Goal: Task Accomplishment & Management: Use online tool/utility

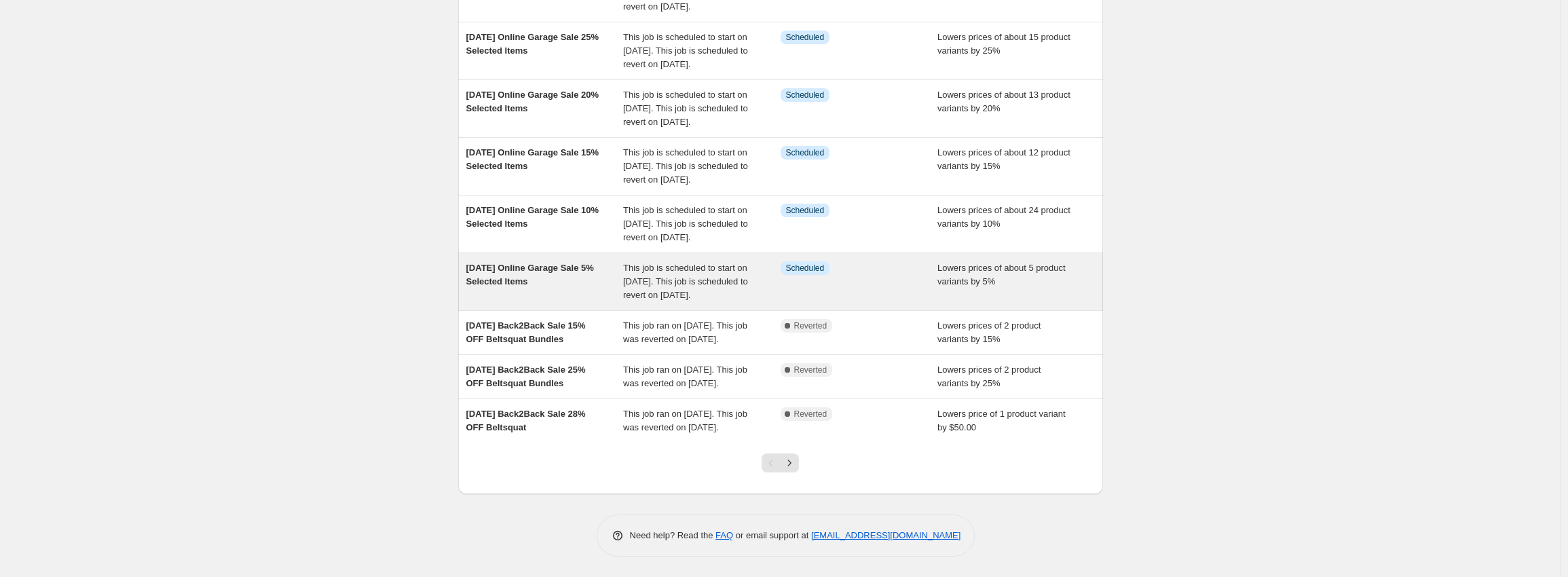
scroll to position [353, 0]
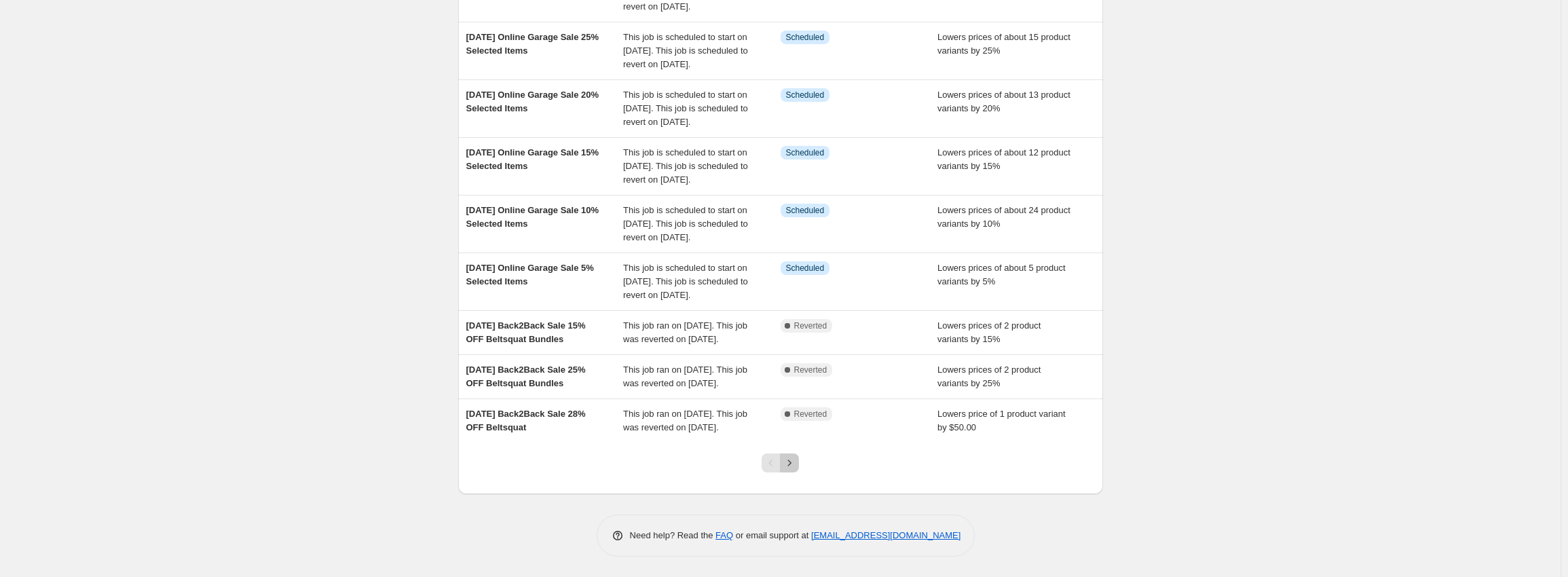
click at [798, 459] on button "Next" at bounding box center [789, 463] width 19 height 19
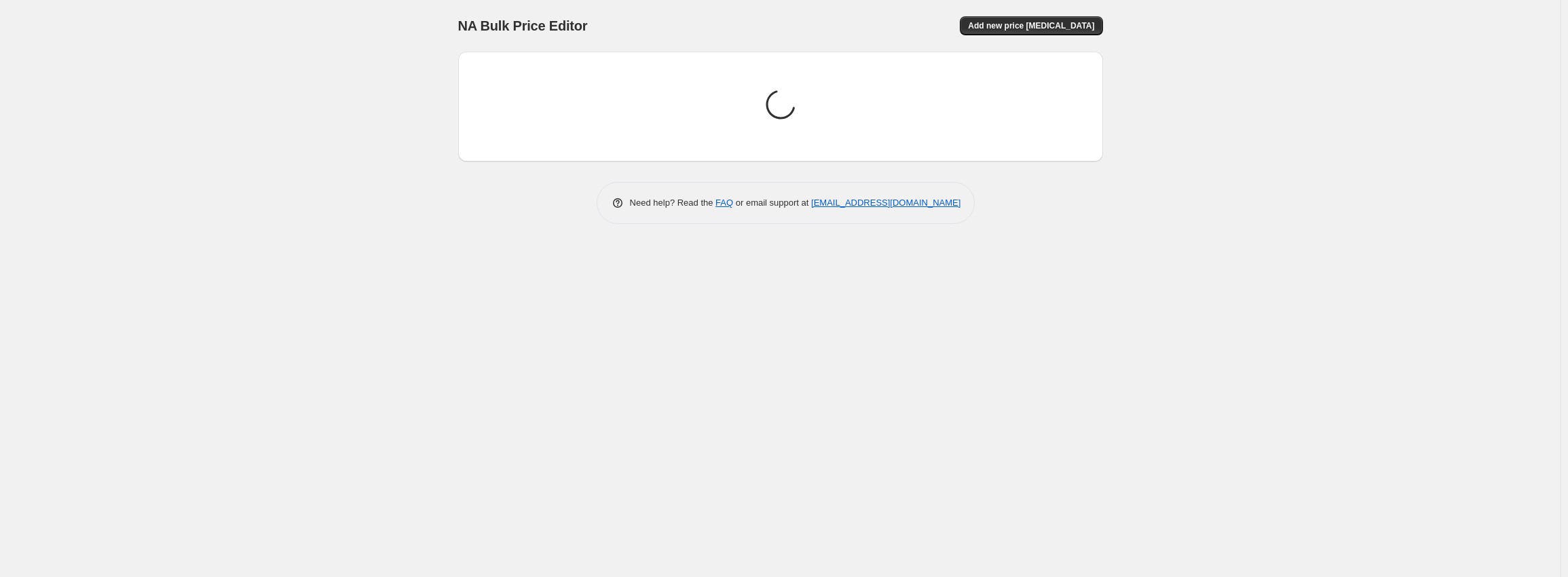
scroll to position [0, 0]
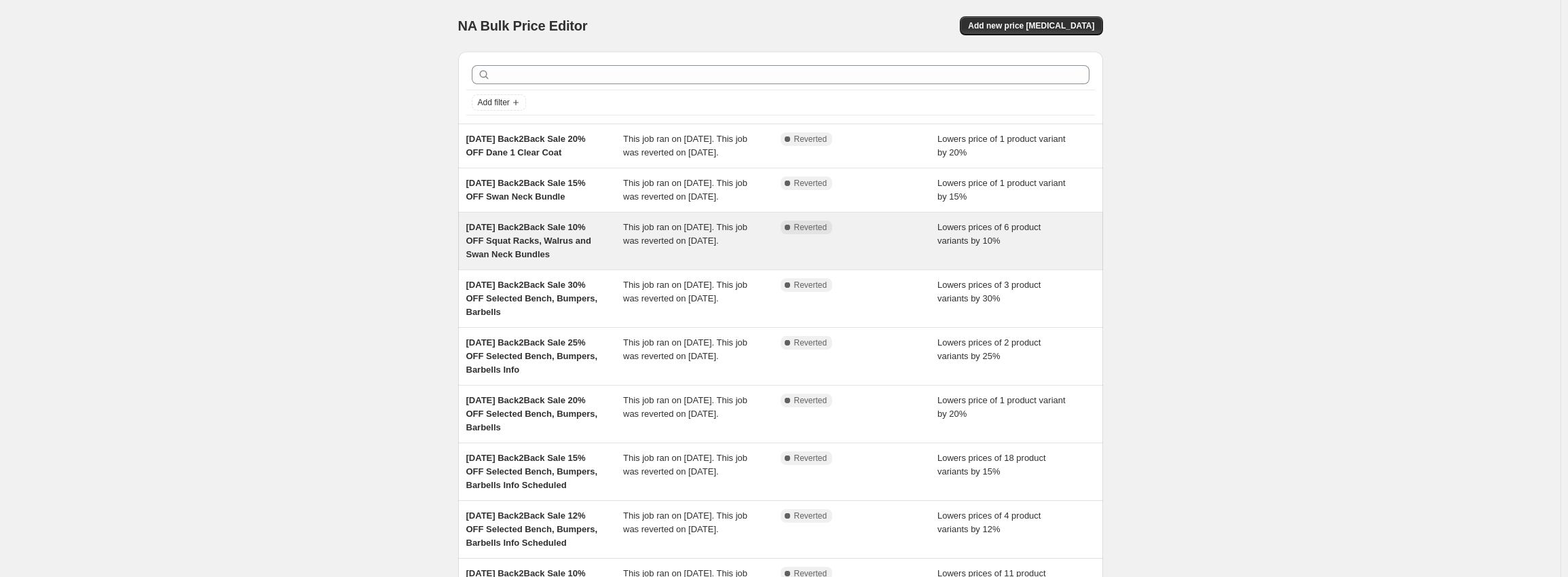
click at [622, 262] on div "[DATE] Back2Back Sale 10% OFF Squat Racks, Walrus and Swan Neck Bundles" at bounding box center [545, 241] width 158 height 41
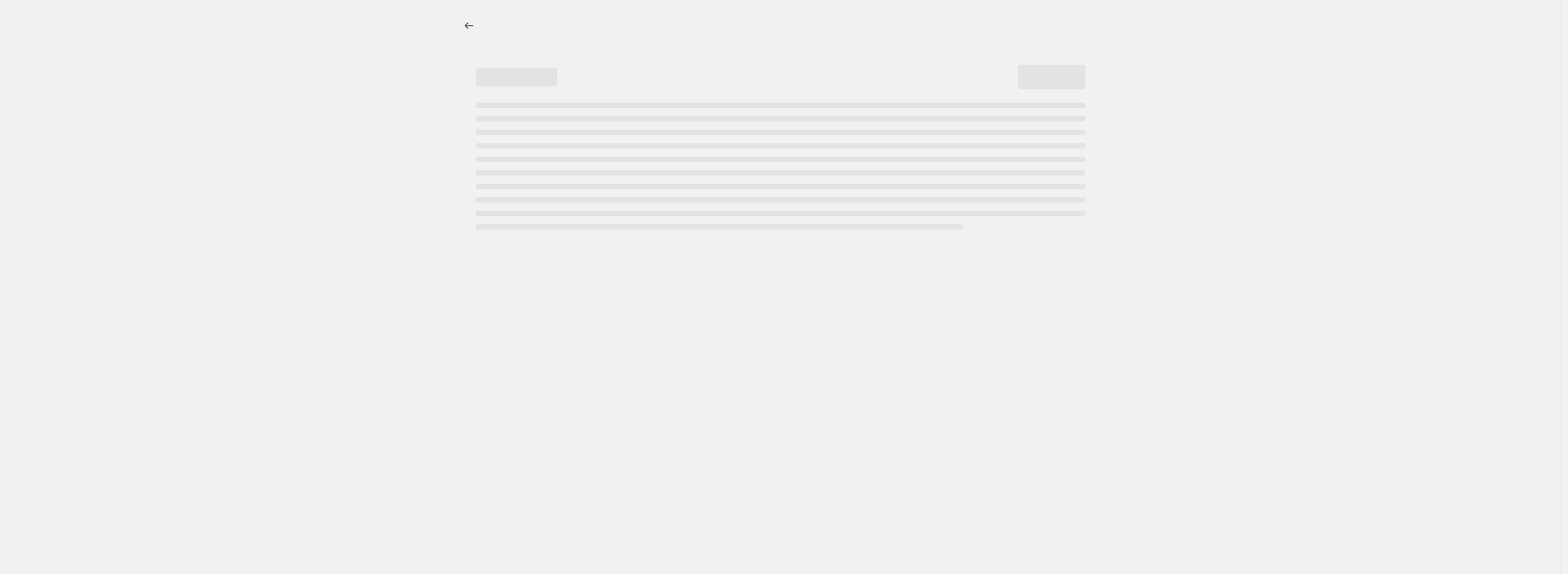
select select "percentage"
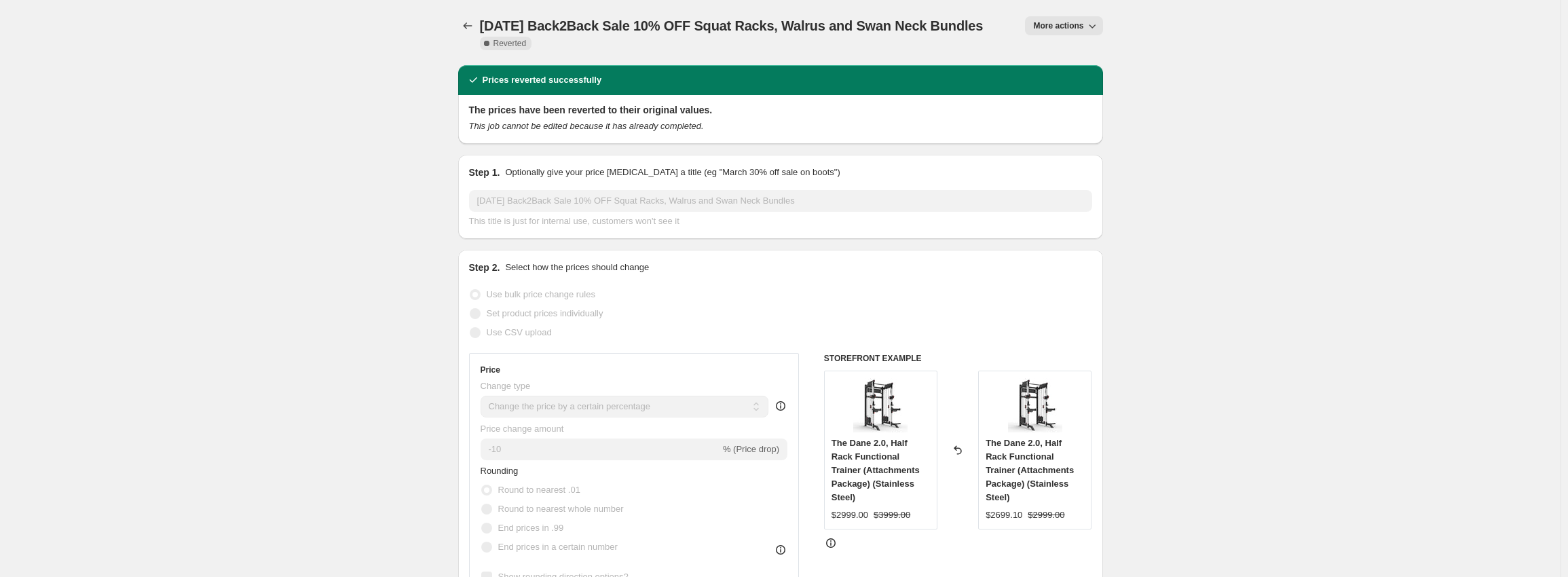
click at [1086, 18] on button "More actions" at bounding box center [1063, 25] width 77 height 19
click at [1080, 58] on span "Copy to new job" at bounding box center [1071, 53] width 63 height 10
select select "percentage"
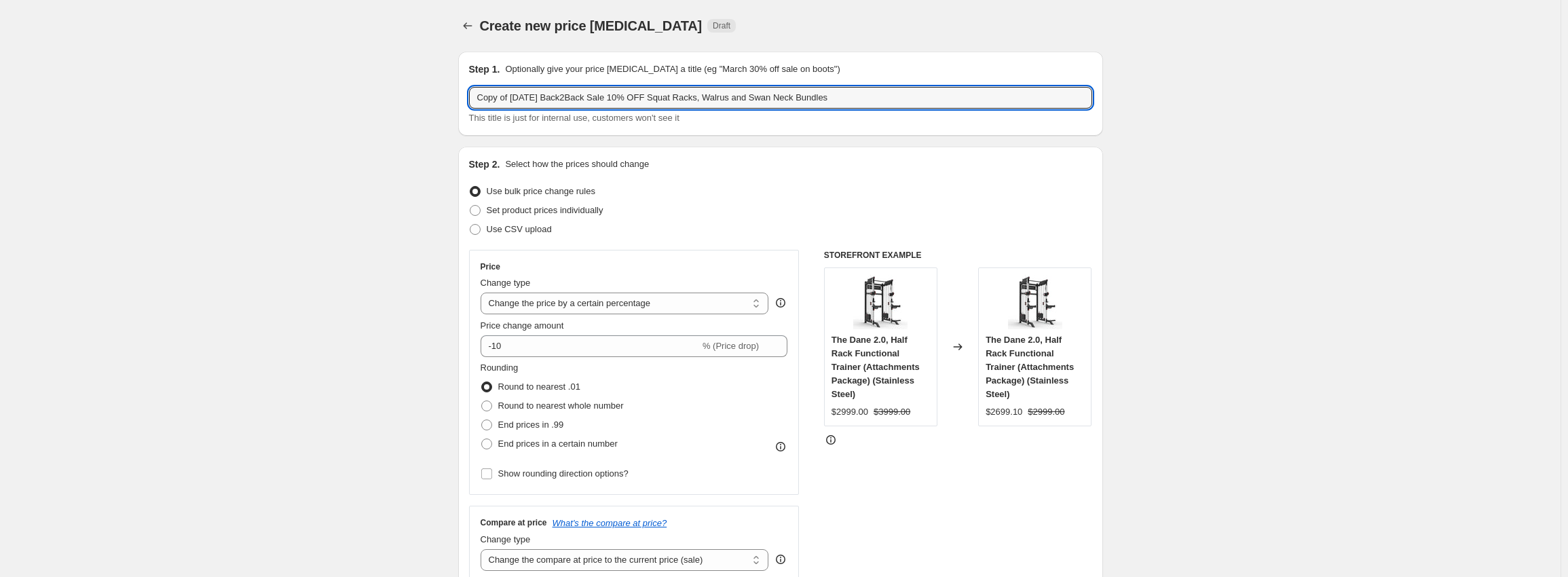
drag, startPoint x: 529, startPoint y: 99, endPoint x: 352, endPoint y: 101, distance: 177.0
click at [552, 96] on input "Copy of [DATE] Back2Back Sale 10% OFF Squat Racks, Walrus and Swan Neck Bundles" at bounding box center [780, 98] width 623 height 22
drag, startPoint x: 563, startPoint y: 99, endPoint x: 272, endPoint y: 107, distance: 291.1
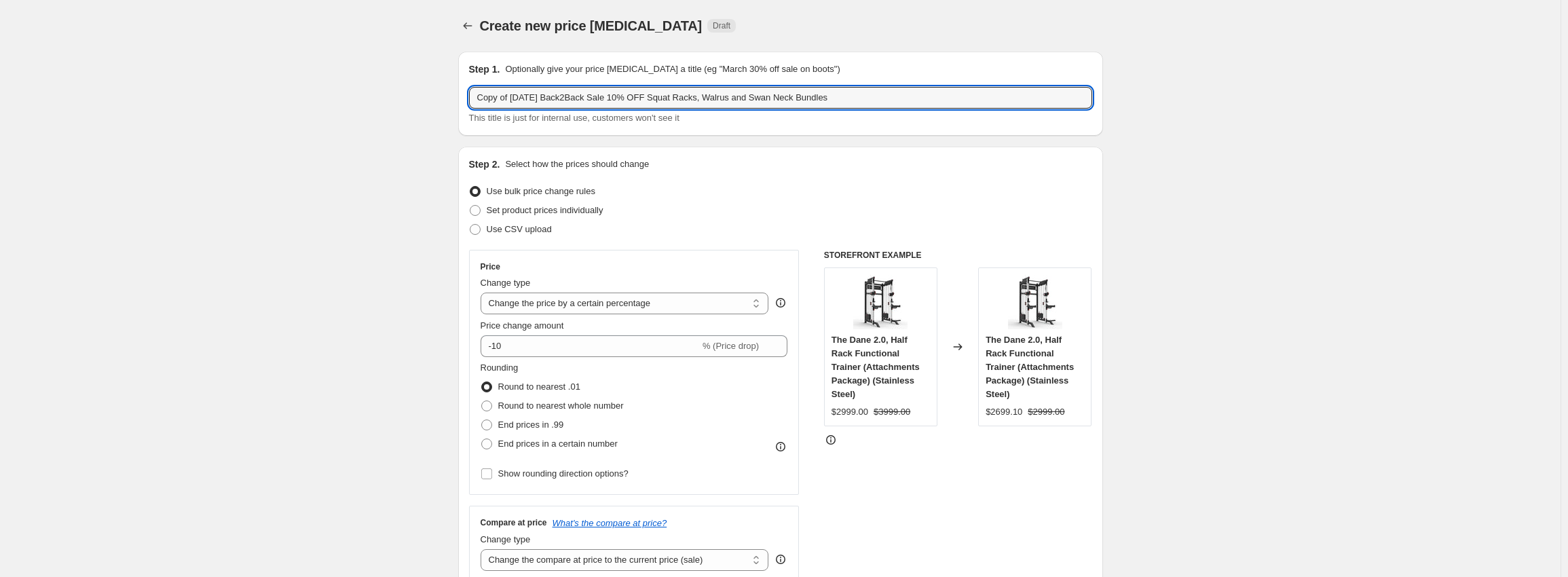
drag, startPoint x: 624, startPoint y: 100, endPoint x: 275, endPoint y: 109, distance: 349.1
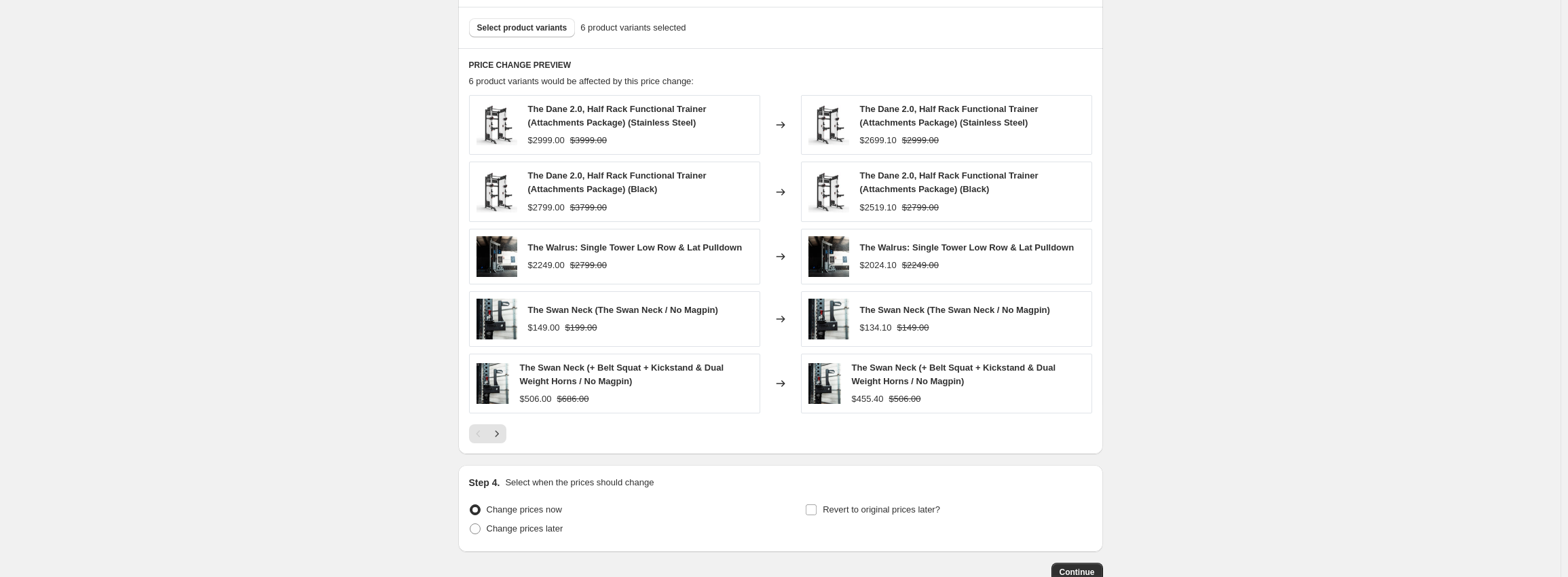
scroll to position [835, 0]
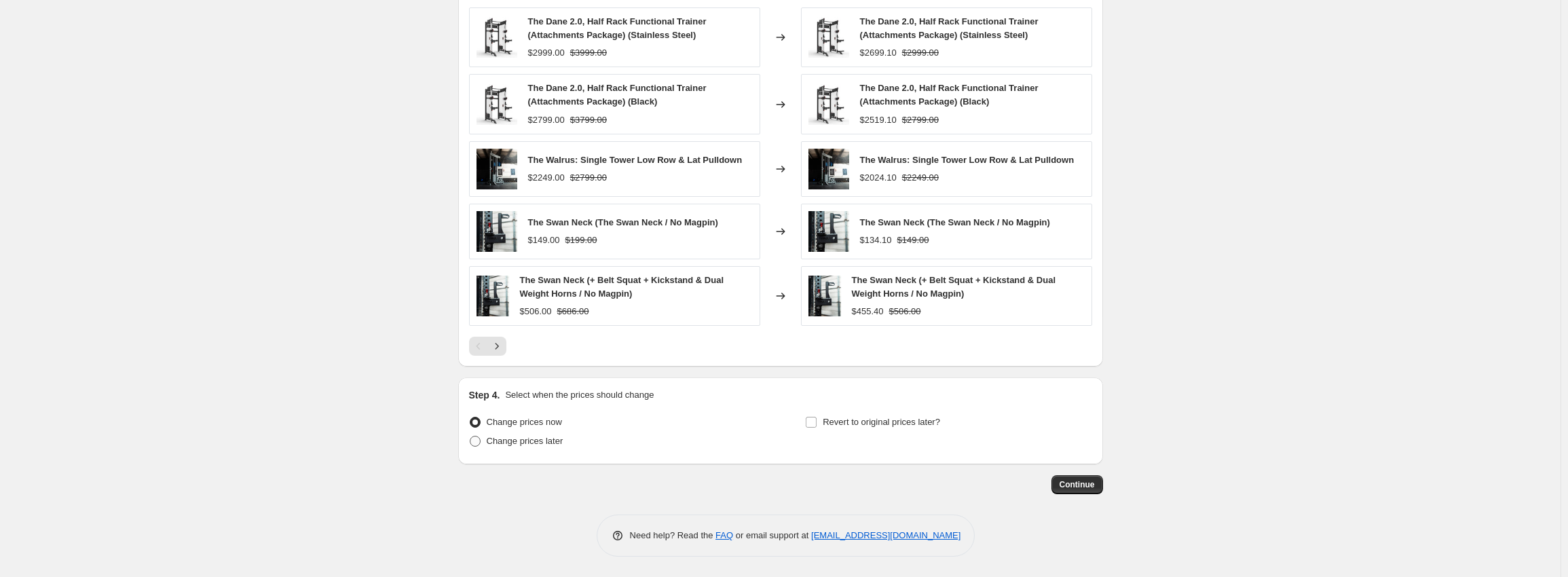
type input "Extended Best Sellers Sale 10% OFF Squat Racks, Walrus and Swan Neck Bundles"
click at [514, 438] on span "Change prices later" at bounding box center [525, 440] width 77 height 10
click at [471, 437] on input "Change prices later" at bounding box center [470, 436] width 1 height 1
radio input "true"
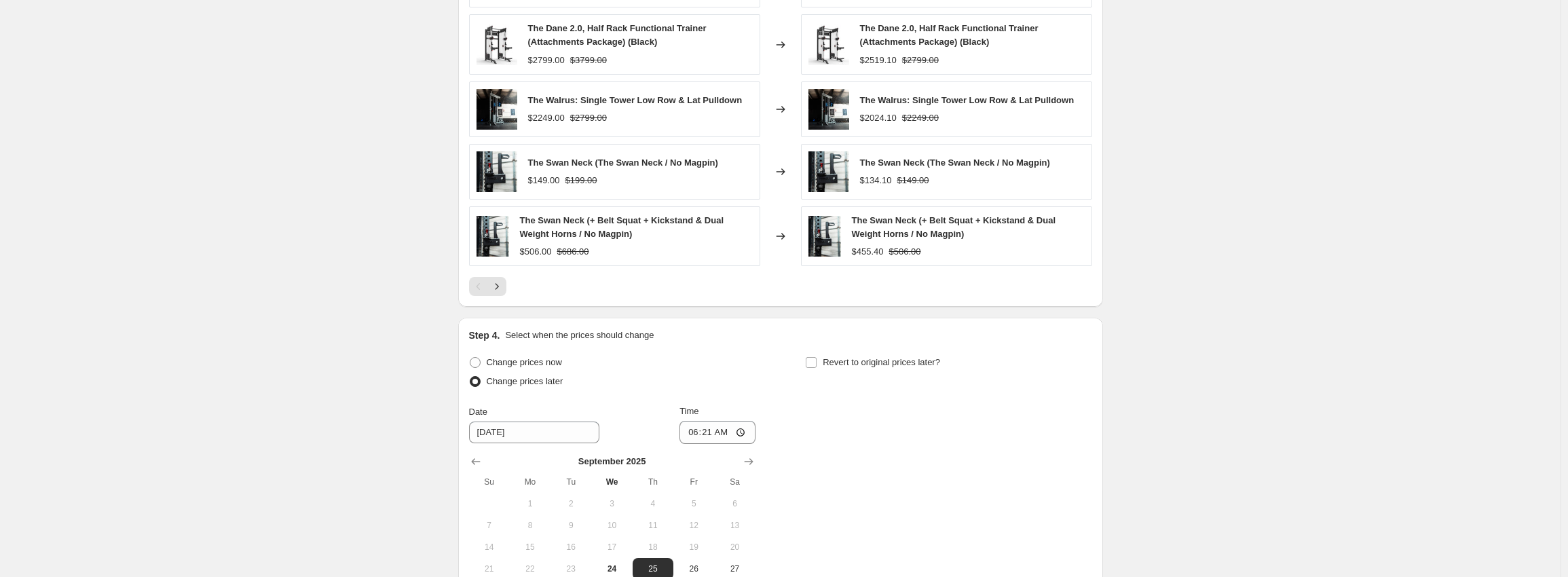
scroll to position [971, 0]
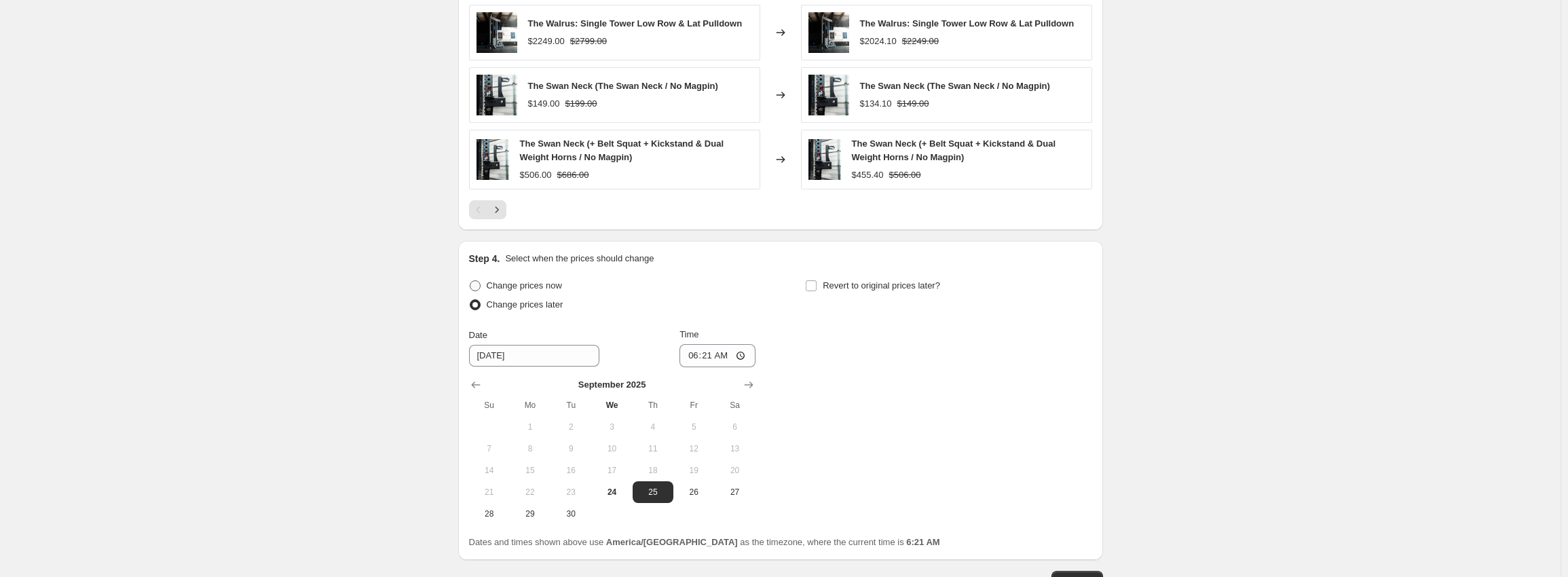
click at [525, 281] on span "Change prices now" at bounding box center [524, 285] width 75 height 10
click at [471, 281] on input "Change prices now" at bounding box center [470, 281] width 1 height 1
radio input "true"
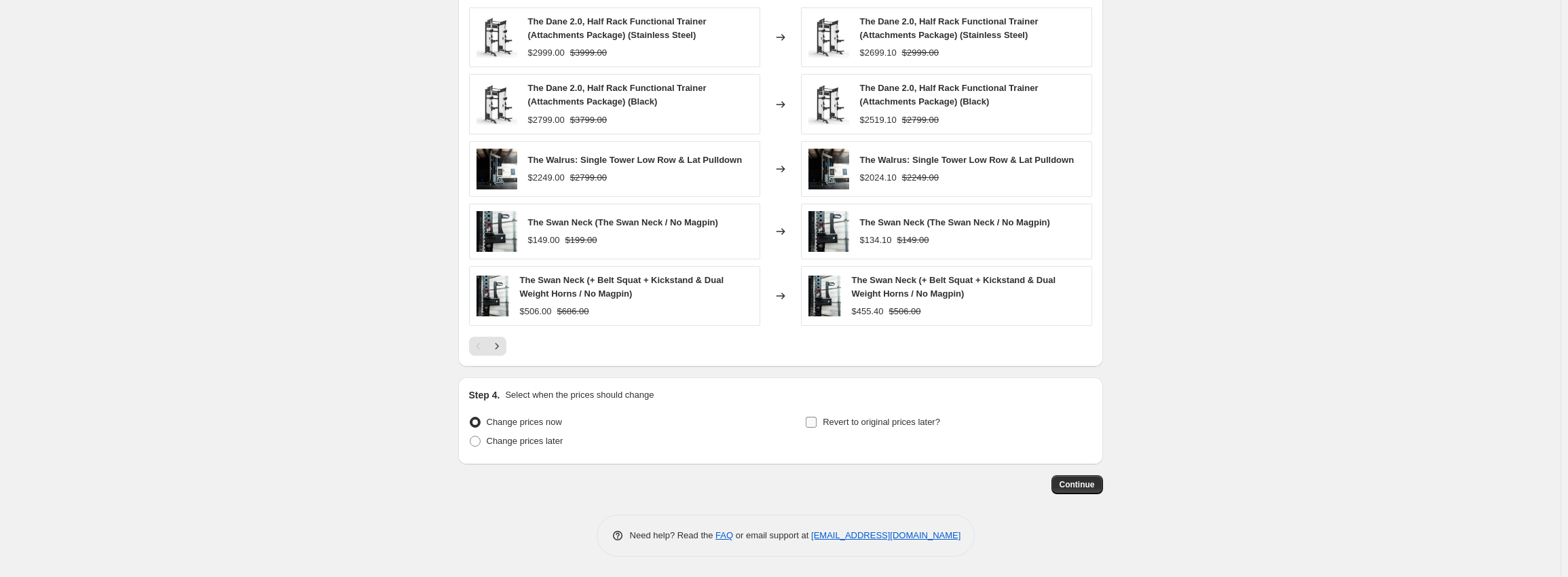
click at [814, 423] on input "Revert to original prices later?" at bounding box center [811, 422] width 11 height 11
checkbox input "true"
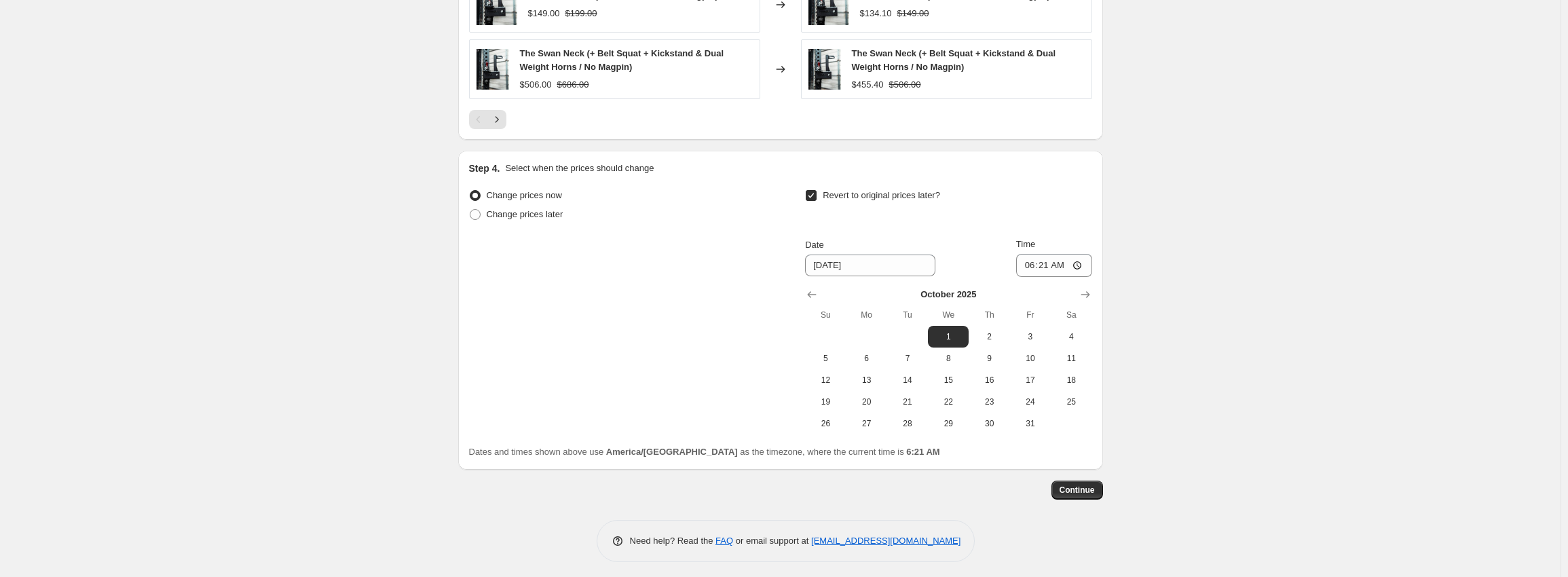
scroll to position [1068, 0]
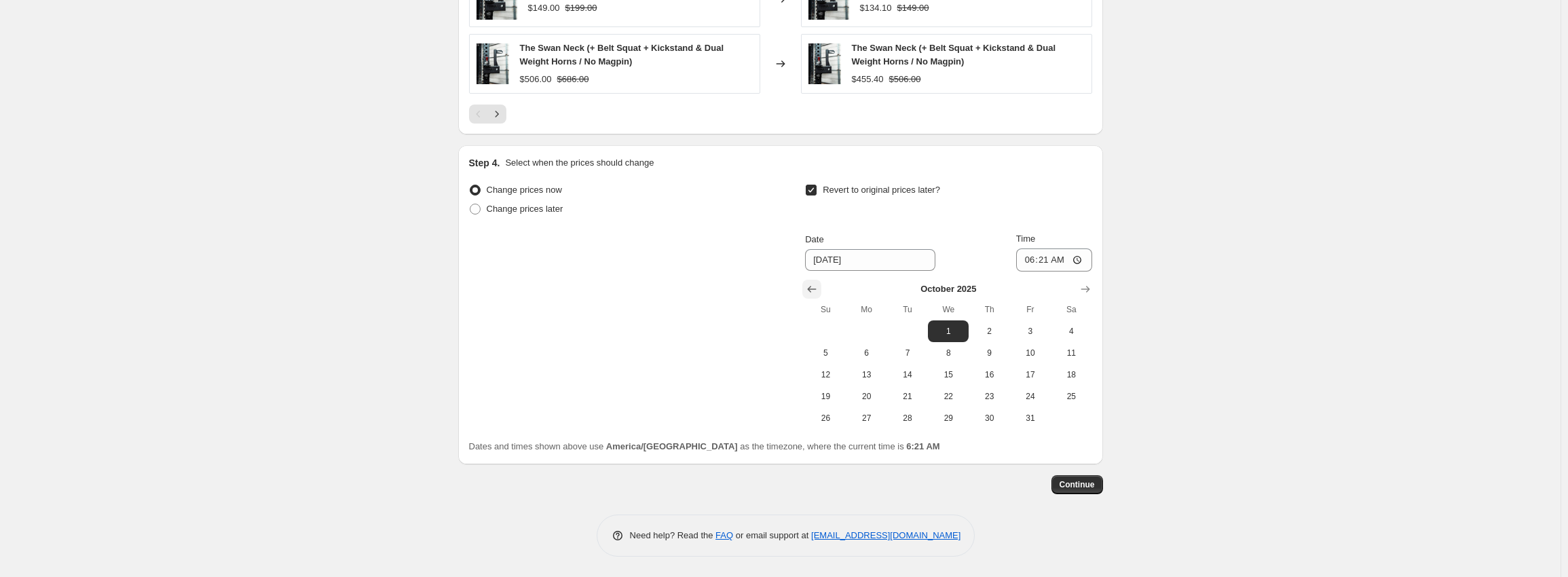
click at [809, 289] on icon "Show previous month, September 2025" at bounding box center [811, 289] width 14 height 14
click at [831, 414] on span "28" at bounding box center [825, 418] width 30 height 11
click at [1034, 263] on input "06:21" at bounding box center [1054, 259] width 76 height 23
click at [875, 417] on span "29" at bounding box center [866, 418] width 30 height 11
type input "[DATE]"
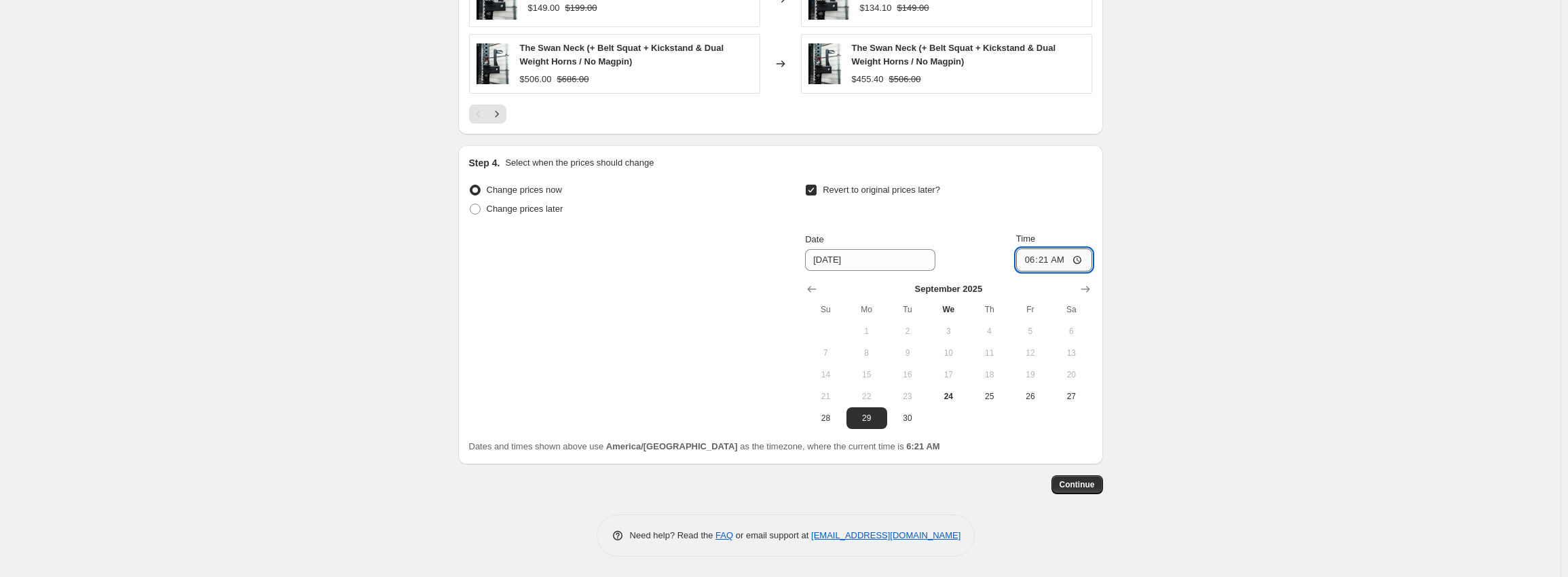
click at [1038, 256] on input "06:21" at bounding box center [1054, 259] width 76 height 23
type input "05:00"
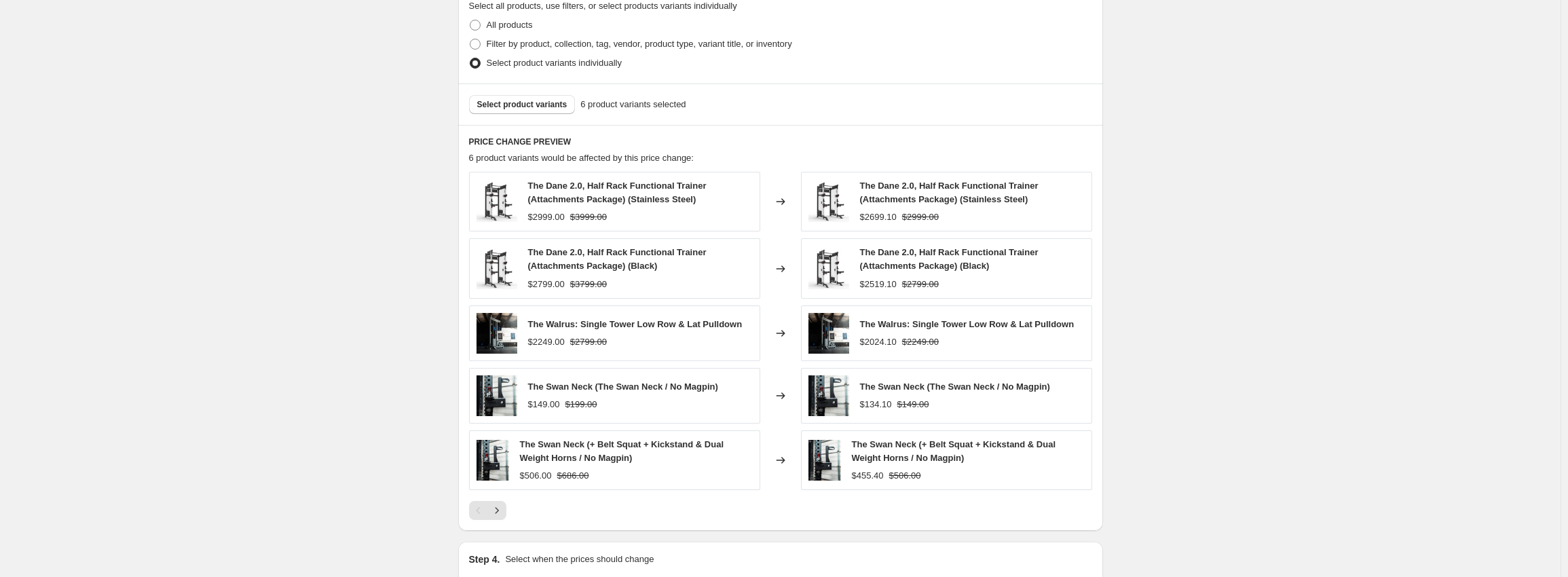
scroll to position [660, 0]
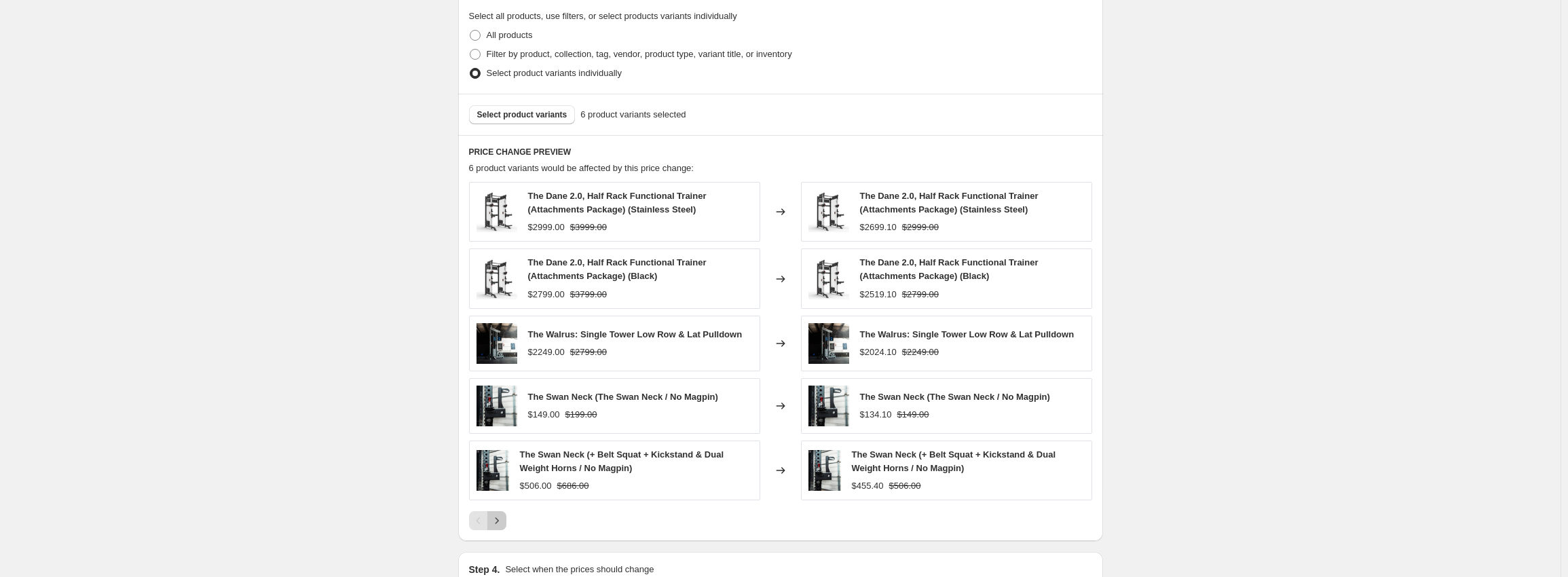
click at [495, 523] on icon "Next" at bounding box center [496, 521] width 14 height 14
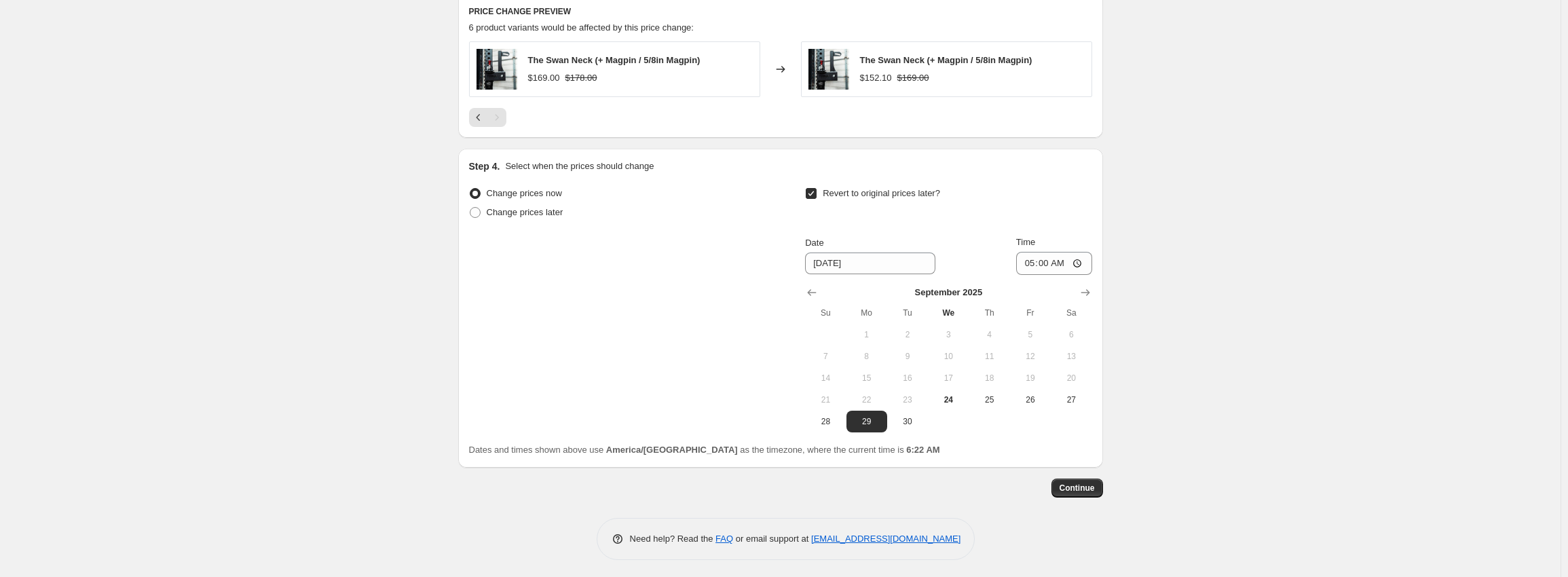
scroll to position [804, 0]
click at [1091, 487] on span "Continue" at bounding box center [1076, 485] width 35 height 11
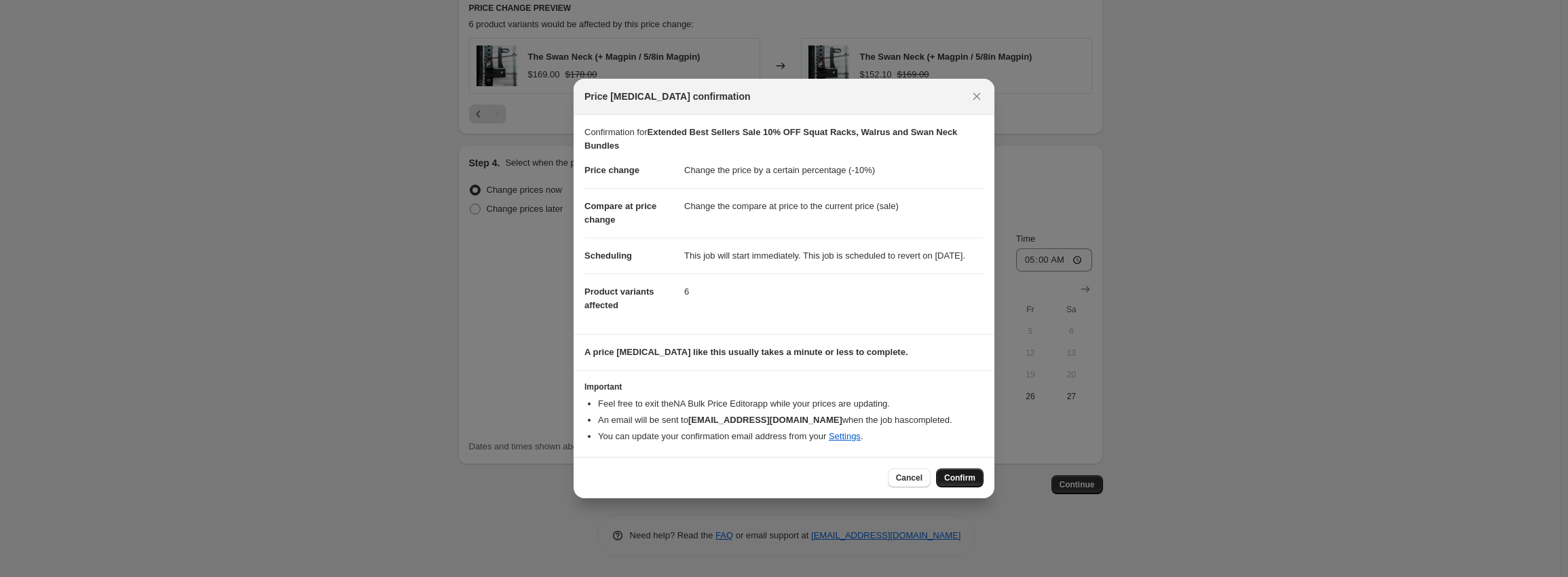
click at [972, 484] on span "Confirm" at bounding box center [960, 478] width 31 height 11
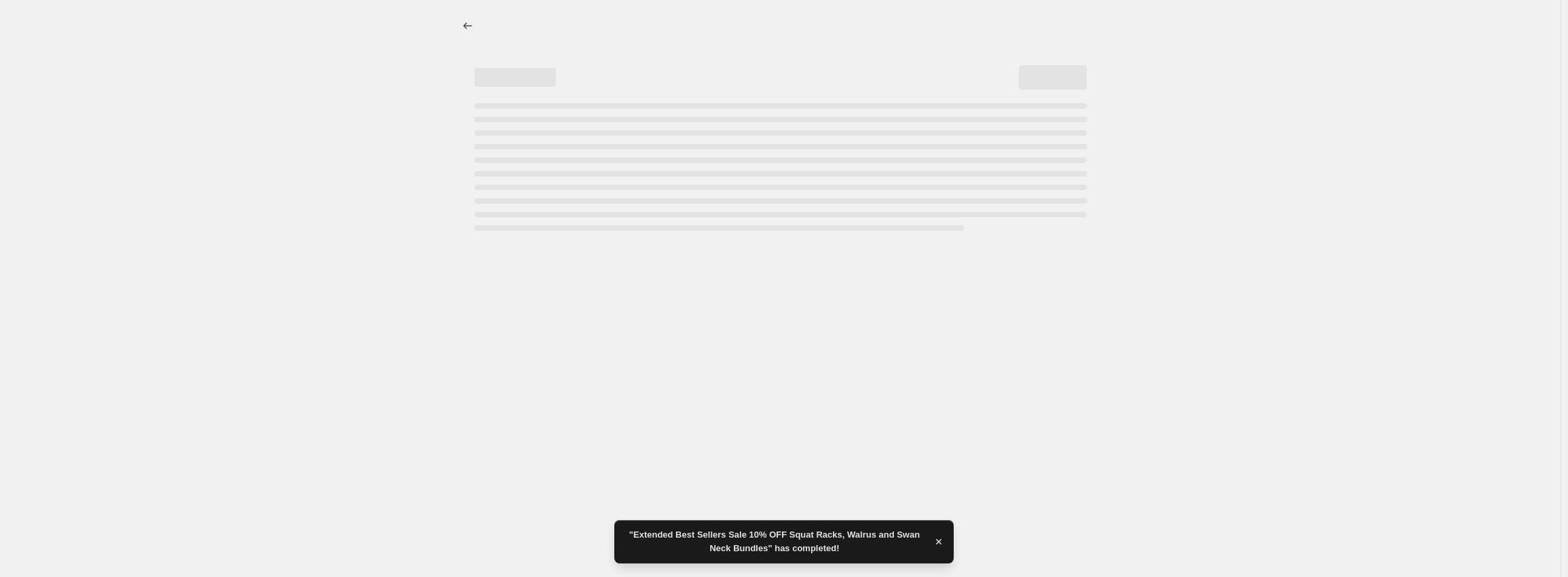
select select "percentage"
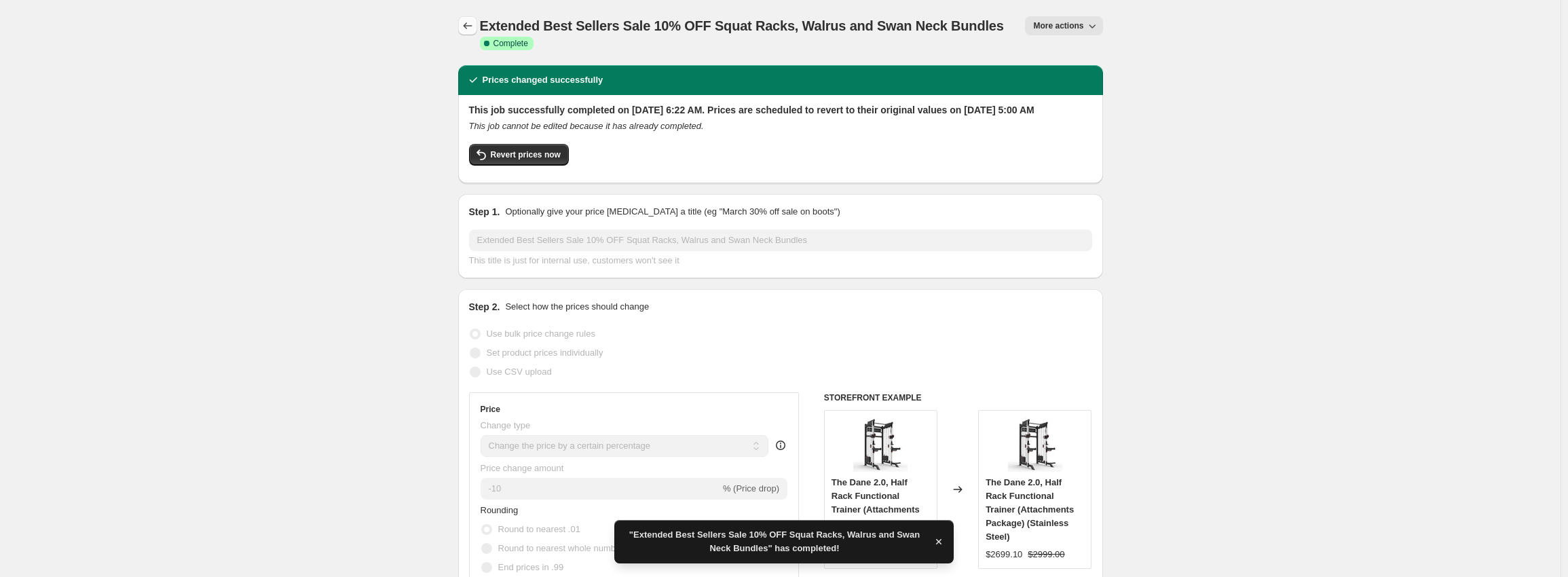
click at [472, 26] on icon "Price change jobs" at bounding box center [467, 25] width 14 height 14
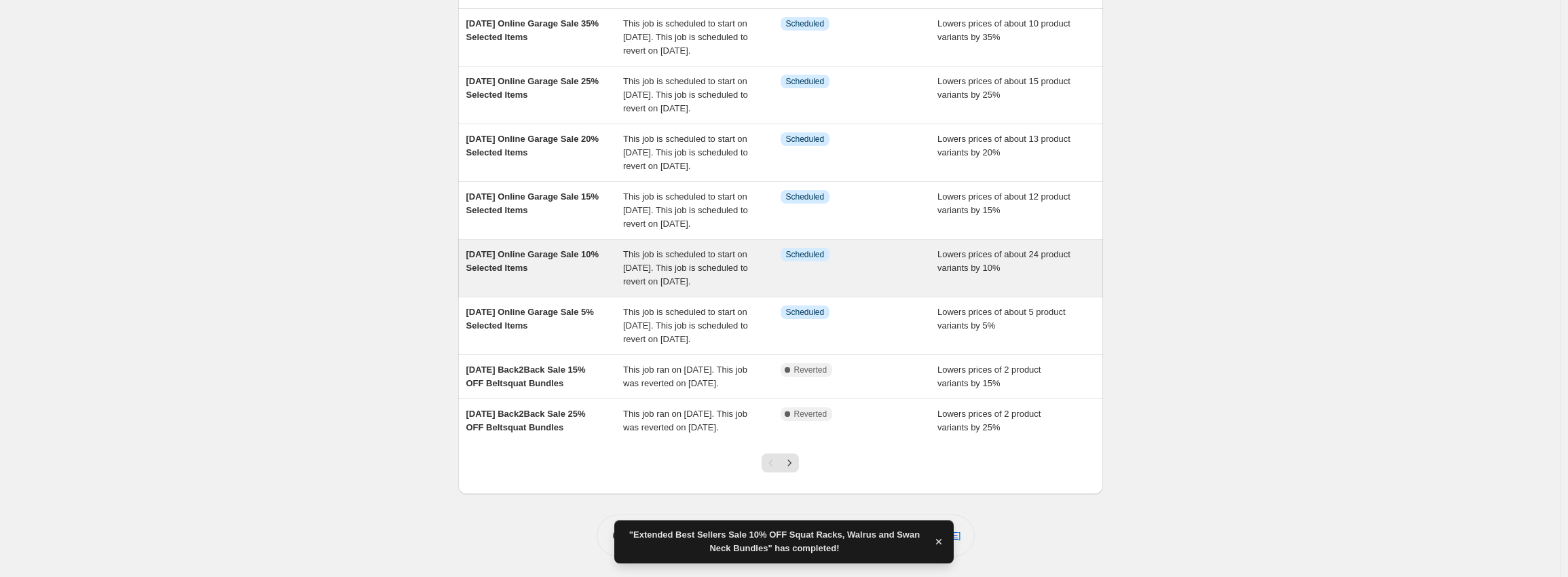
scroll to position [353, 0]
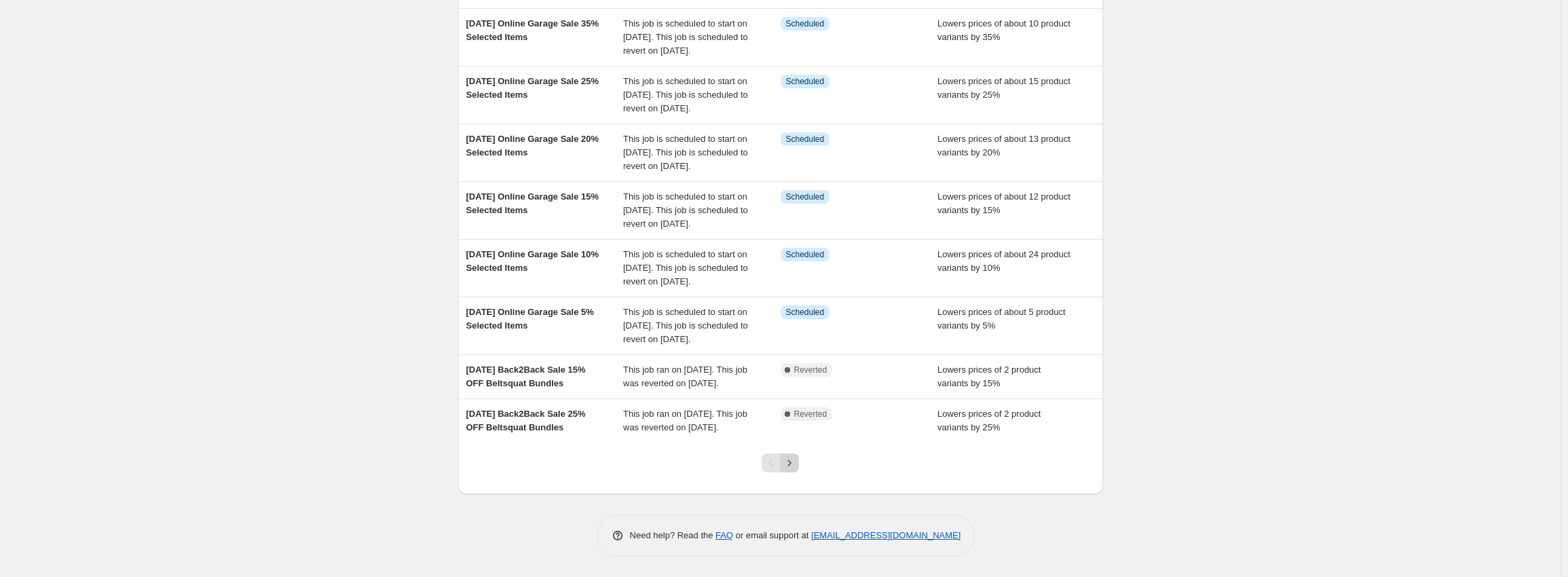
click at [796, 457] on icon "Next" at bounding box center [789, 463] width 14 height 14
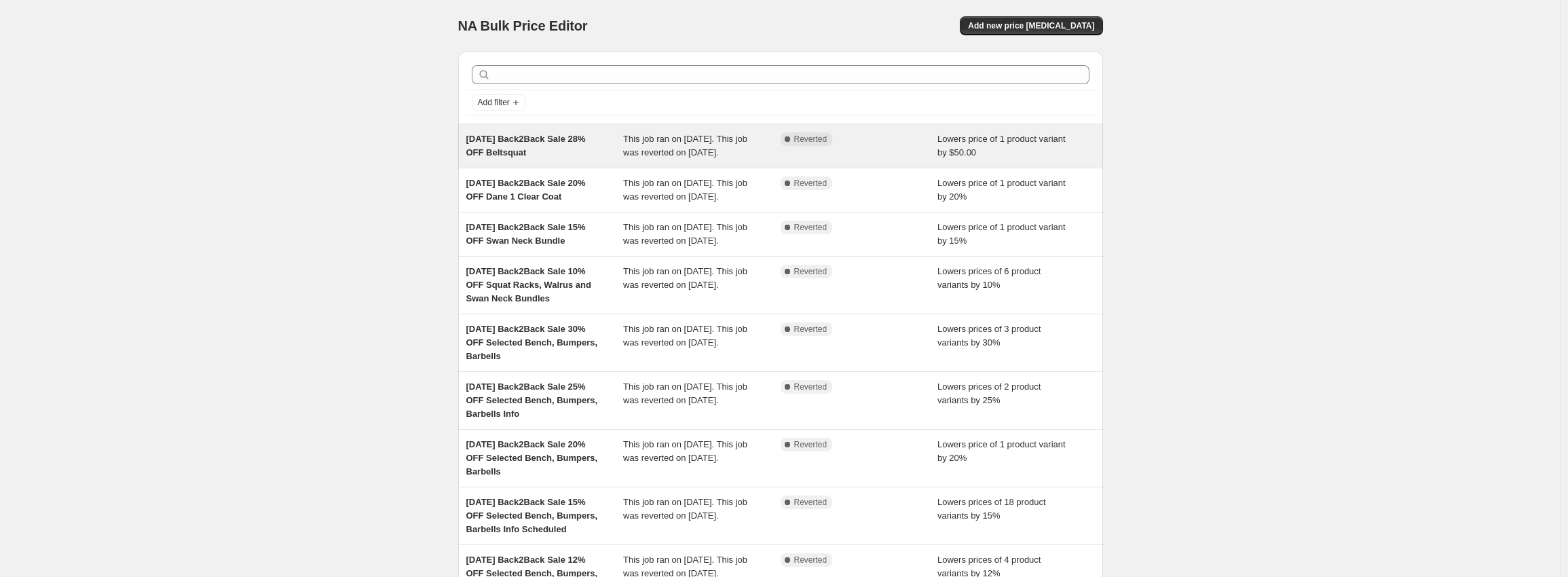
click at [674, 158] on span "This job ran on [DATE]. This job was reverted on [DATE]." at bounding box center [684, 146] width 124 height 24
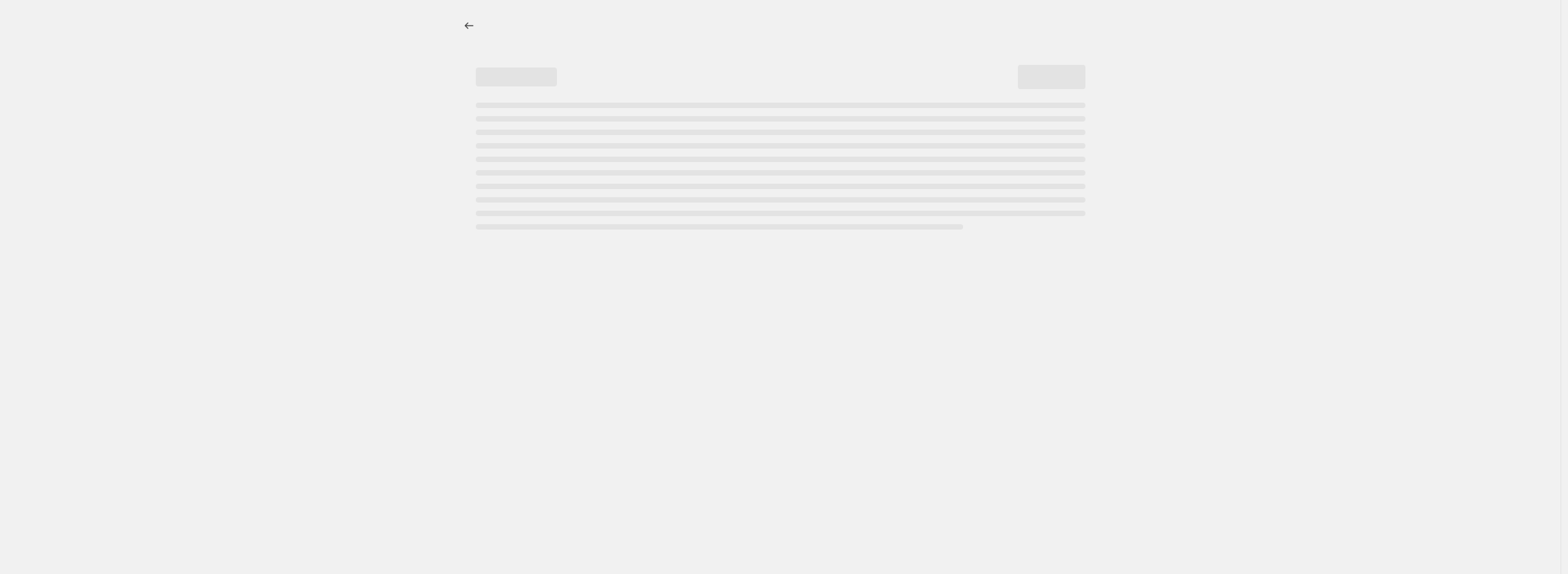
select select "by"
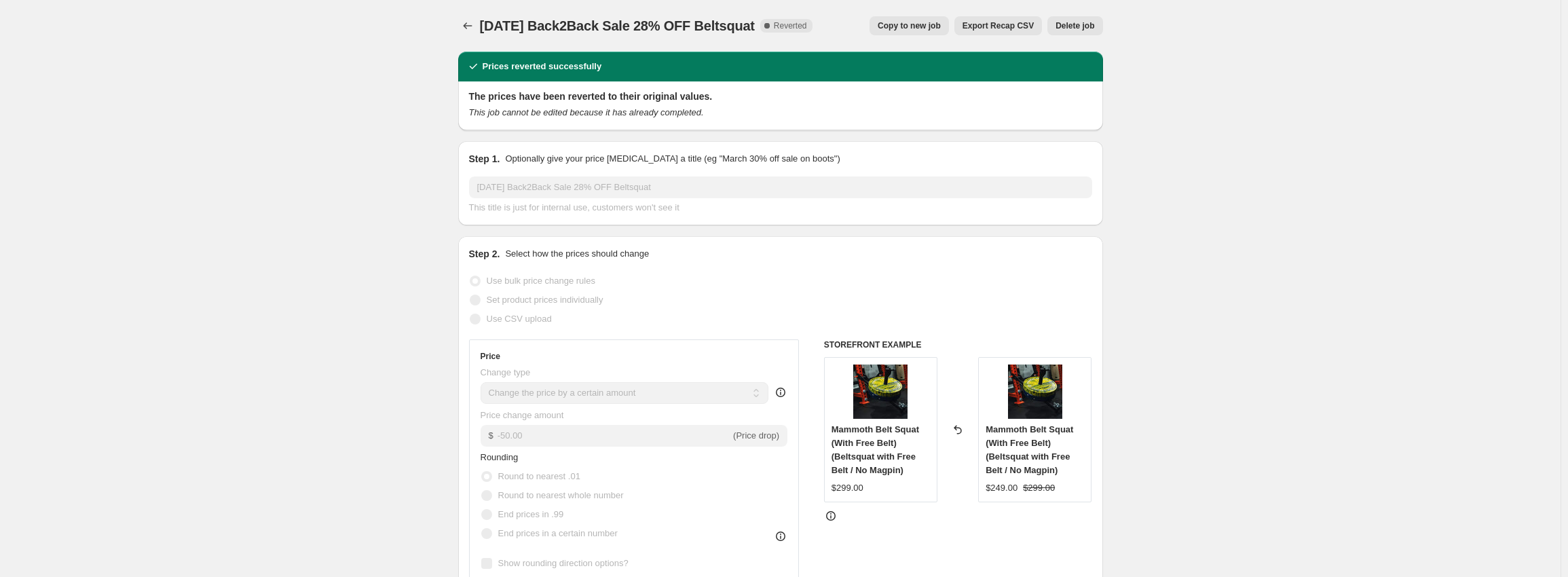
click at [941, 27] on span "Copy to new job" at bounding box center [909, 25] width 63 height 11
select select "by"
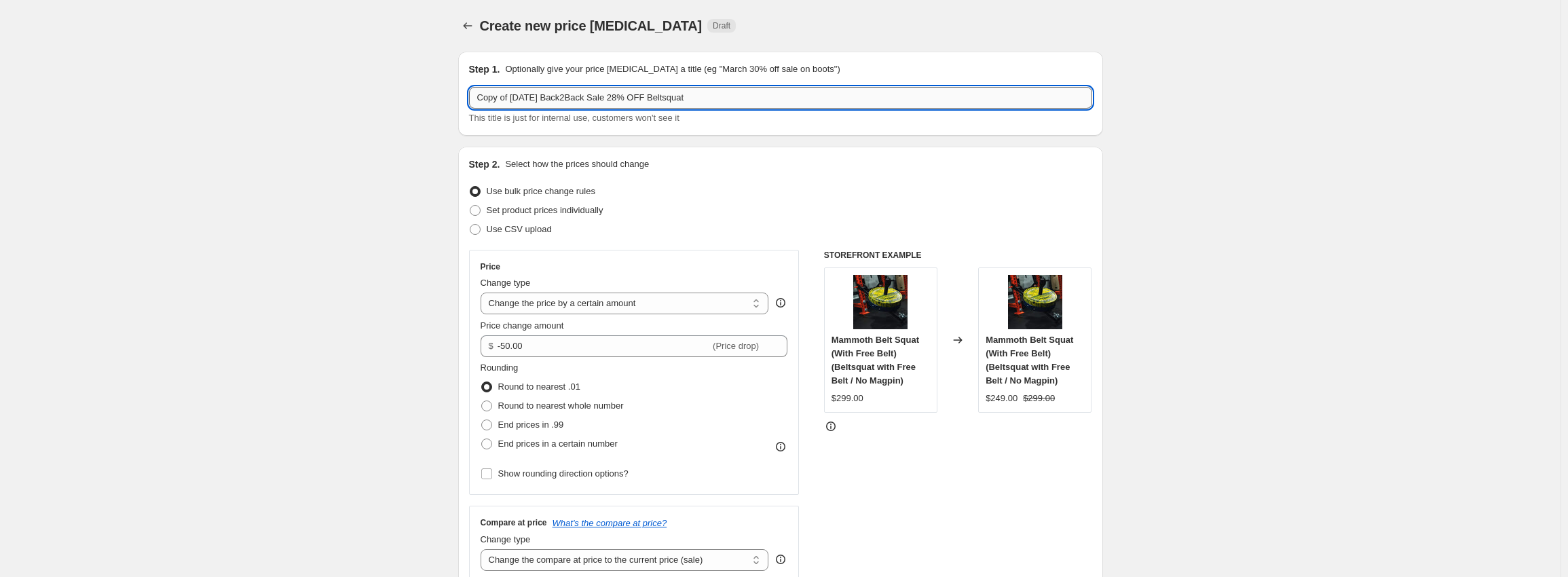
click at [617, 93] on input "Copy of [DATE] Back2Back Sale 28% OFF Beltsquat" at bounding box center [780, 98] width 623 height 22
click at [632, 93] on input "Copy of [DATE] Back2Back Sale 28% OFF Beltsquat" at bounding box center [780, 98] width 623 height 22
drag, startPoint x: 641, startPoint y: 97, endPoint x: 626, endPoint y: 99, distance: 15.1
click at [626, 99] on input "Copy of [DATE] Back2Back Sale 28% OFF Beltsquat" at bounding box center [780, 98] width 623 height 22
drag, startPoint x: 606, startPoint y: 99, endPoint x: 343, endPoint y: 92, distance: 263.1
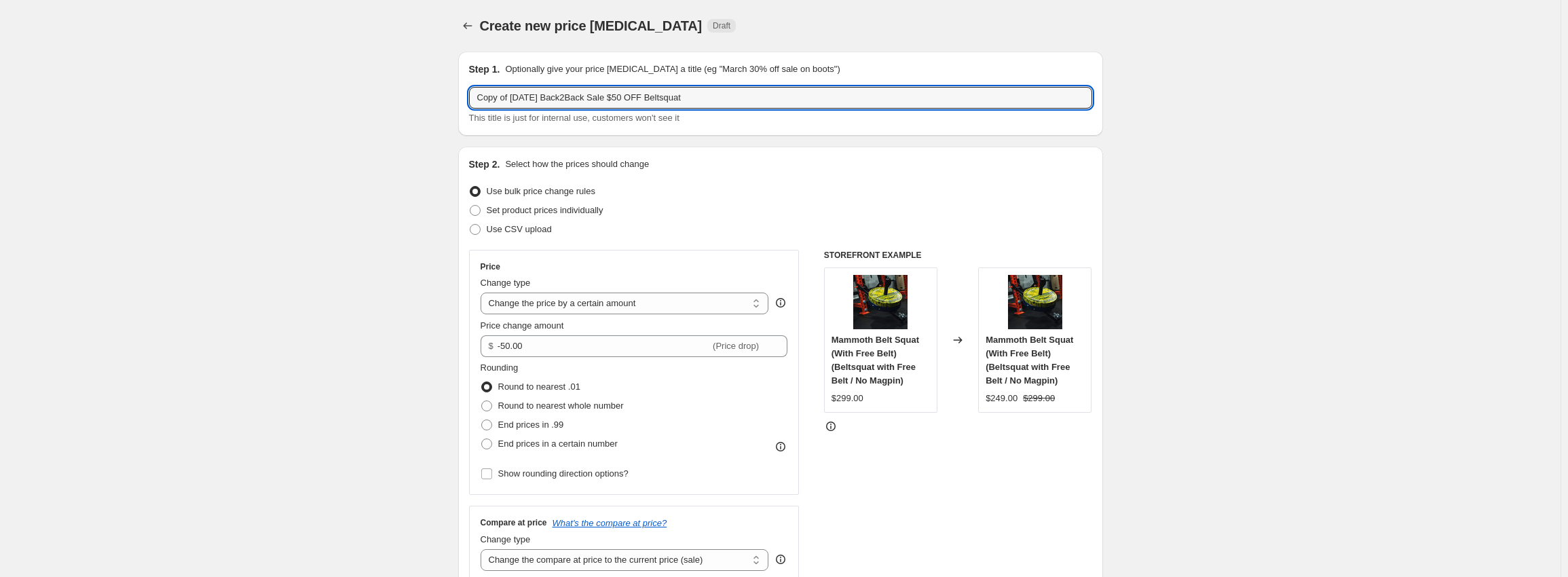
click at [343, 92] on div "Create new price [MEDICAL_DATA]. This page is ready Create new price [MEDICAL_D…" at bounding box center [780, 576] width 1561 height 1153
type input "Extended Best Seller Sale $50 OFF Beltsquat"
click at [302, 199] on div "Create new price [MEDICAL_DATA]. This page is ready Create new price [MEDICAL_D…" at bounding box center [780, 576] width 1561 height 1153
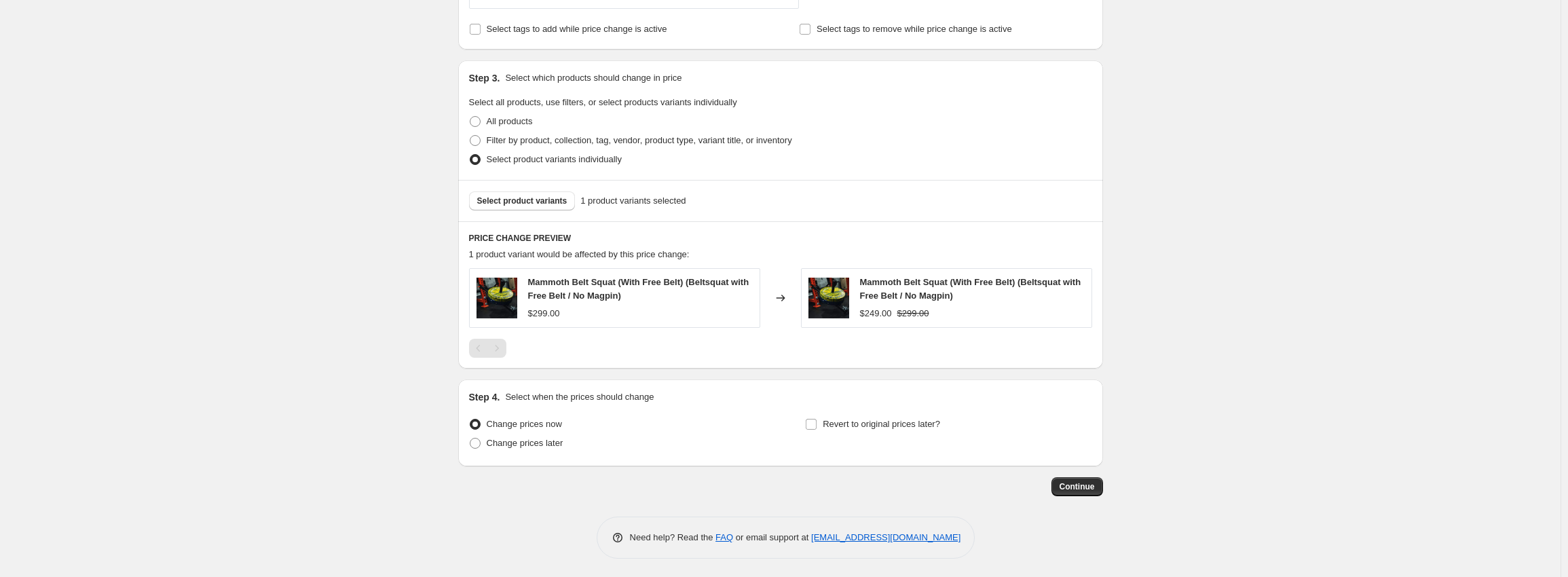
scroll to position [577, 0]
click at [830, 425] on span "Revert to original prices later?" at bounding box center [882, 421] width 118 height 10
click at [817, 425] on input "Revert to original prices later?" at bounding box center [811, 422] width 11 height 11
checkbox input "true"
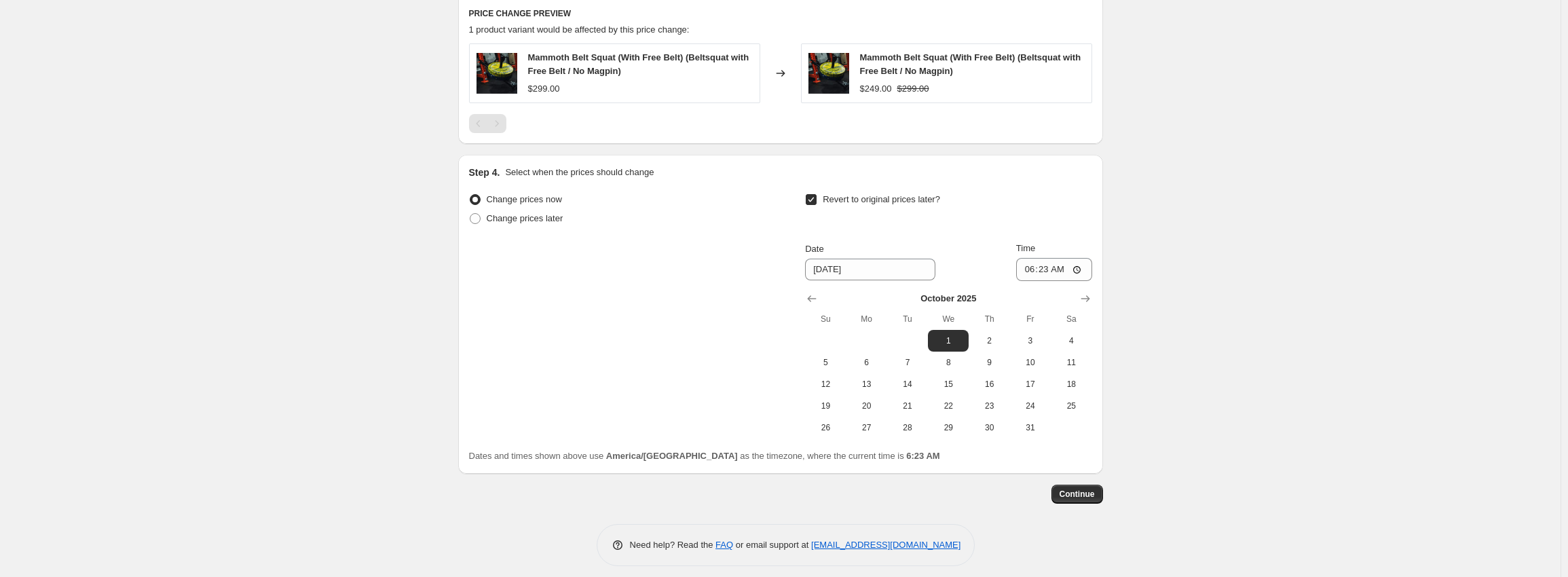
scroll to position [809, 0]
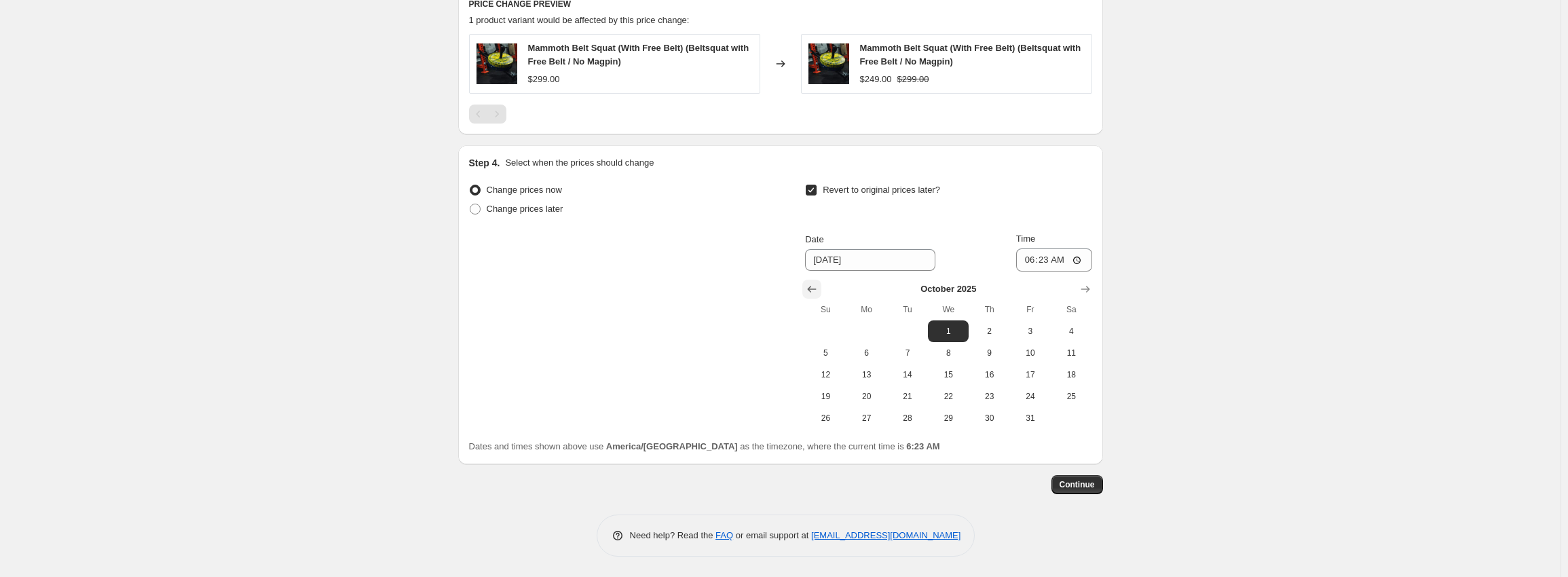
click at [821, 286] on button "Show previous month, September 2025" at bounding box center [811, 289] width 19 height 19
click at [831, 418] on span "28" at bounding box center [825, 418] width 30 height 11
click at [871, 417] on span "29" at bounding box center [866, 418] width 30 height 11
type input "[DATE]"
click at [1036, 262] on input "06:23" at bounding box center [1054, 259] width 76 height 23
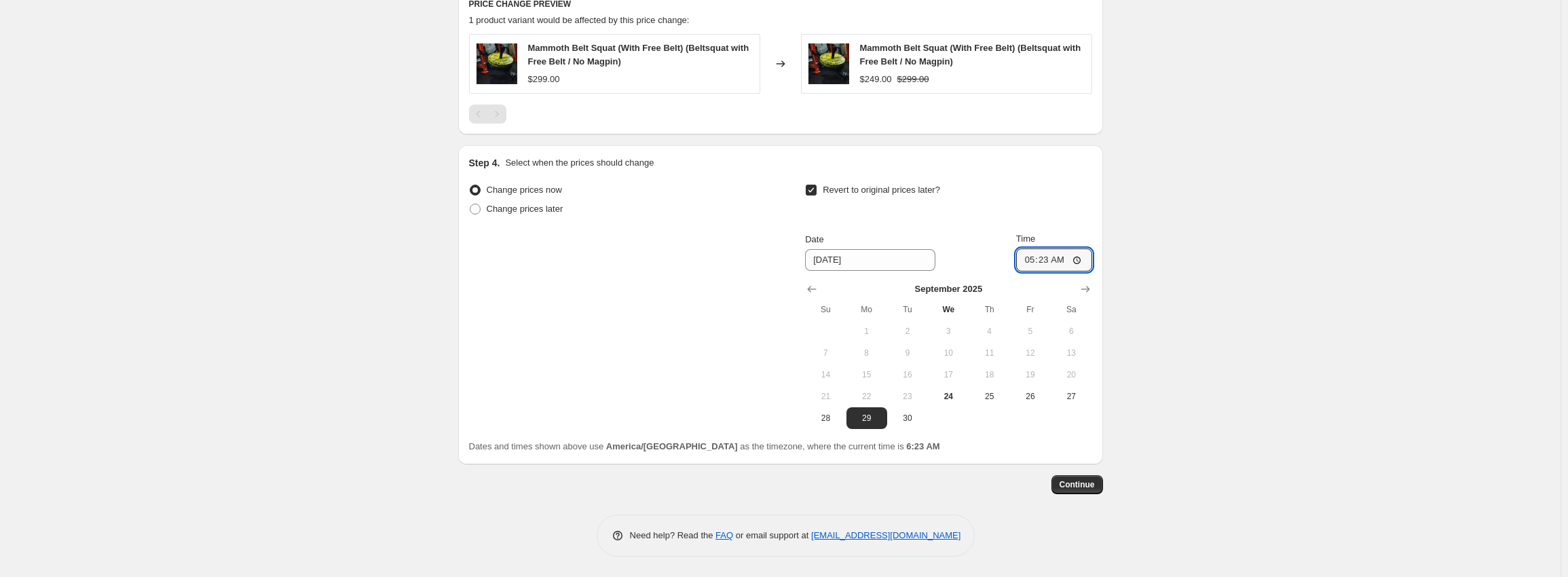
type input "05:00"
click at [1079, 493] on button "Continue" at bounding box center [1076, 485] width 52 height 19
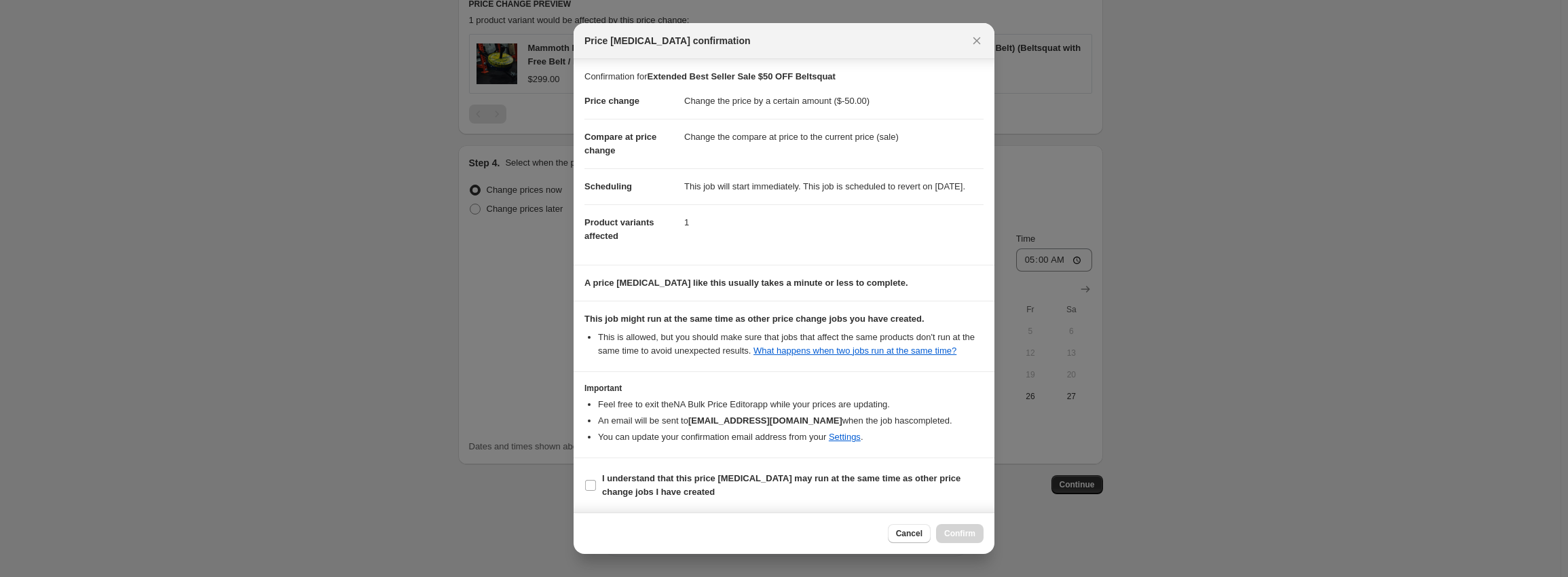
scroll to position [8, 0]
click at [652, 490] on b "I understand that this price [MEDICAL_DATA] may run at the same time as other p…" at bounding box center [781, 486] width 359 height 24
click at [596, 490] on input "I understand that this price [MEDICAL_DATA] may run at the same time as other p…" at bounding box center [590, 486] width 11 height 11
checkbox input "true"
click at [975, 528] on button "Confirm" at bounding box center [960, 534] width 47 height 19
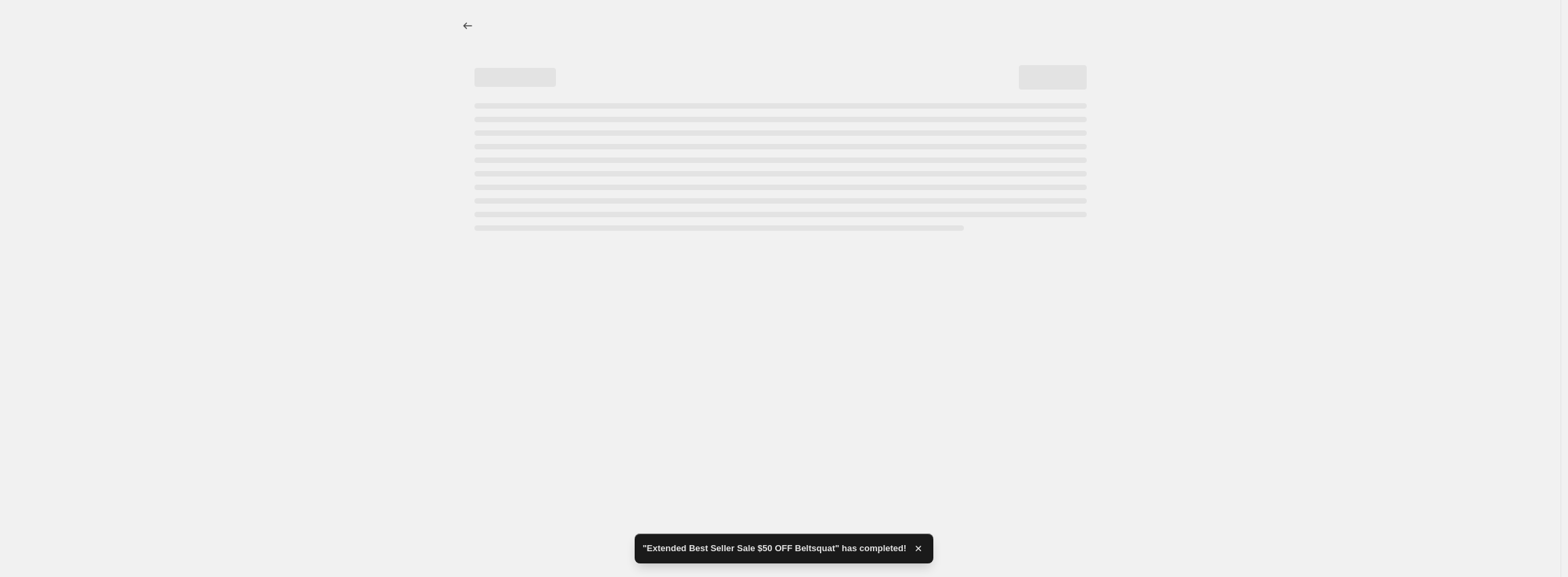
select select "by"
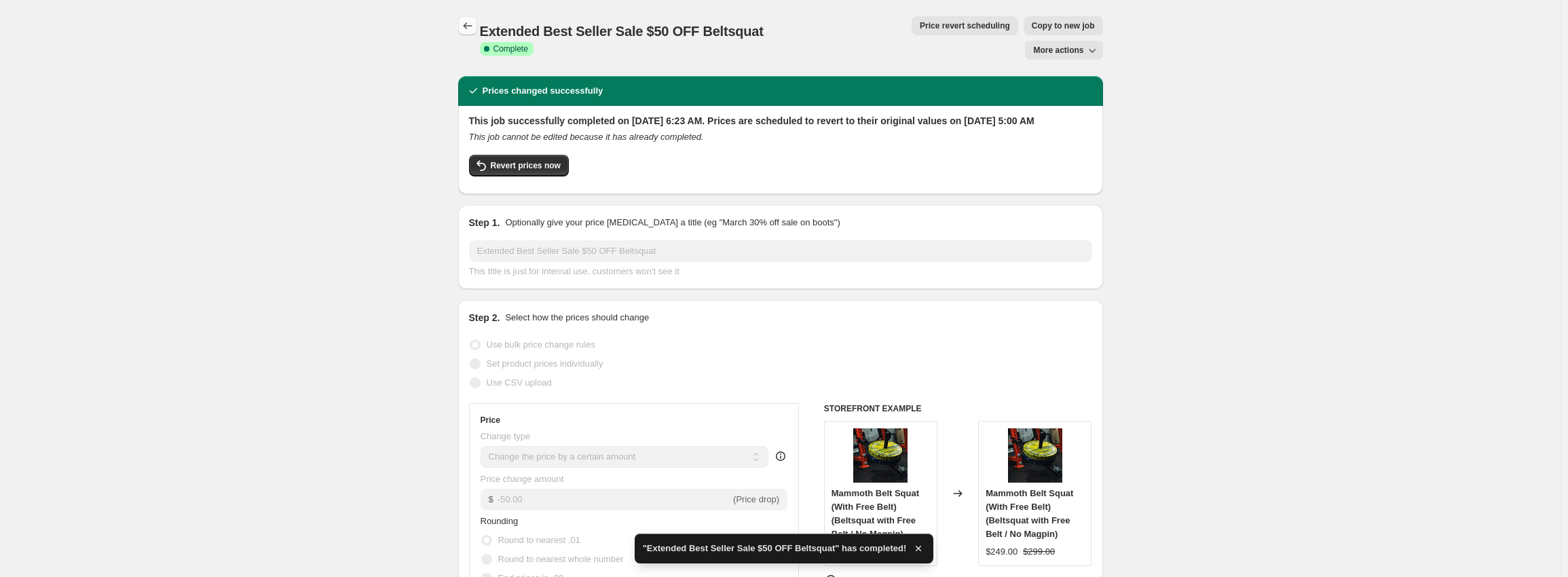
click at [471, 23] on icon "Price change jobs" at bounding box center [467, 25] width 14 height 14
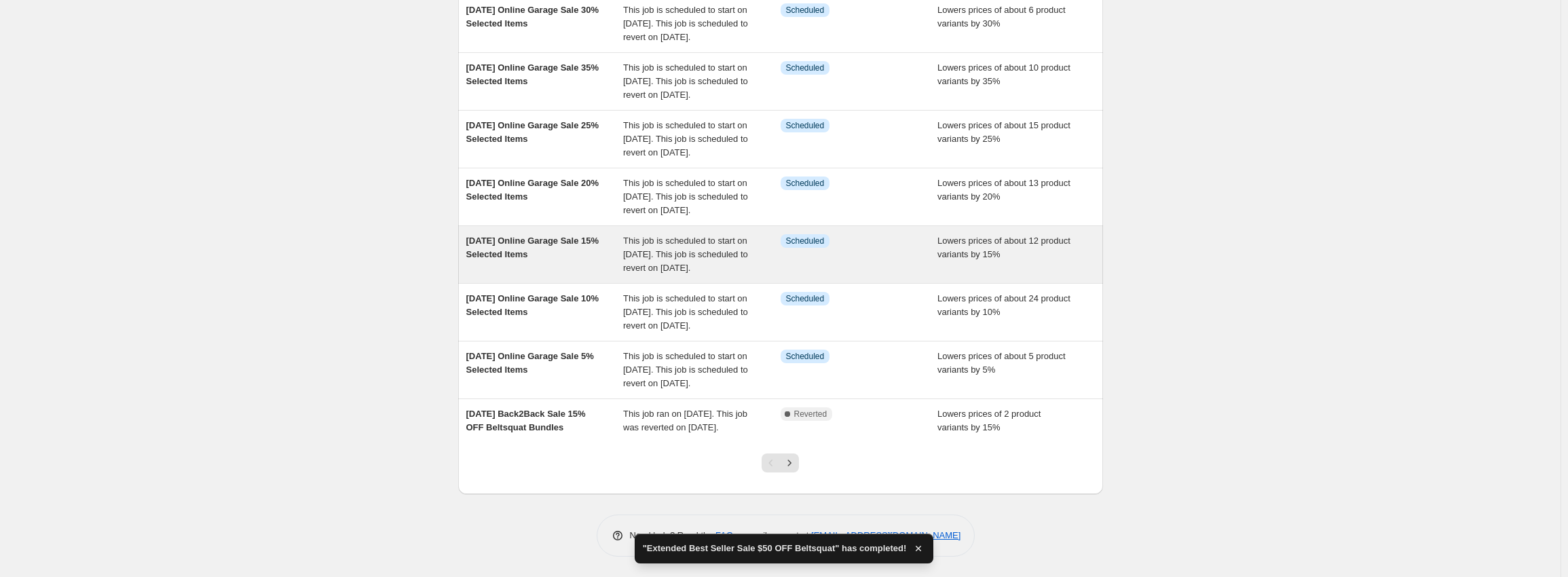
scroll to position [353, 0]
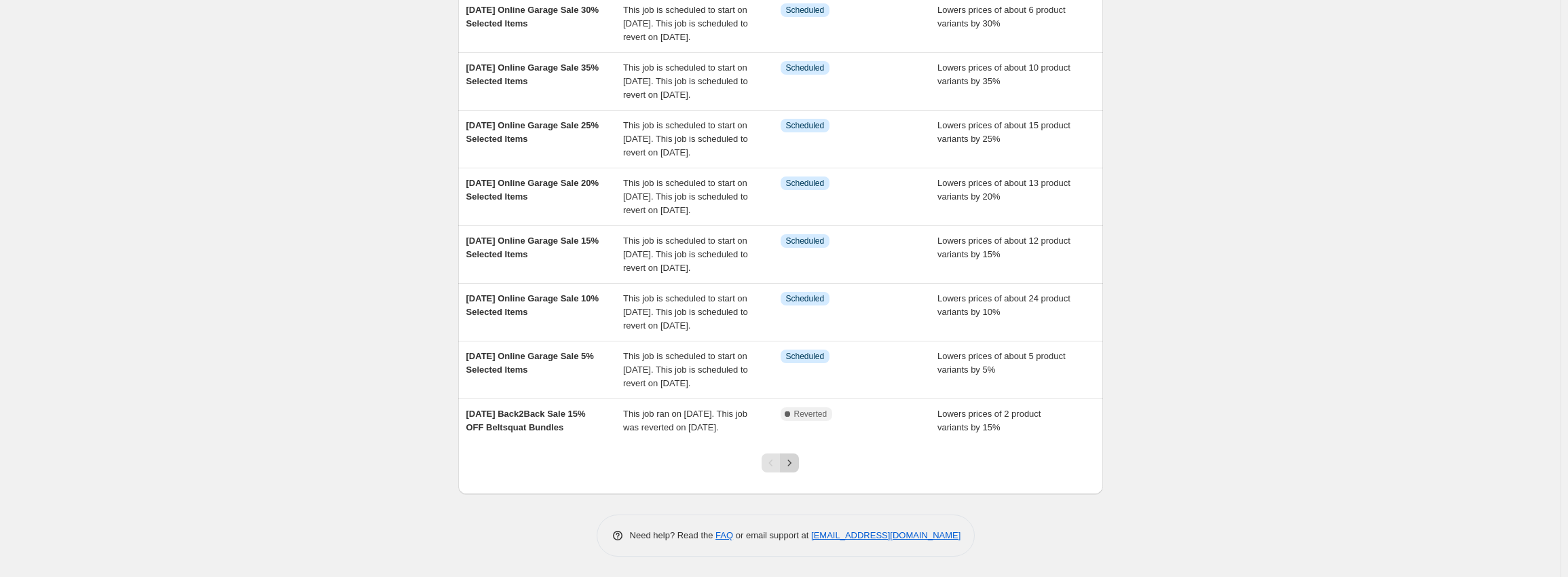
click at [792, 455] on button "Next" at bounding box center [789, 463] width 19 height 19
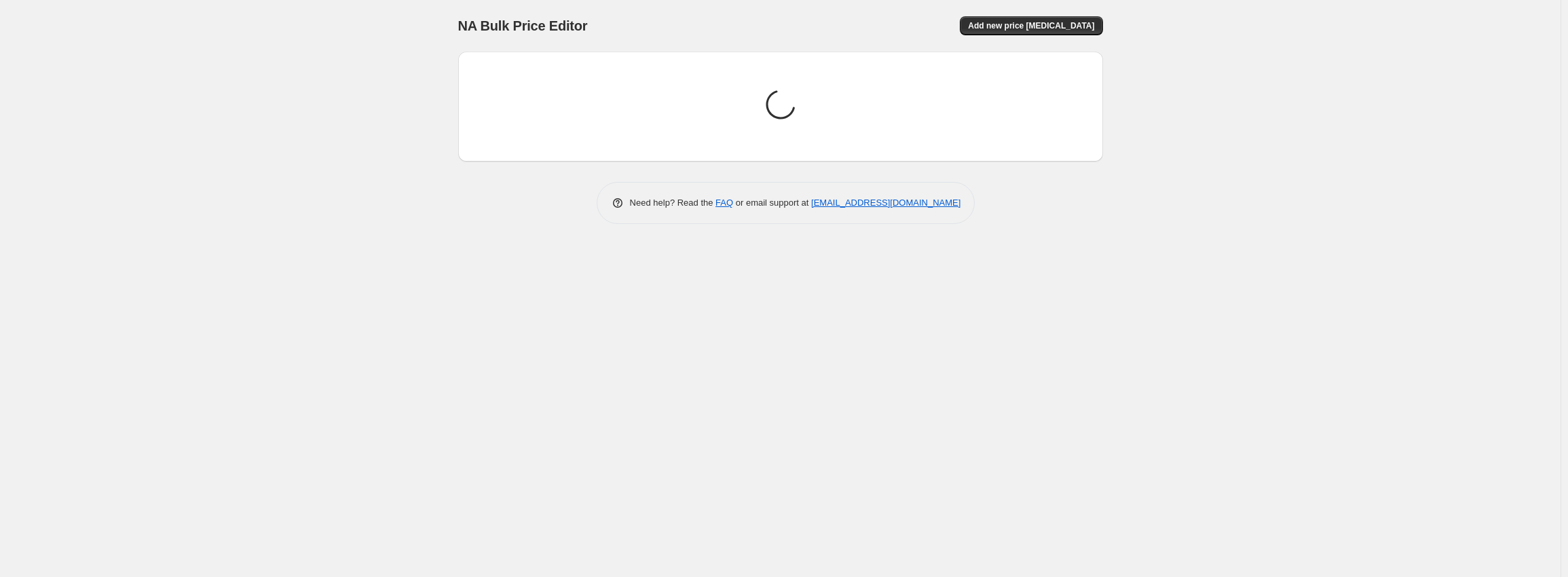
scroll to position [0, 0]
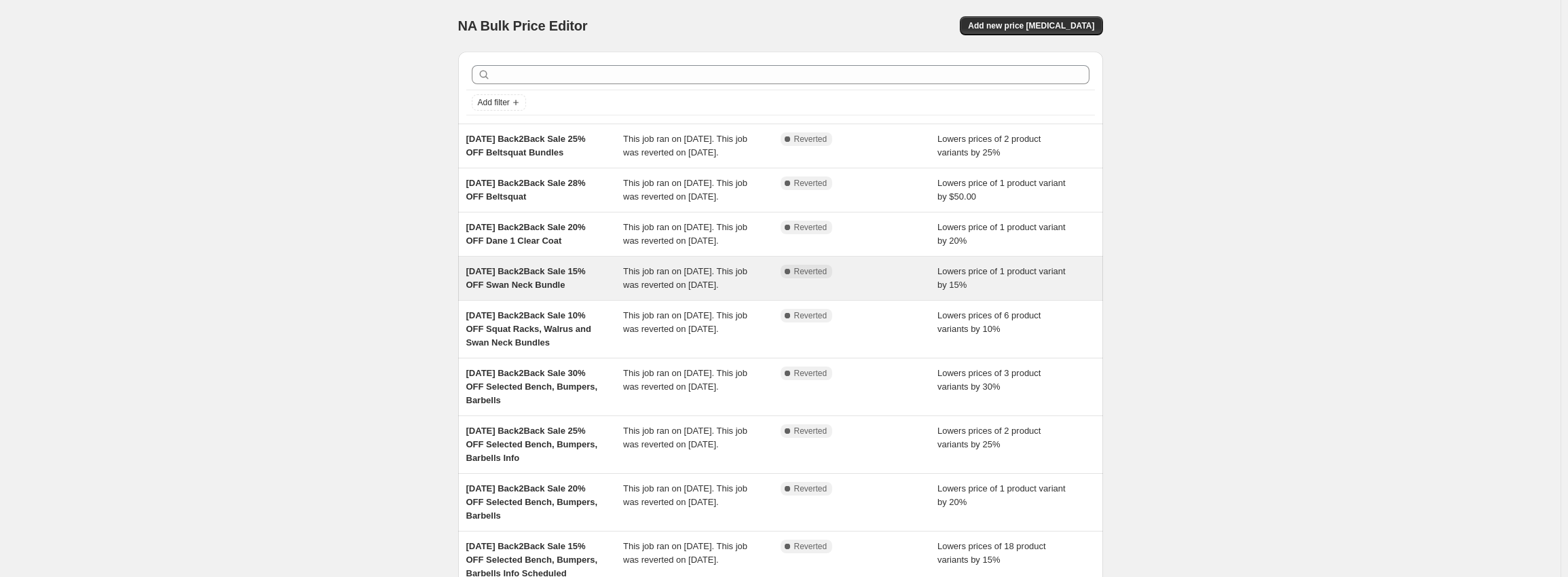
click at [635, 290] on span "This job ran on [DATE]. This job was reverted on [DATE]." at bounding box center [684, 278] width 124 height 24
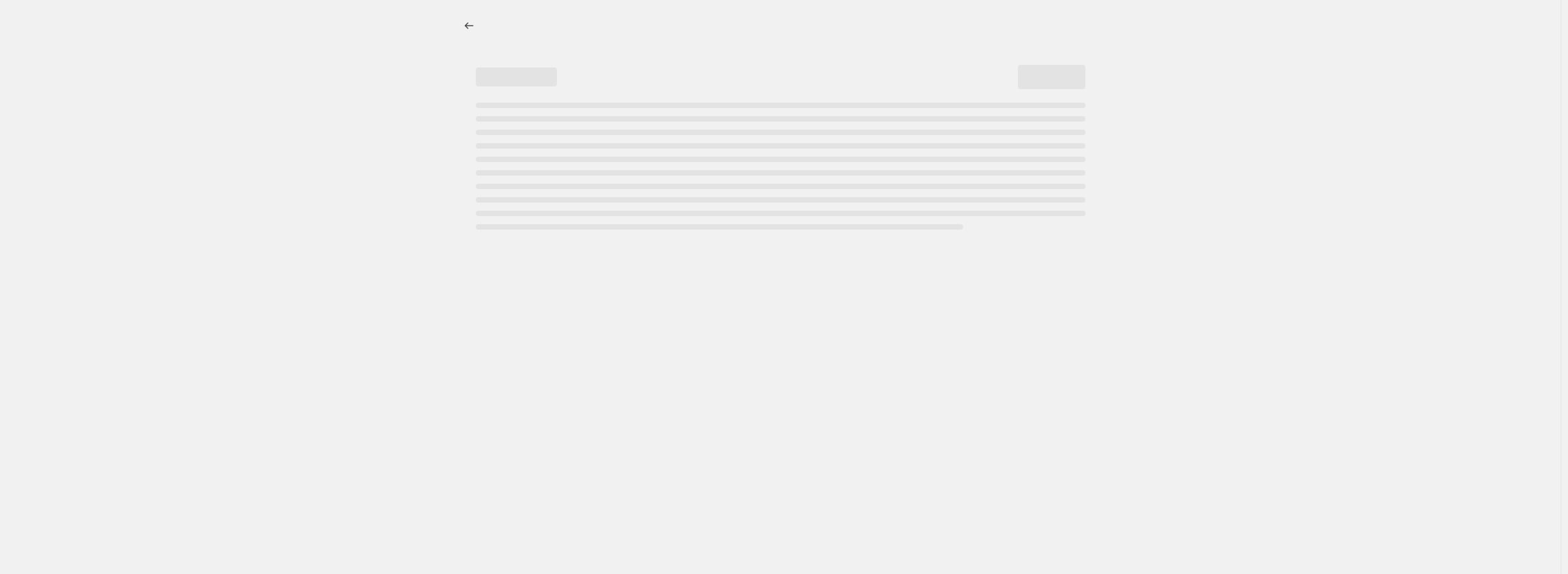
select select "percentage"
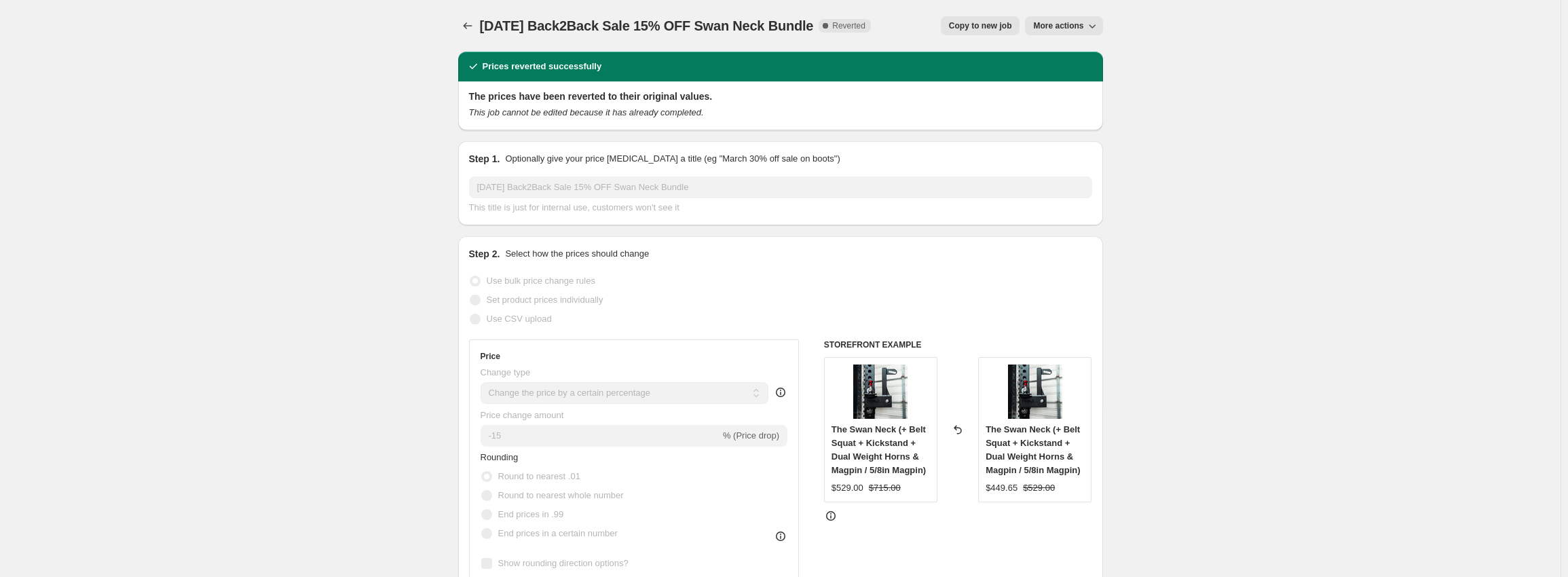
click at [1009, 29] on span "Copy to new job" at bounding box center [980, 25] width 63 height 11
select select "percentage"
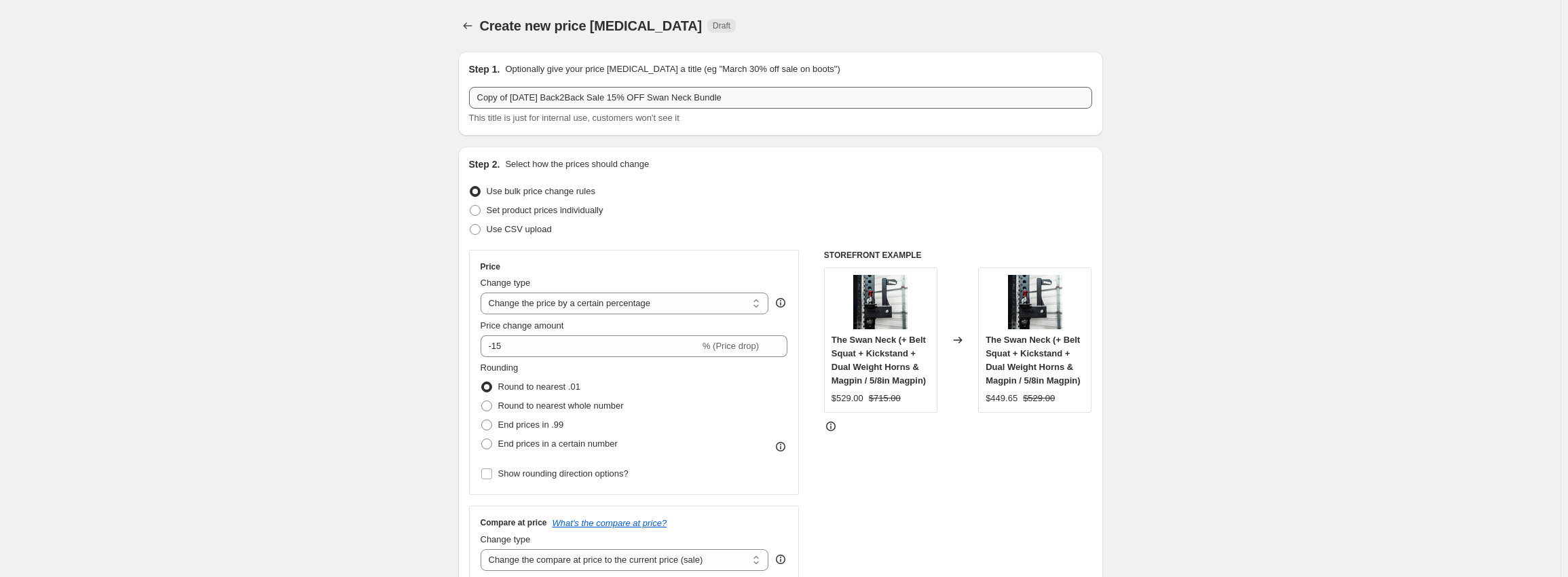
drag, startPoint x: 524, startPoint y: 109, endPoint x: 559, endPoint y: 103, distance: 35.5
click at [525, 109] on div "Copy of [DATE] Back2Back Sale 15% OFF Swan Neck Bundle This title is just for i…" at bounding box center [780, 106] width 623 height 38
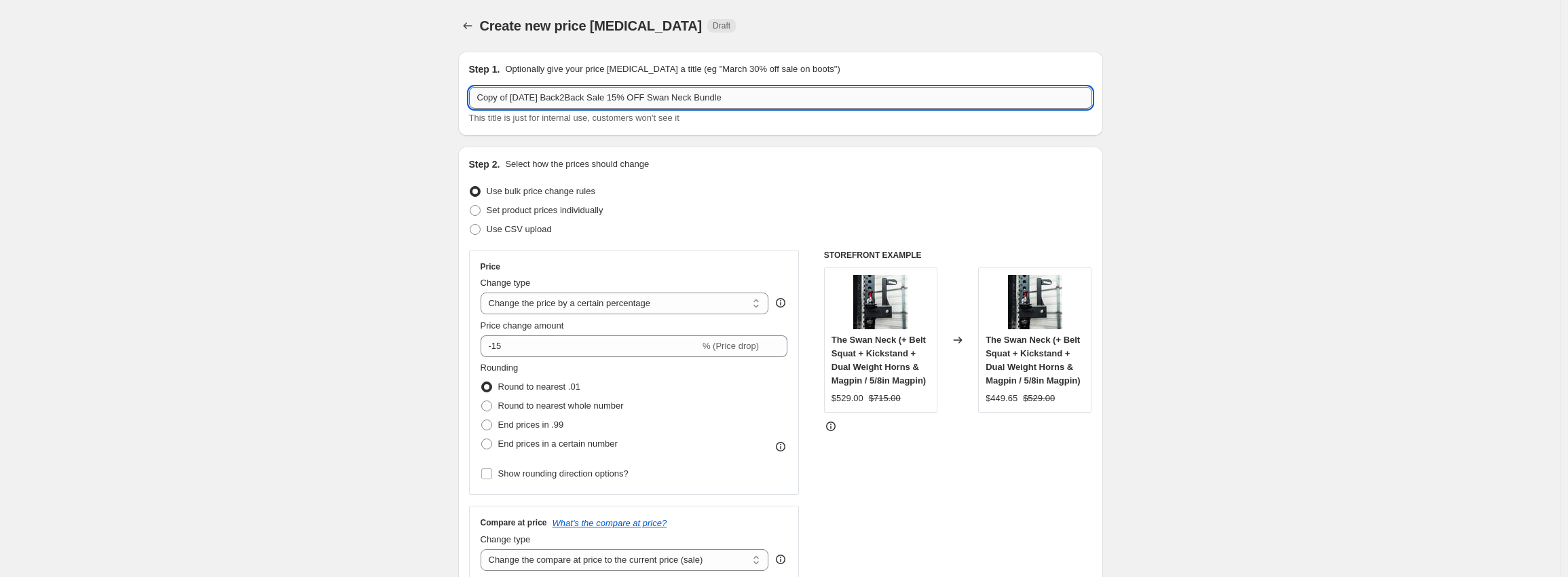
click at [569, 98] on input "Copy of [DATE] Back2Back Sale 15% OFF Swan Neck Bundle" at bounding box center [780, 98] width 623 height 22
drag, startPoint x: 564, startPoint y: 96, endPoint x: 376, endPoint y: 82, distance: 188.5
click at [377, 82] on div "Create new price [MEDICAL_DATA]. This page is ready Create new price [MEDICAL_D…" at bounding box center [780, 576] width 1561 height 1153
drag, startPoint x: 608, startPoint y: 98, endPoint x: 359, endPoint y: 79, distance: 249.7
click at [359, 79] on div "Create new price [MEDICAL_DATA]. This page is ready Create new price [MEDICAL_D…" at bounding box center [780, 576] width 1561 height 1153
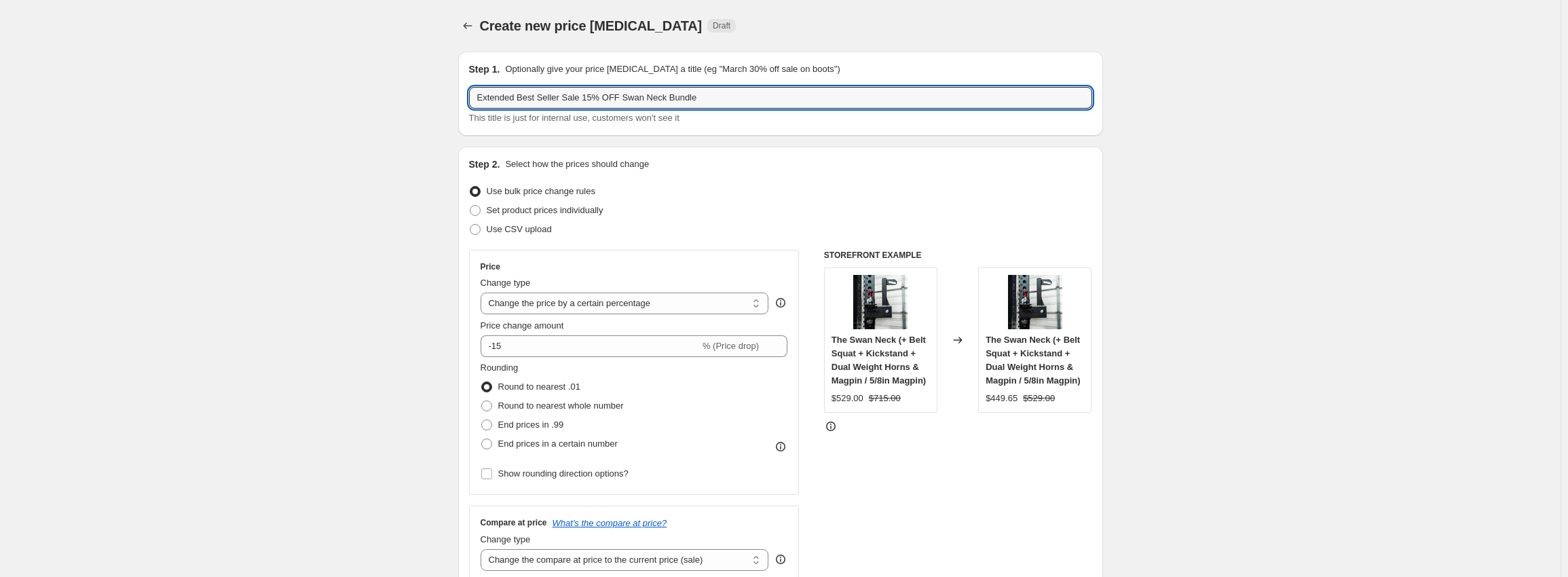
type input "Extended Best Seller Sale 15% OFF Swan Neck Bundle"
click at [1252, 259] on div "Create new price [MEDICAL_DATA]. This page is ready Create new price [MEDICAL_D…" at bounding box center [780, 576] width 1561 height 1153
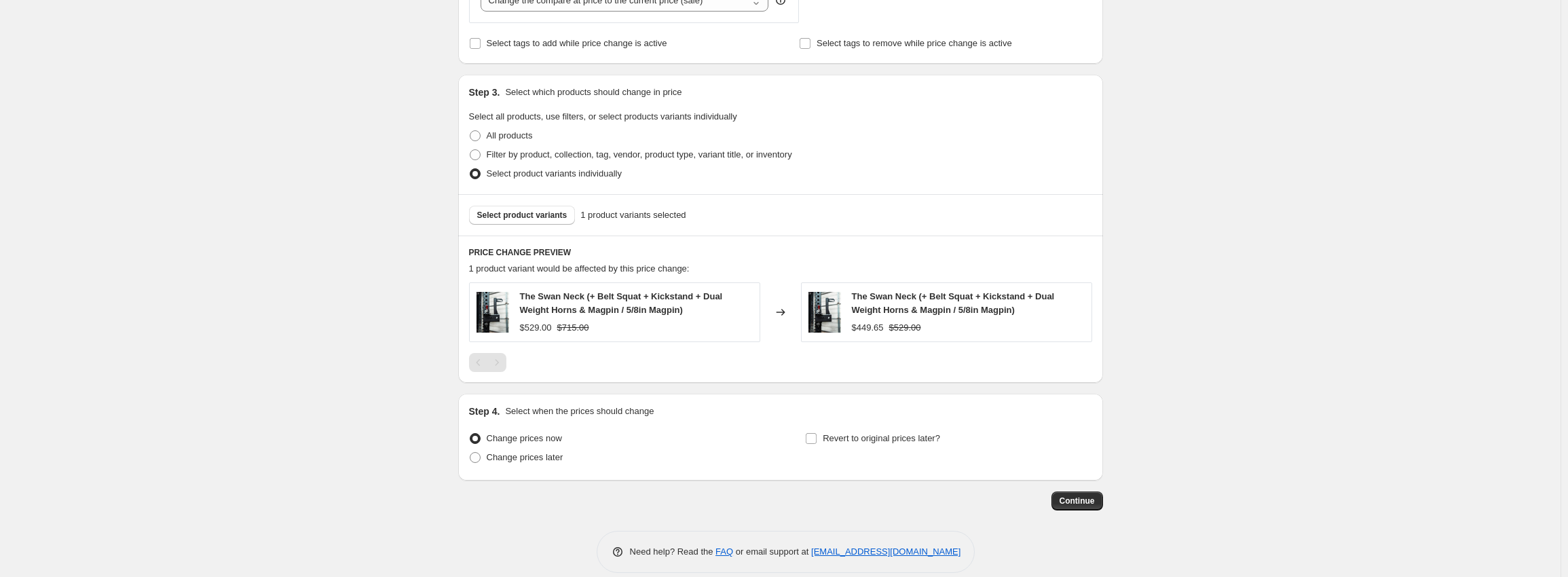
scroll to position [577, 0]
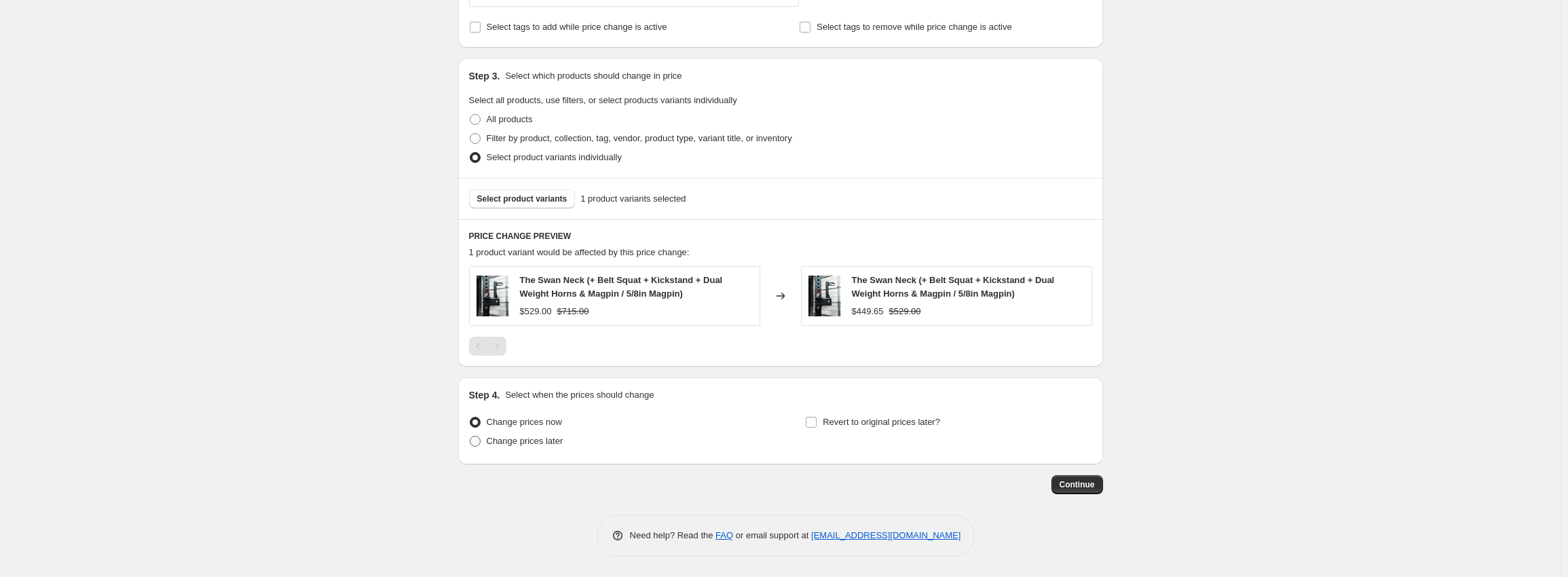
click at [528, 444] on span "Change prices later" at bounding box center [525, 440] width 77 height 10
click at [471, 437] on input "Change prices later" at bounding box center [470, 436] width 1 height 1
radio input "true"
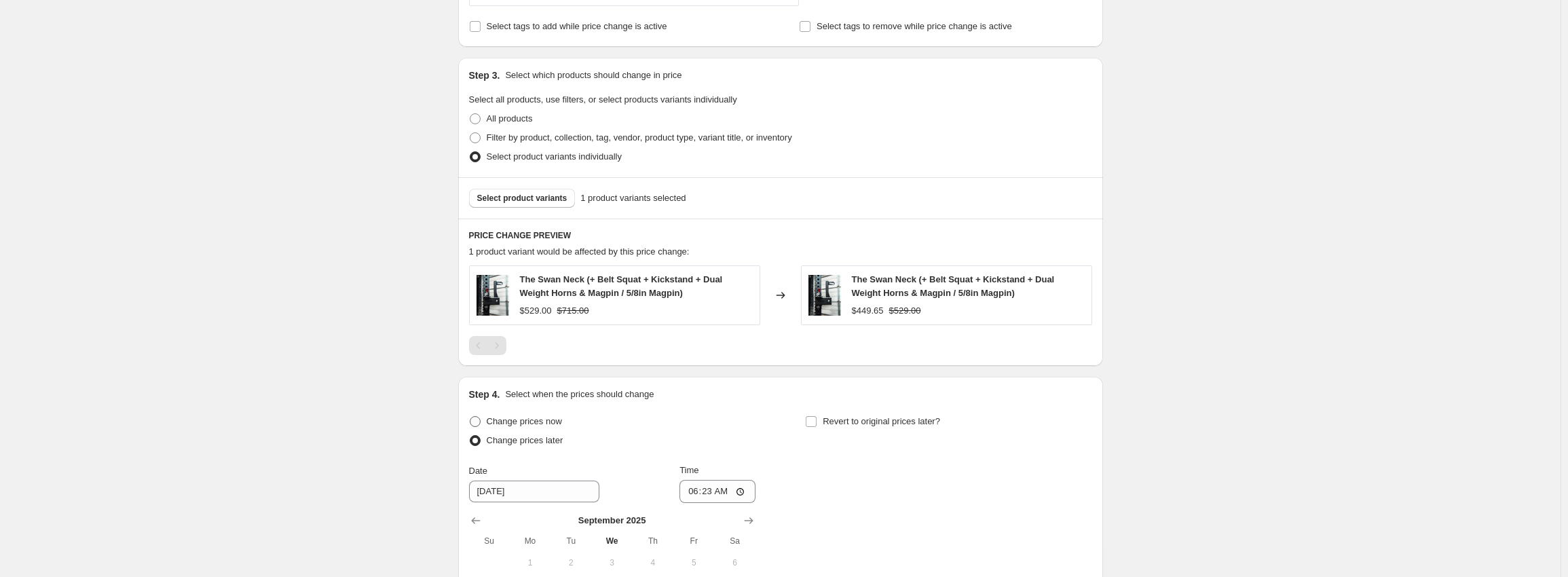
click at [539, 428] on span "Change prices now" at bounding box center [524, 421] width 75 height 14
click at [471, 417] on input "Change prices now" at bounding box center [470, 417] width 1 height 1
radio input "true"
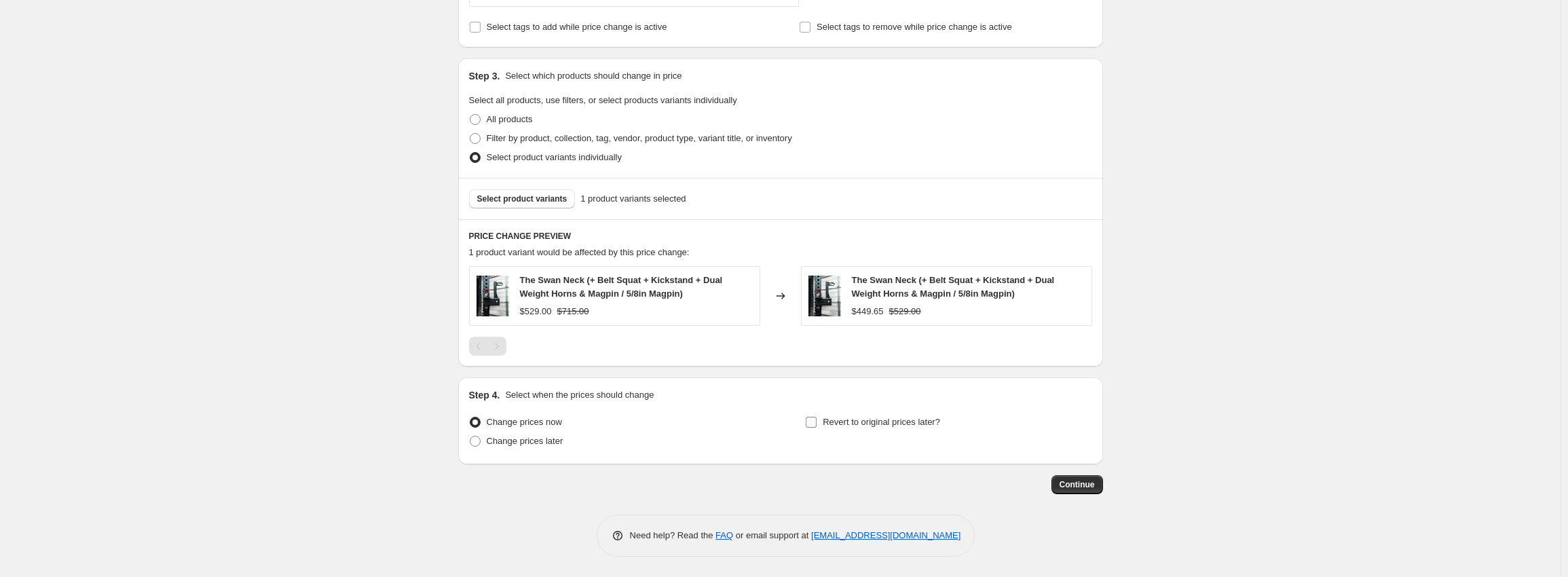
click at [870, 425] on span "Revert to original prices later?" at bounding box center [882, 421] width 118 height 10
click at [817, 425] on input "Revert to original prices later?" at bounding box center [811, 422] width 11 height 11
checkbox input "true"
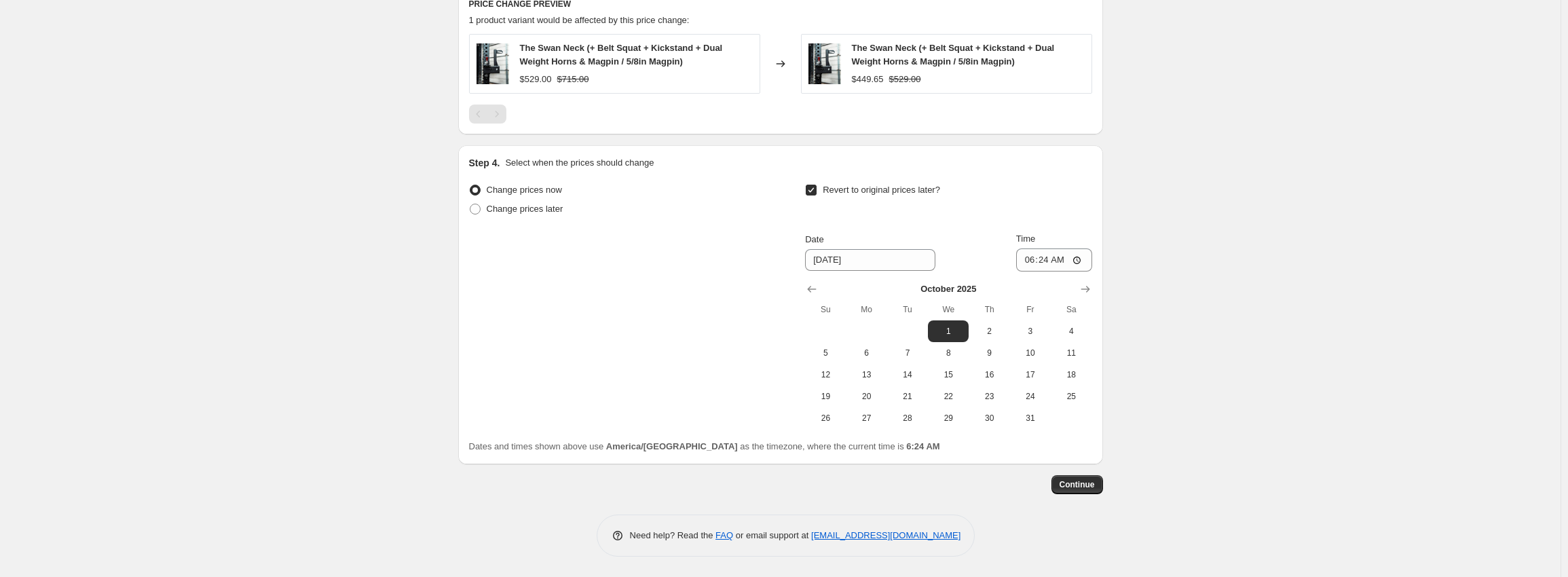
scroll to position [809, 0]
click at [810, 289] on icon "Show previous month, September 2025" at bounding box center [811, 289] width 14 height 14
click at [836, 413] on span "28" at bounding box center [825, 418] width 30 height 11
type input "[DATE]"
click at [1033, 264] on input "06:24" at bounding box center [1054, 259] width 76 height 23
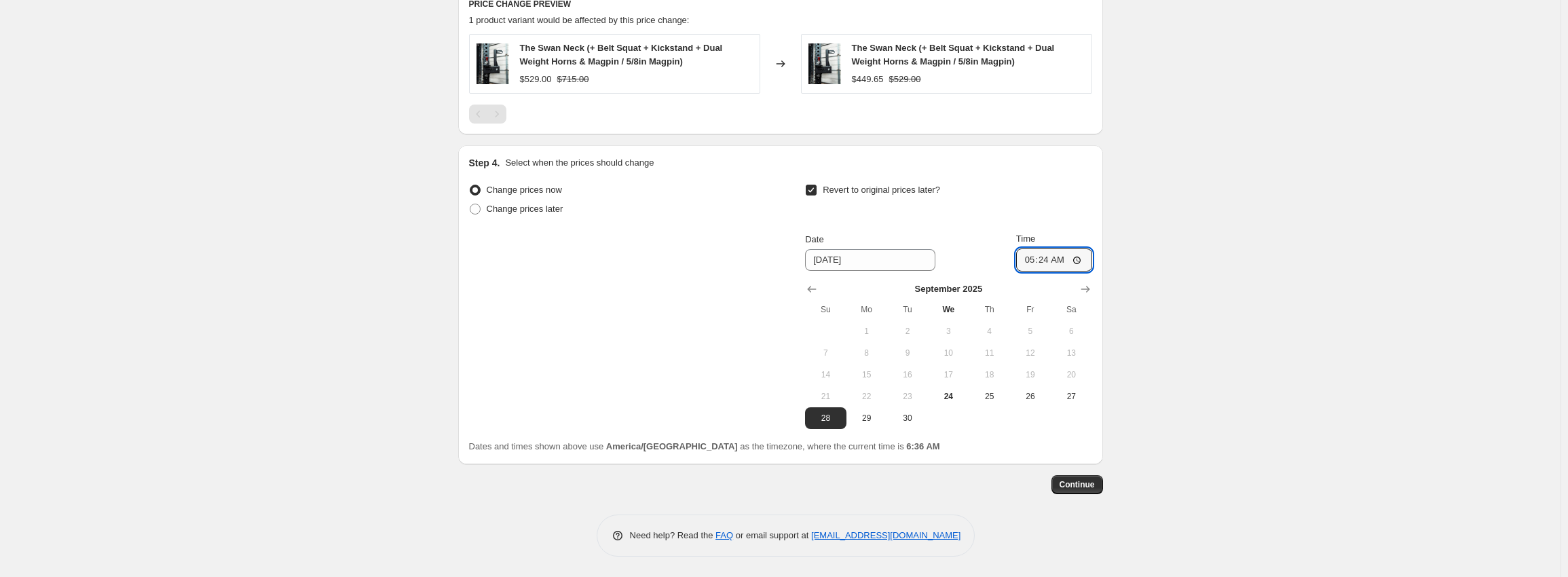
type input "05:00"
click at [872, 420] on span "29" at bounding box center [866, 418] width 30 height 11
type input "[DATE]"
click at [1087, 482] on span "Continue" at bounding box center [1076, 485] width 35 height 11
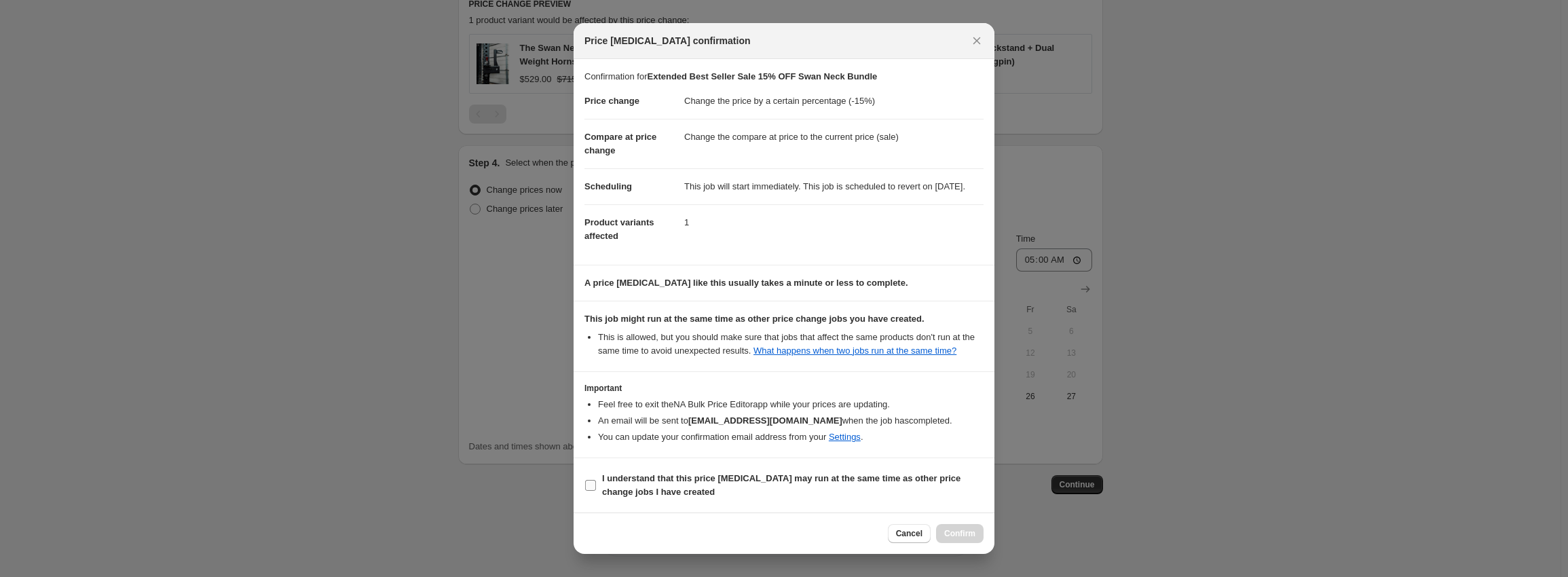
click at [646, 488] on b "I understand that this price [MEDICAL_DATA] may run at the same time as other p…" at bounding box center [781, 486] width 359 height 24
click at [596, 488] on input "I understand that this price [MEDICAL_DATA] may run at the same time as other p…" at bounding box center [590, 486] width 11 height 11
checkbox input "true"
click at [964, 534] on span "Confirm" at bounding box center [960, 534] width 31 height 11
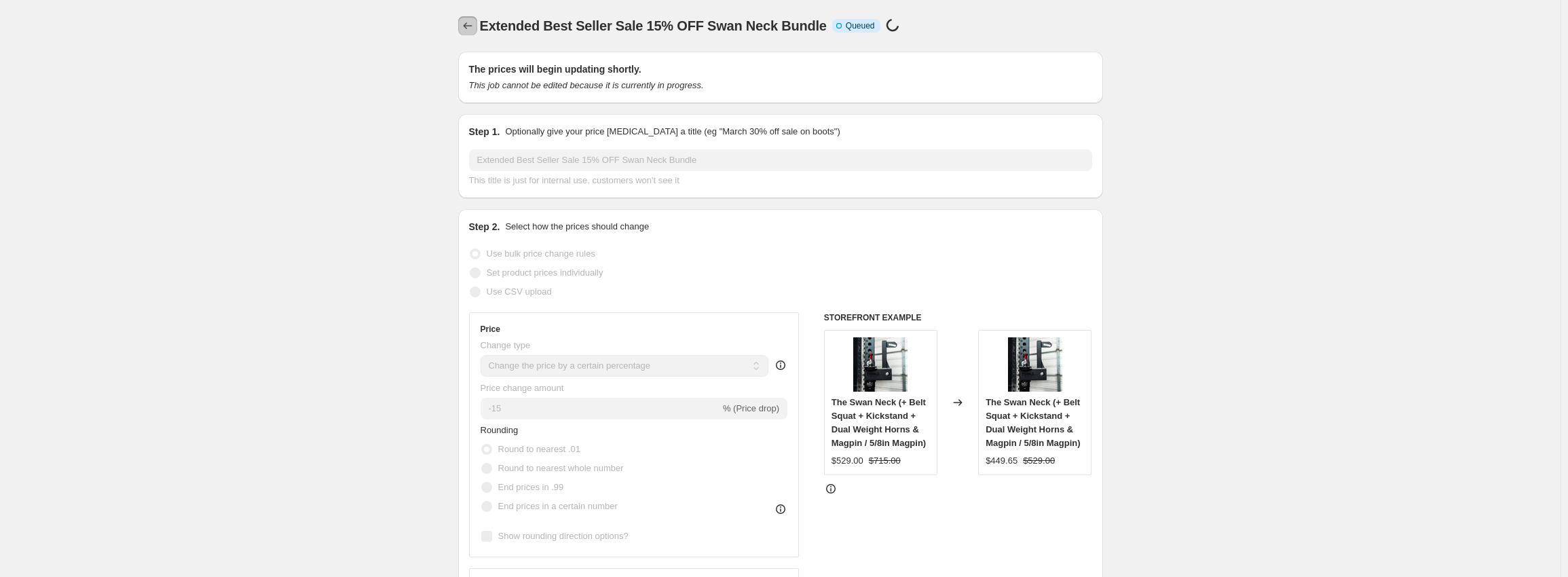
click at [467, 23] on icon "Price change jobs" at bounding box center [467, 25] width 14 height 14
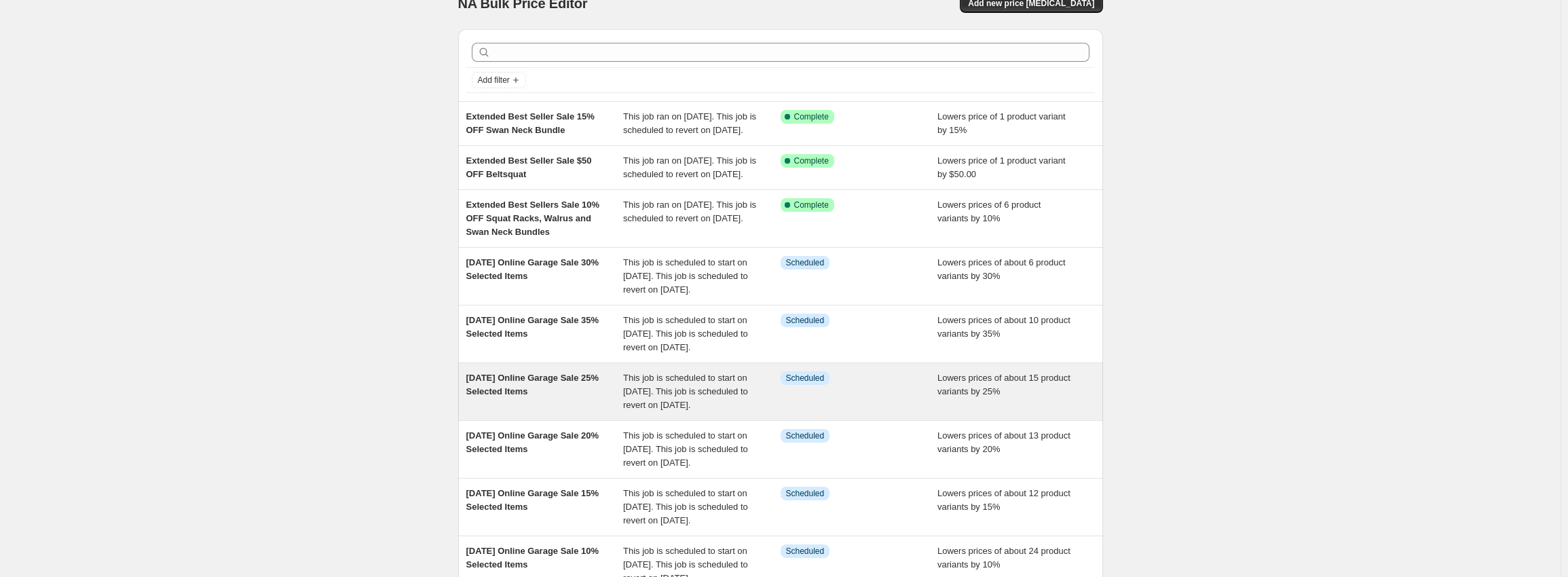
scroll to position [353, 0]
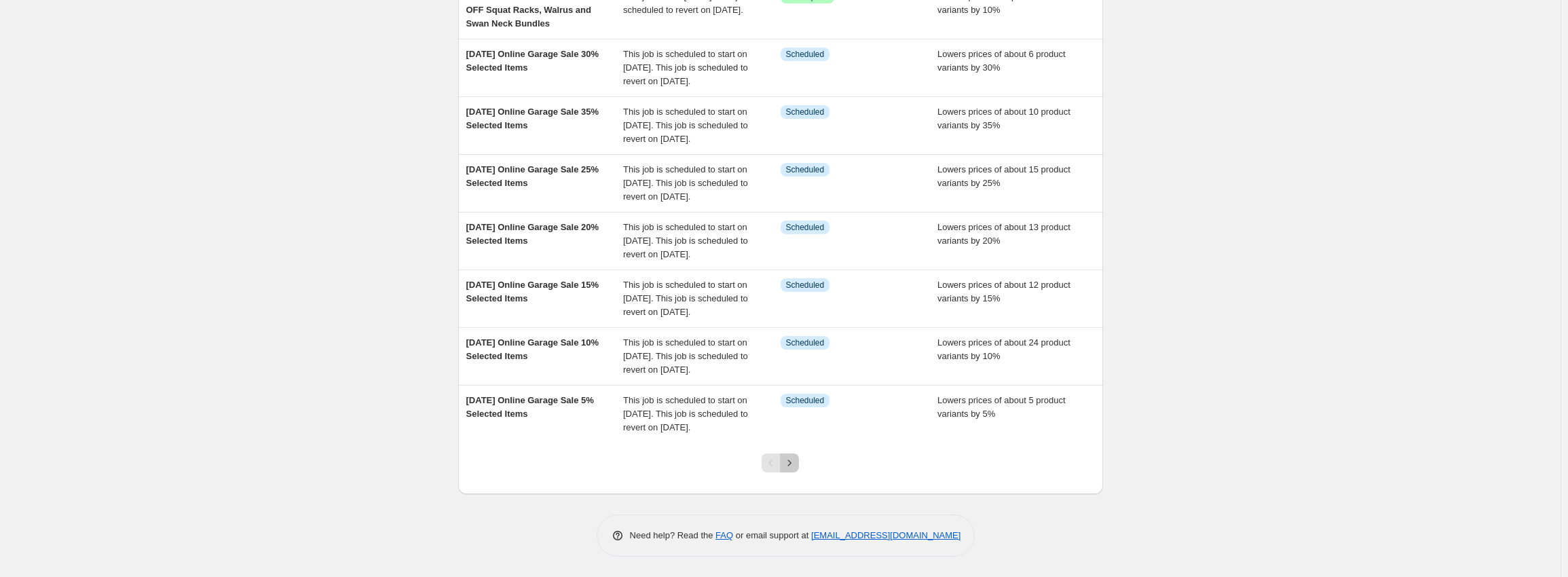
click at [796, 463] on icon "Next" at bounding box center [789, 463] width 14 height 14
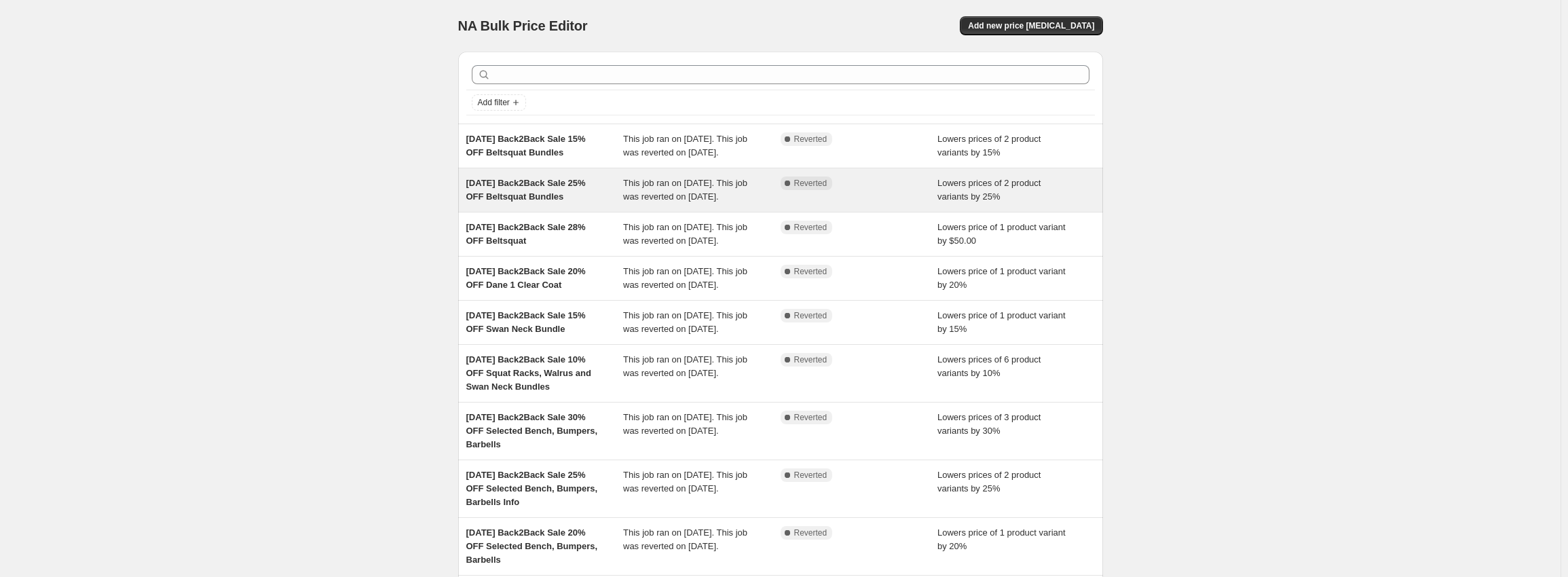
click at [595, 204] on div "[DATE] Back2Back Sale 25% OFF Beltsquat Bundles" at bounding box center [545, 190] width 158 height 27
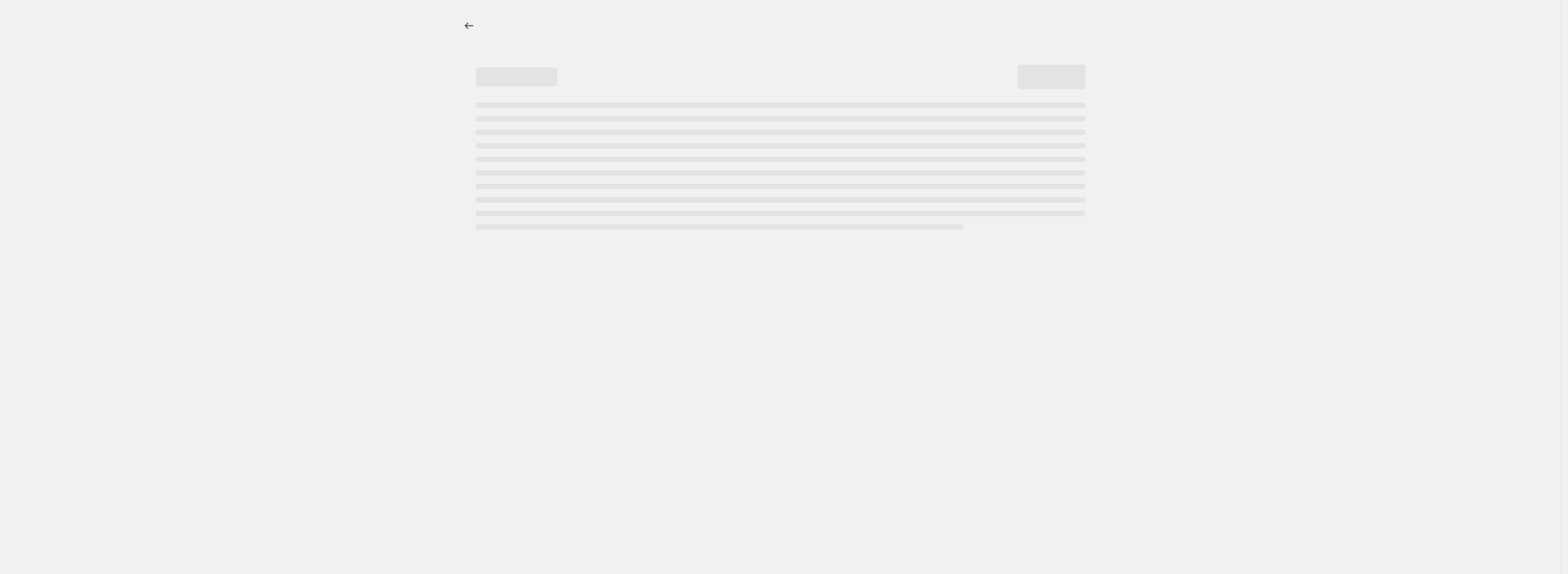
select select "percentage"
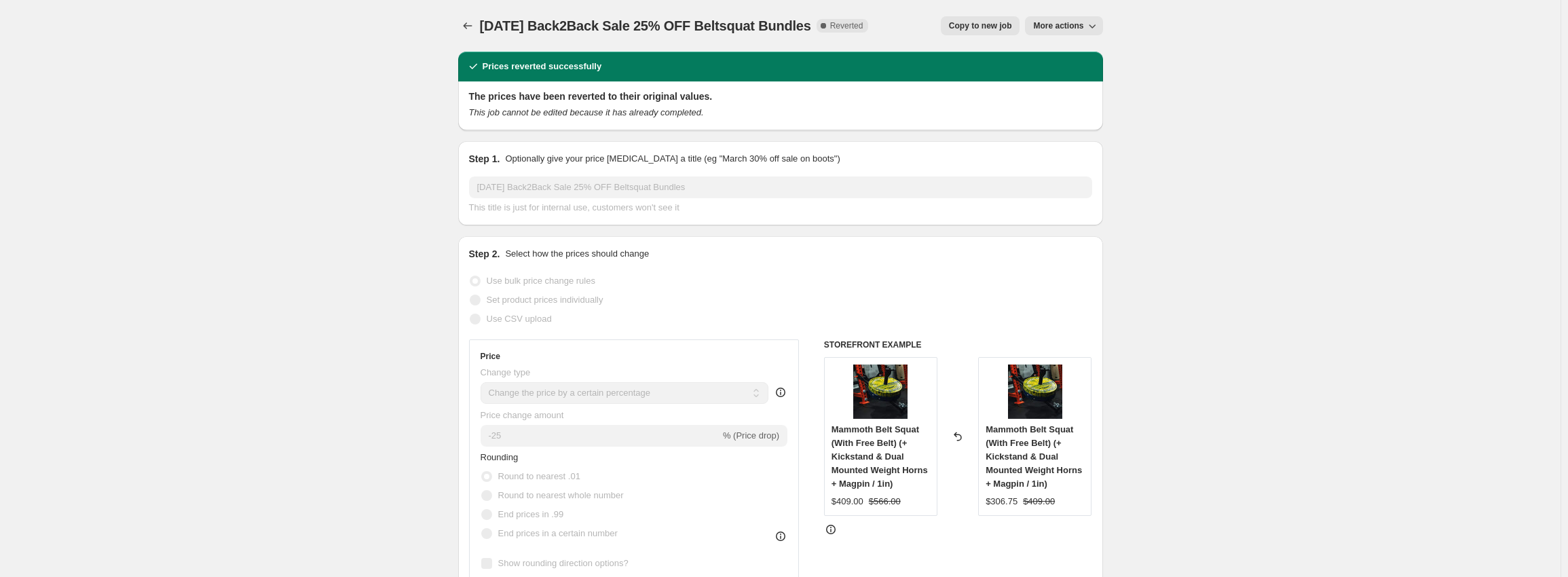
click at [968, 14] on div "[DATE] Back2Back Sale 25% OFF Beltsquat Bundles. This page is ready [DATE] Back…" at bounding box center [780, 25] width 645 height 52
click at [973, 24] on span "Copy to new job" at bounding box center [980, 25] width 63 height 11
select select "percentage"
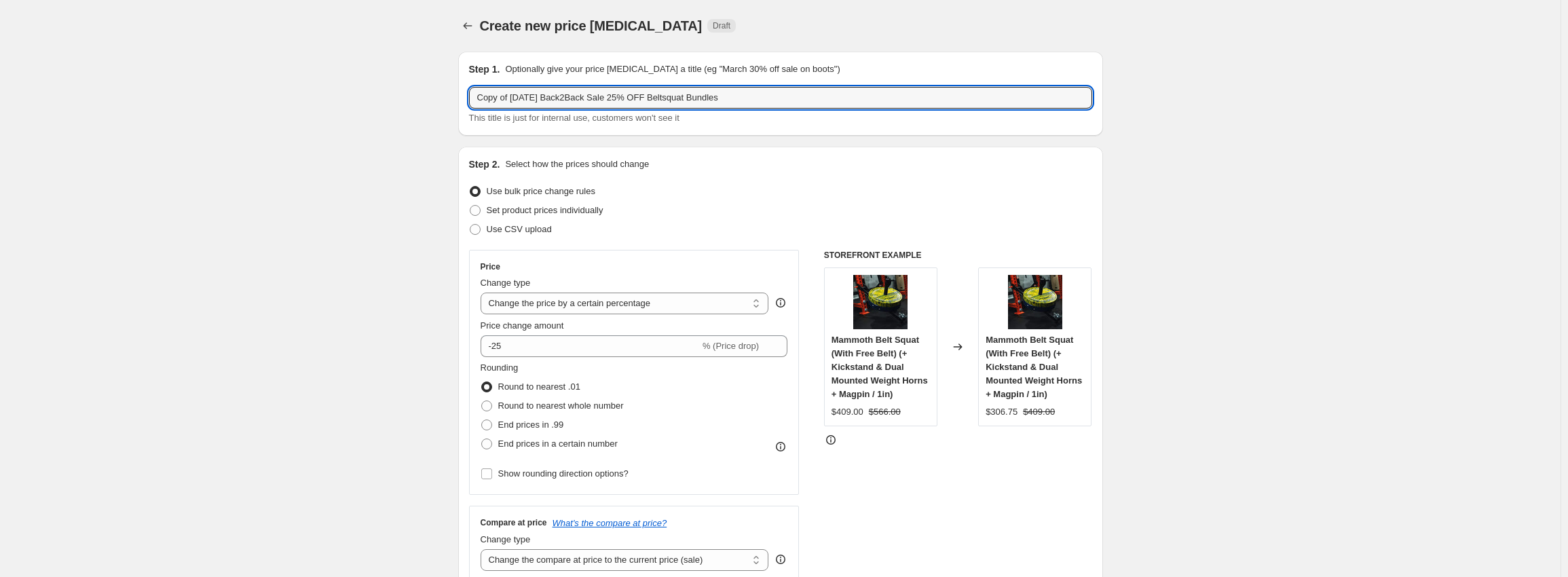
drag, startPoint x: 606, startPoint y: 96, endPoint x: 314, endPoint y: 67, distance: 293.4
type input "Extended Best Seller Sale 25% OFF Beltsquat Bundles"
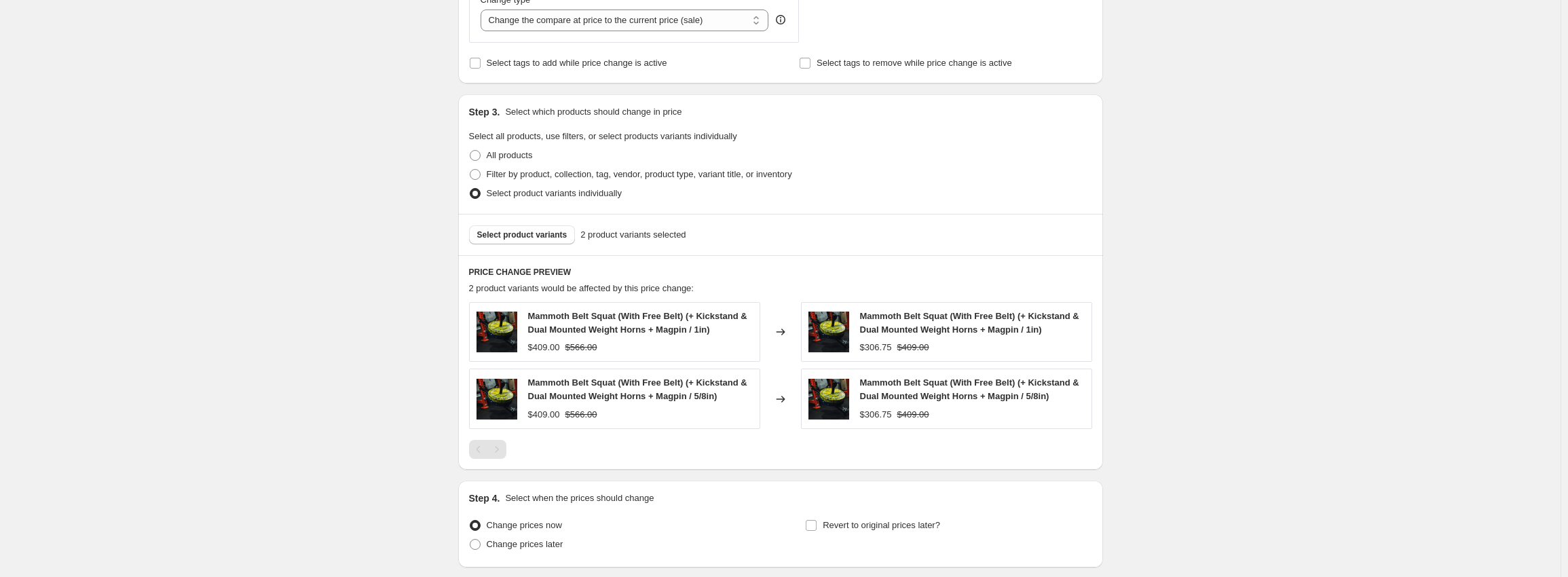
scroll to position [644, 0]
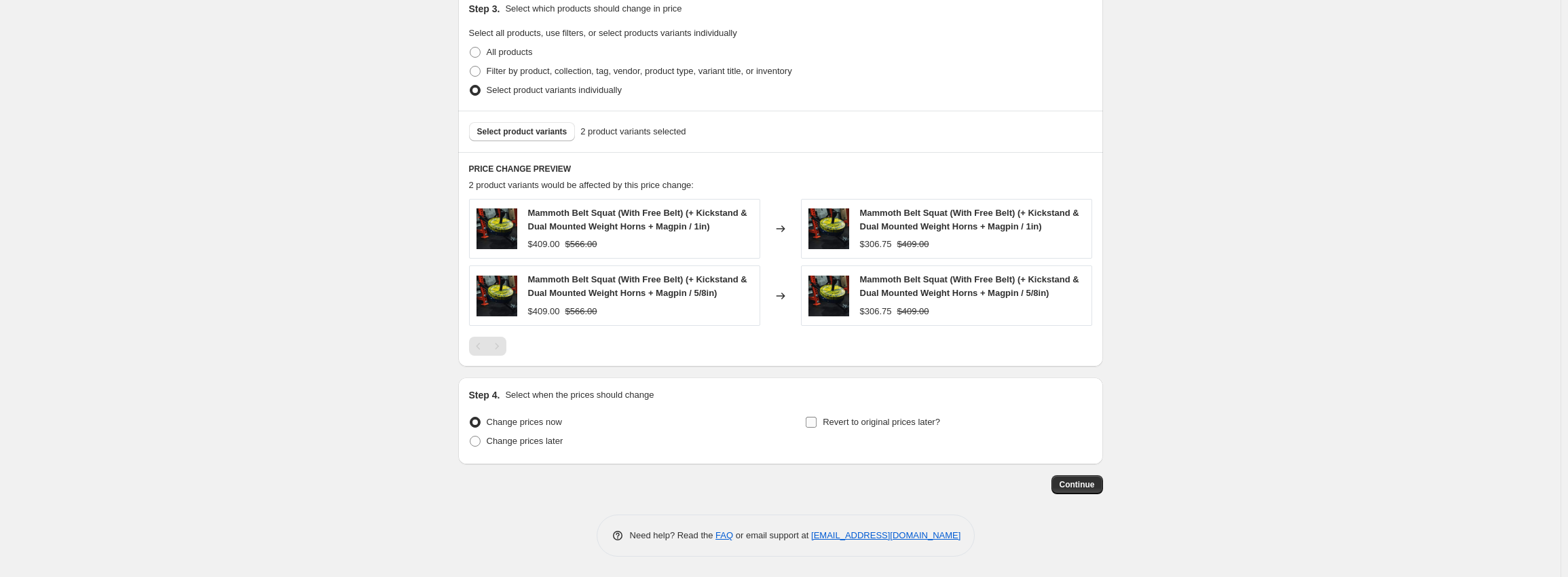
click at [891, 422] on span "Revert to original prices later?" at bounding box center [882, 421] width 118 height 10
click at [817, 422] on input "Revert to original prices later?" at bounding box center [811, 422] width 11 height 11
checkbox input "true"
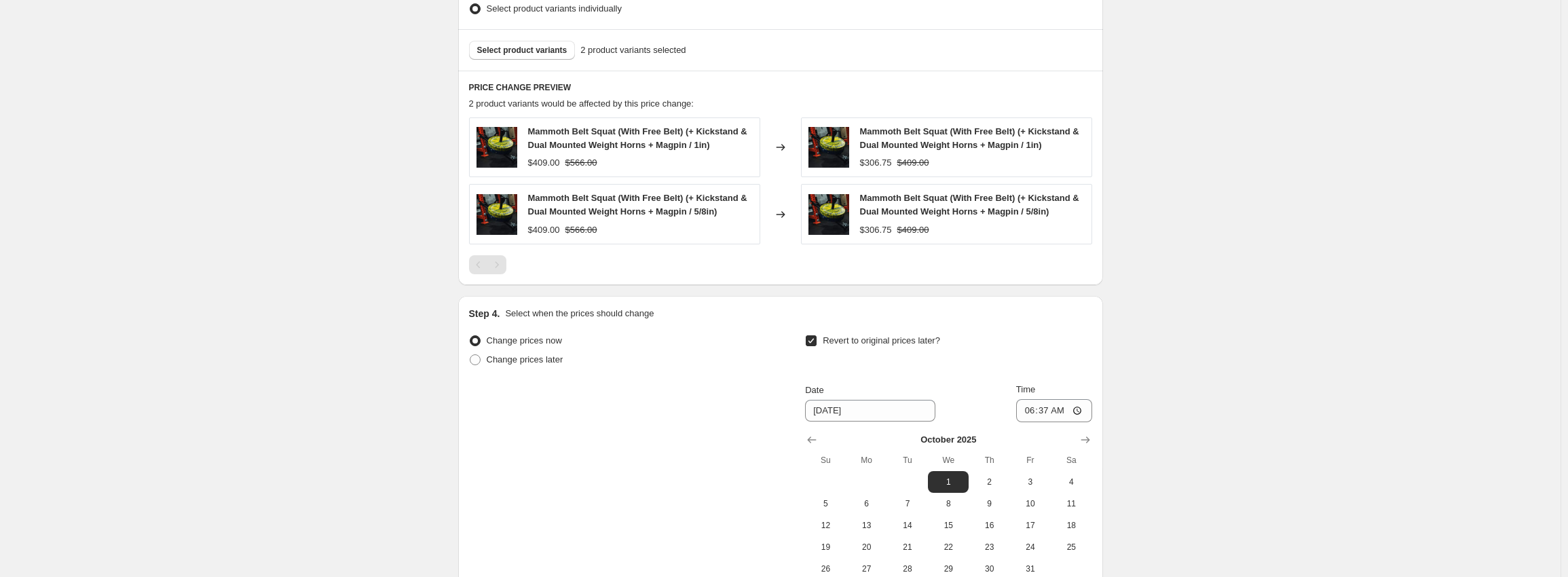
scroll to position [876, 0]
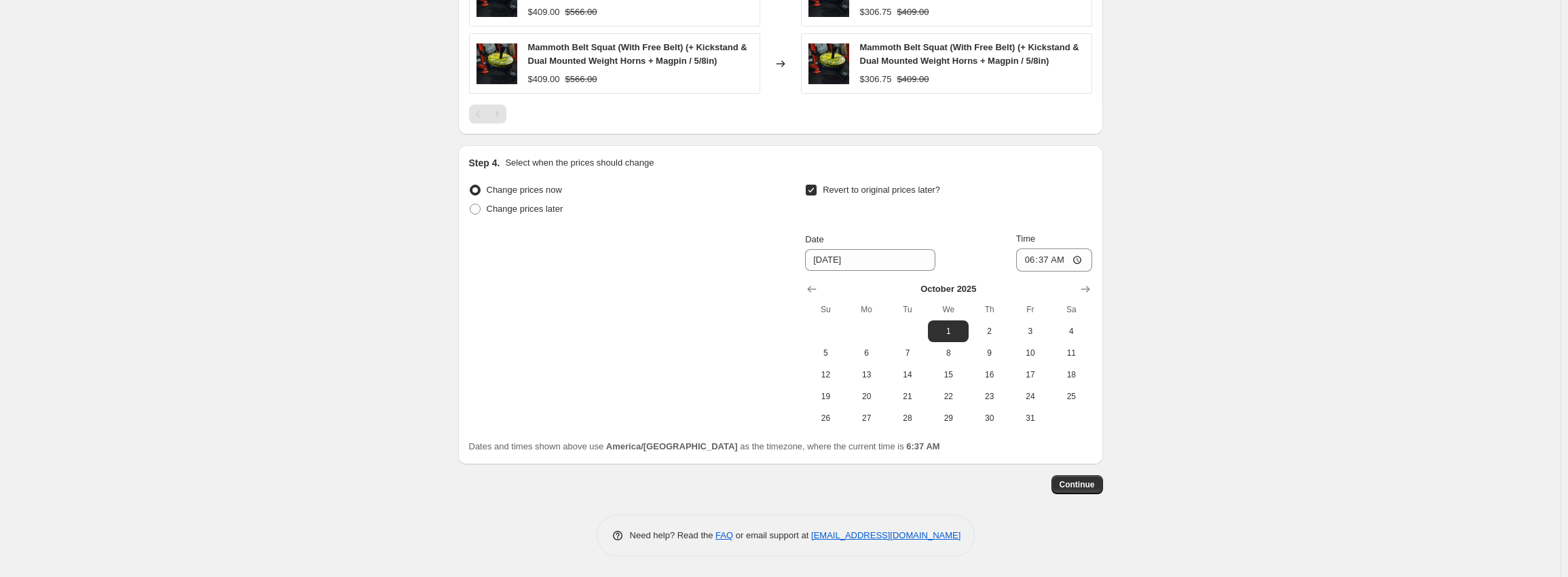
click at [824, 296] on caption "[DATE]" at bounding box center [948, 291] width 286 height 16
click at [818, 292] on icon "Show previous month, September 2025" at bounding box center [811, 289] width 14 height 14
click at [879, 419] on span "29" at bounding box center [866, 418] width 30 height 11
type input "[DATE]"
click at [1031, 264] on input "06:37" at bounding box center [1054, 259] width 76 height 23
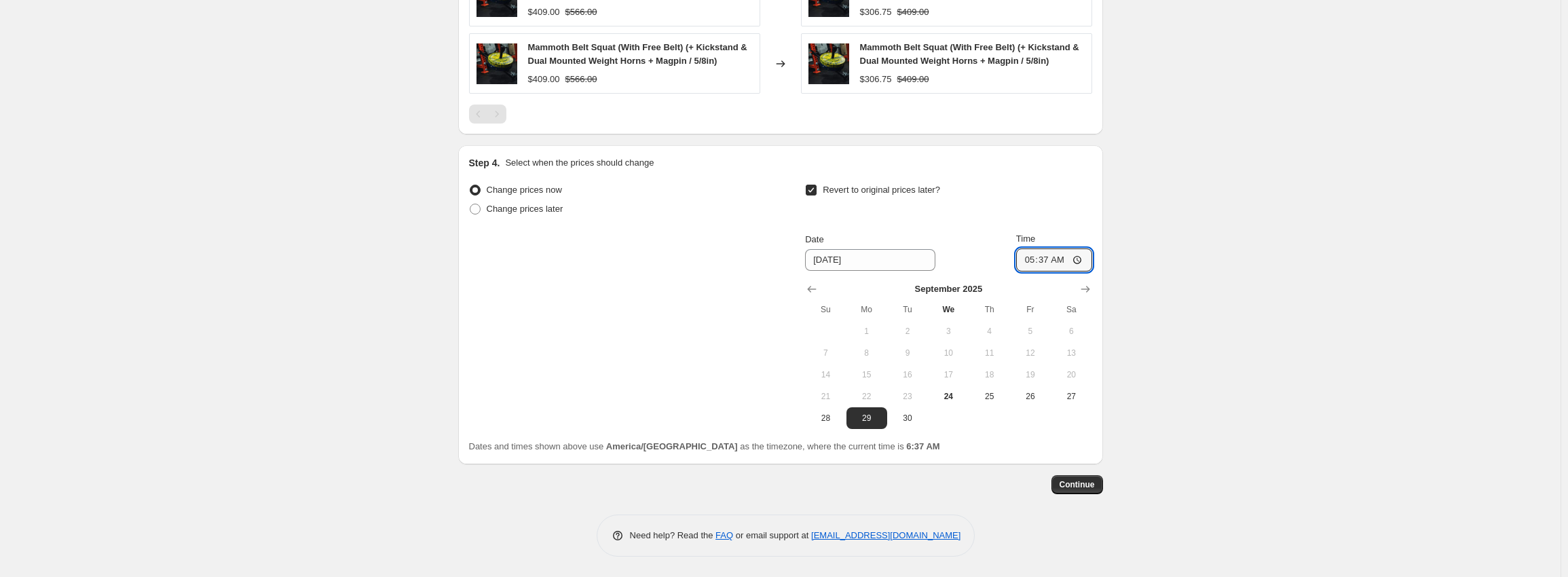
type input "05:00"
click at [1084, 485] on span "Continue" at bounding box center [1076, 485] width 35 height 11
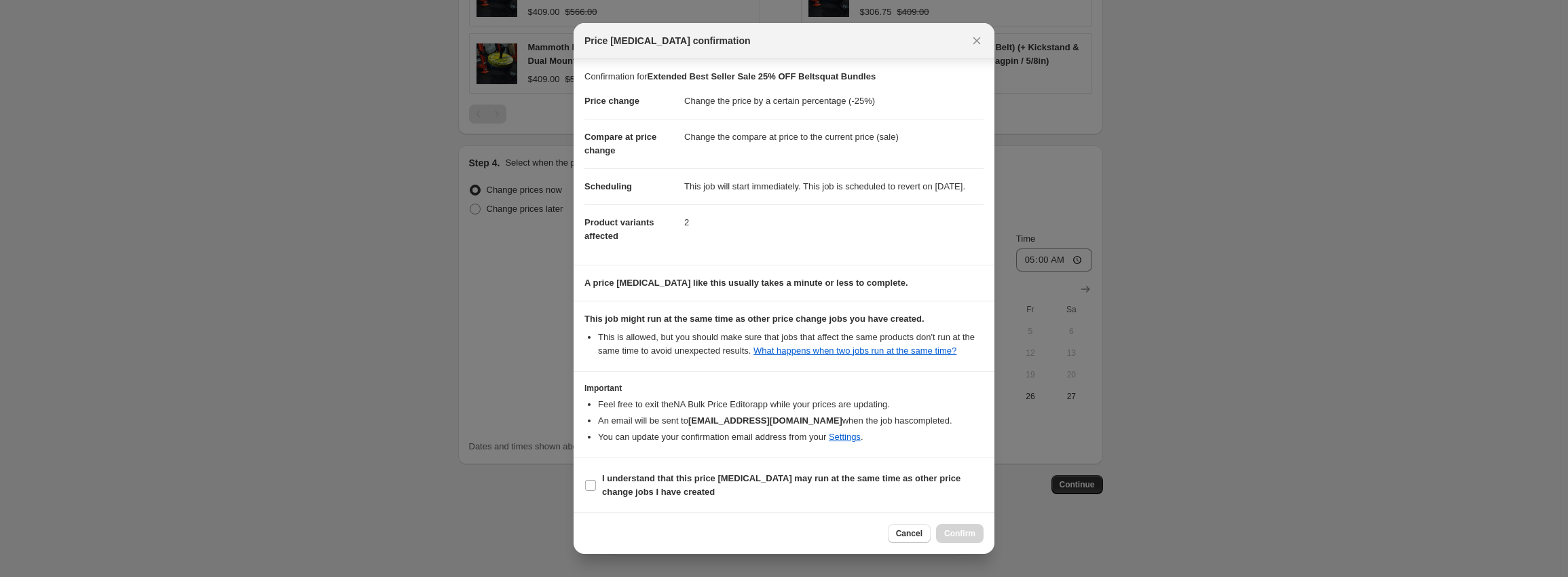
scroll to position [8, 0]
click at [676, 485] on b "I understand that this price [MEDICAL_DATA] may run at the same time as other p…" at bounding box center [781, 486] width 359 height 24
click at [596, 485] on input "I understand that this price [MEDICAL_DATA] may run at the same time as other p…" at bounding box center [590, 486] width 11 height 11
checkbox input "true"
click at [955, 528] on button "Confirm" at bounding box center [960, 534] width 47 height 19
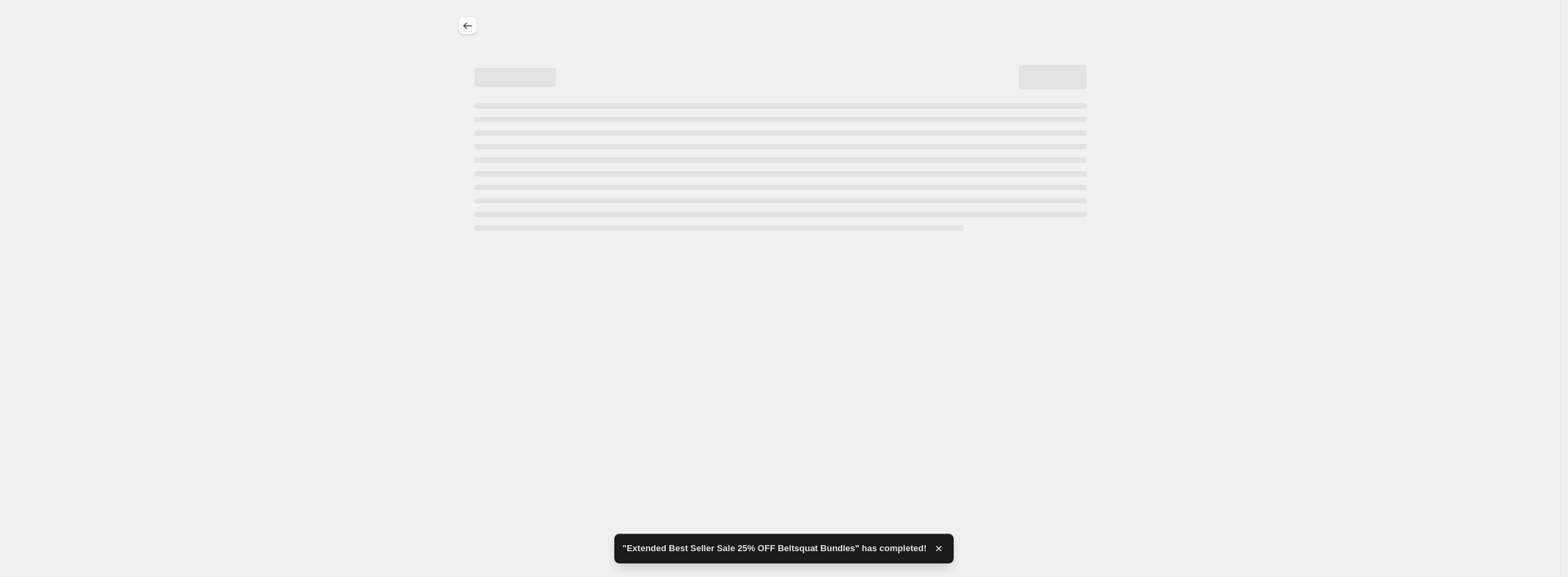
select select "percentage"
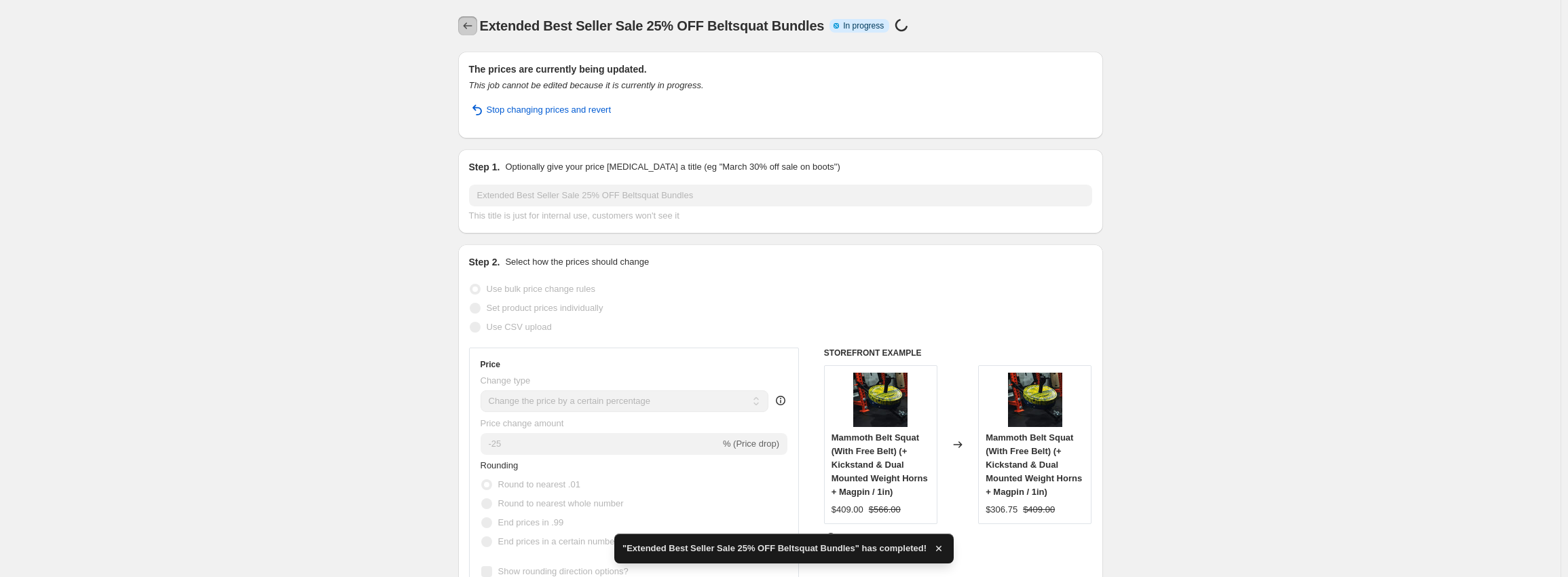
click at [470, 31] on icon "Price change jobs" at bounding box center [467, 25] width 14 height 14
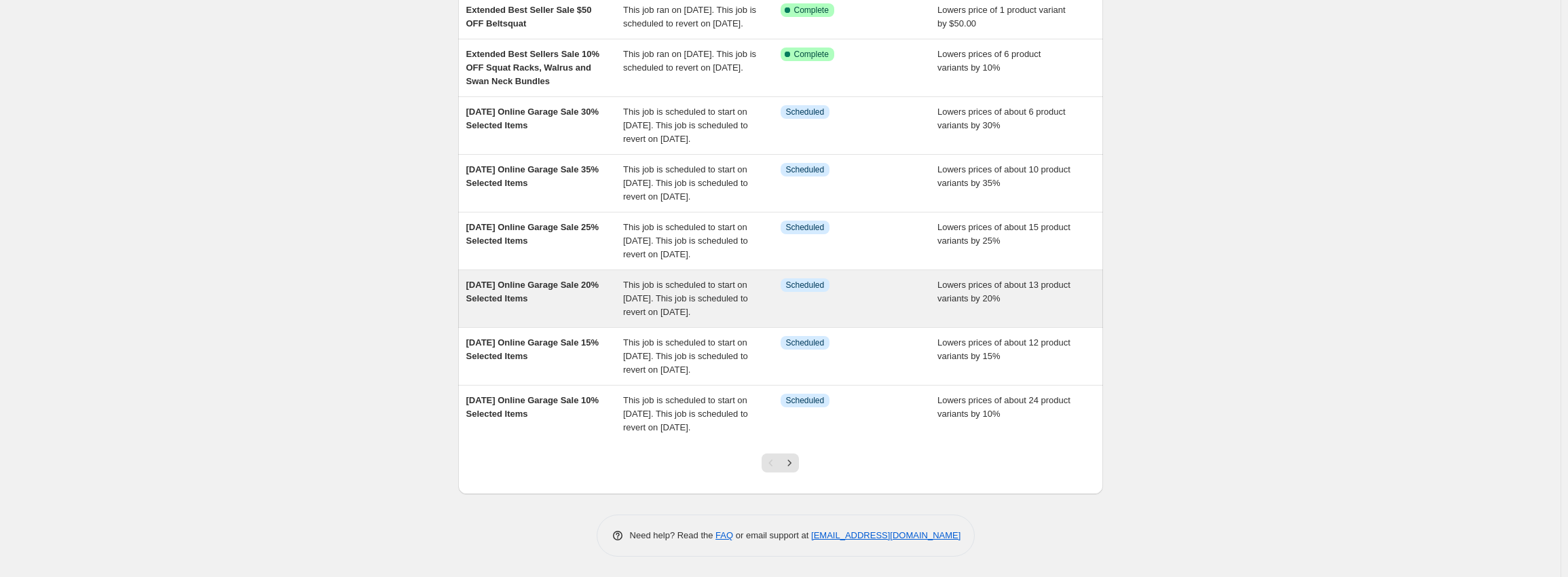
scroll to position [340, 0]
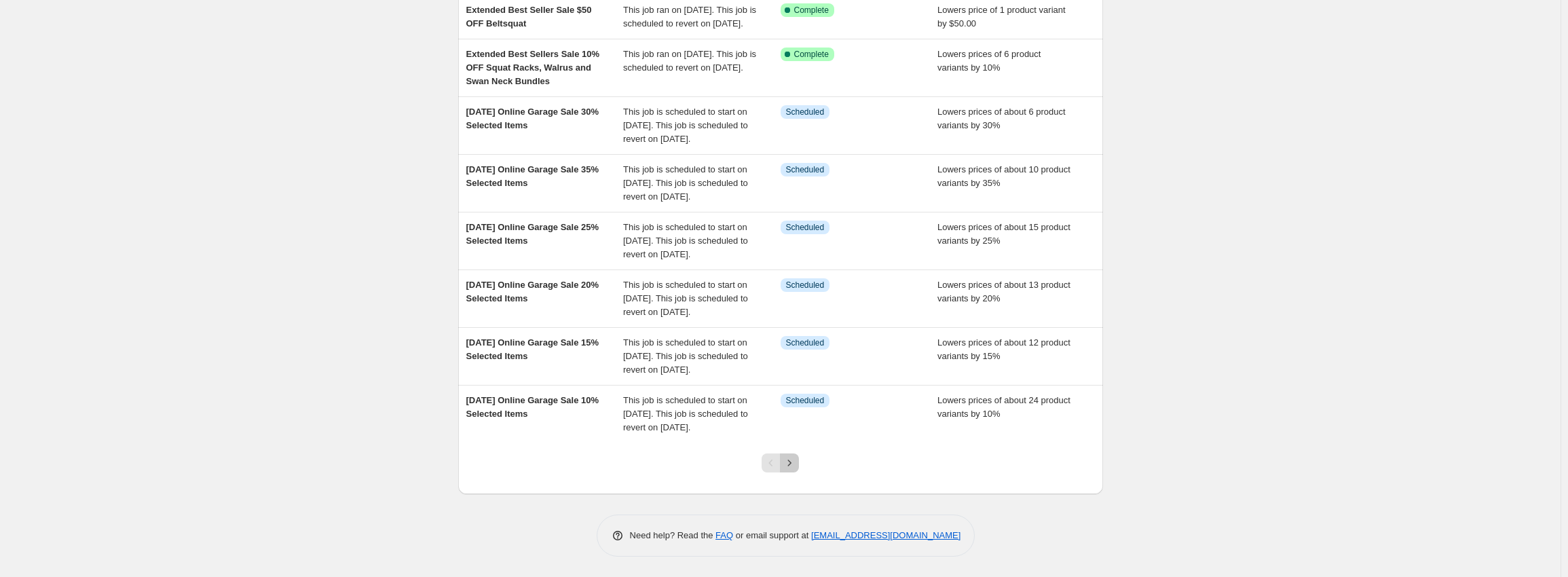
click at [790, 458] on icon "Next" at bounding box center [789, 463] width 14 height 14
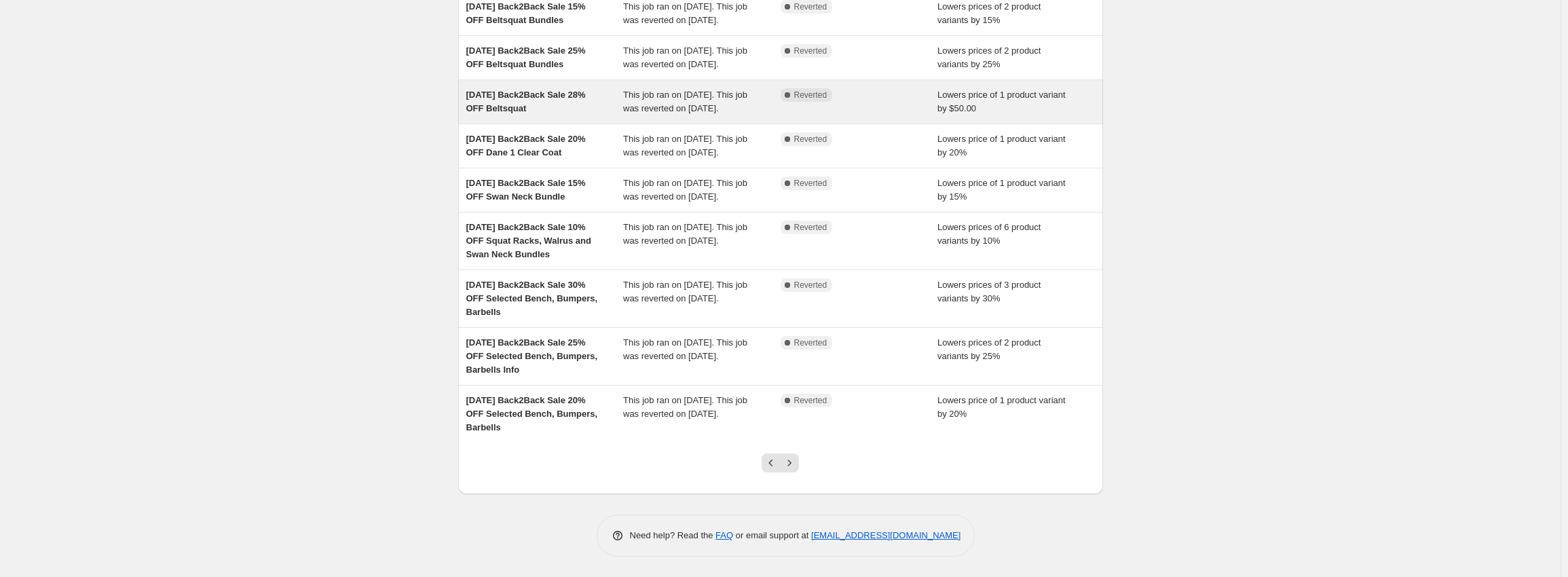
scroll to position [204, 0]
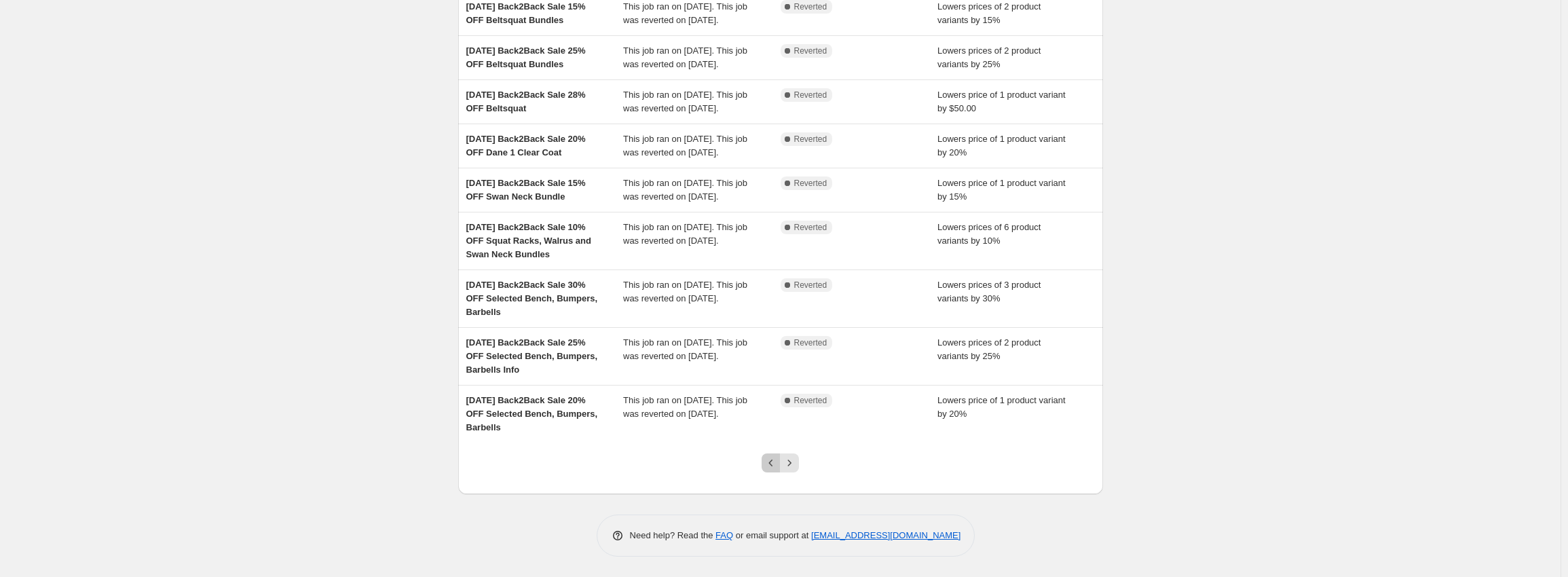
click at [768, 470] on icon "Previous" at bounding box center [770, 463] width 14 height 14
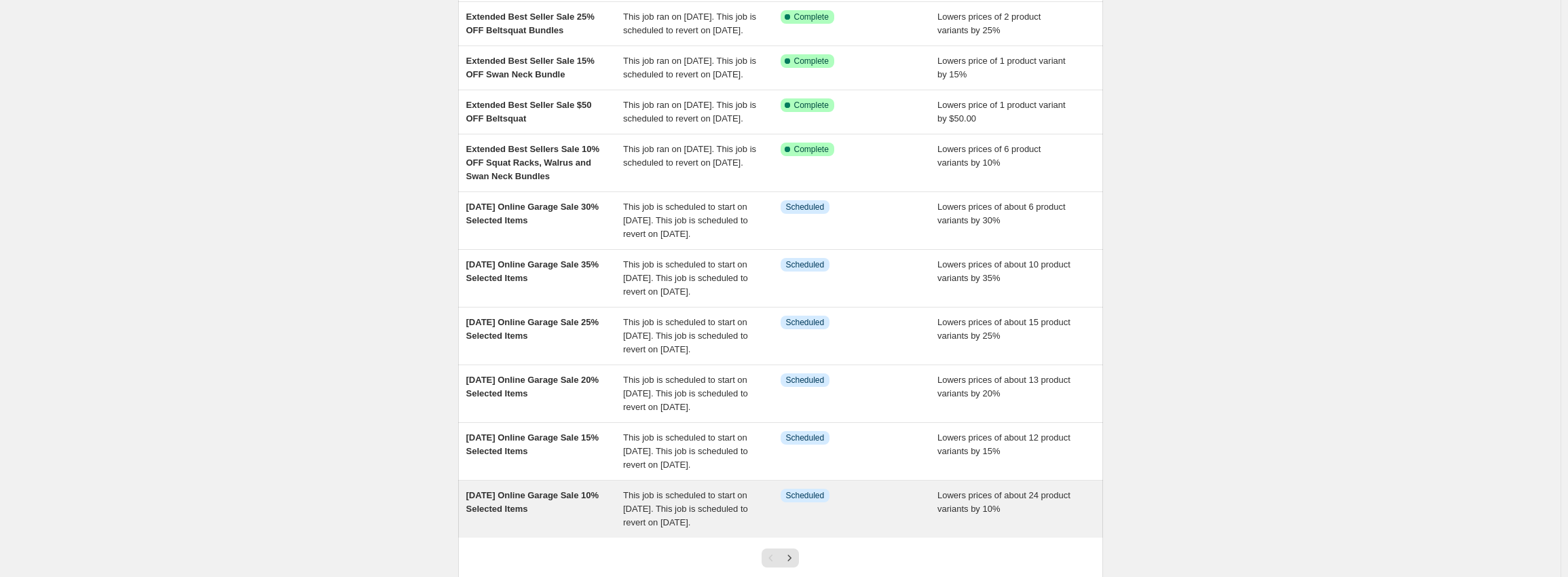
scroll to position [340, 0]
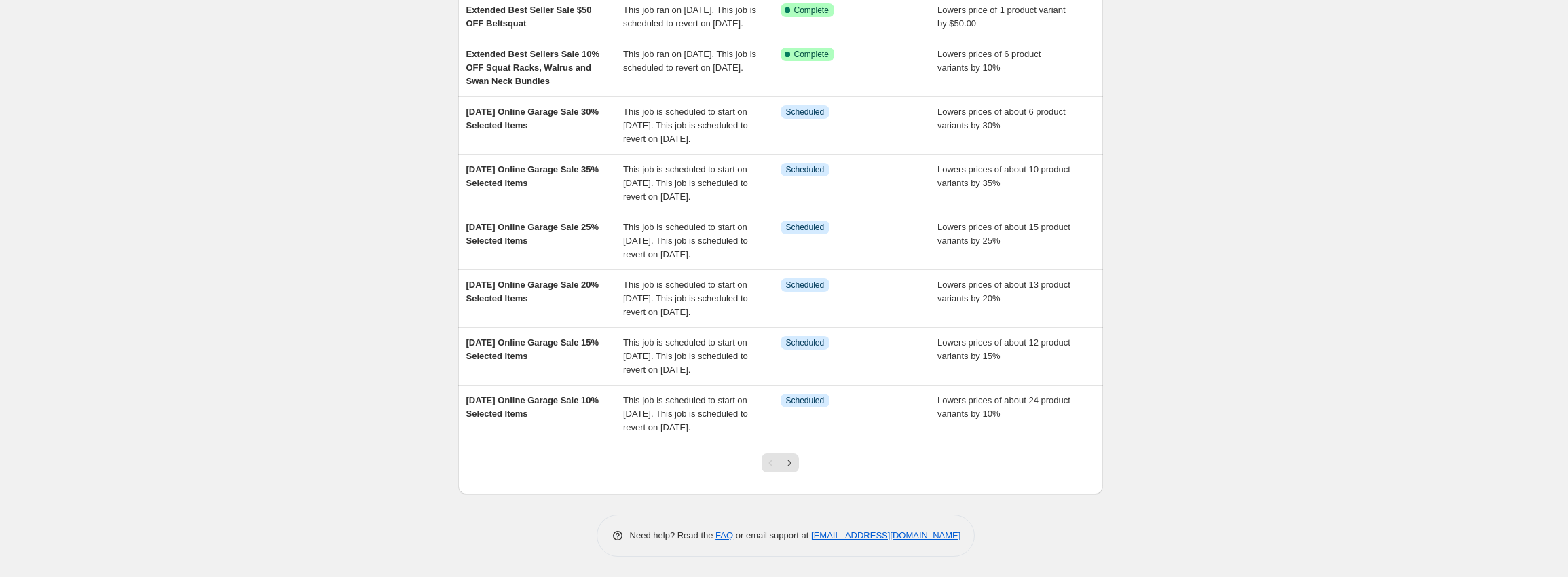
click at [807, 467] on div at bounding box center [779, 468] width 55 height 52
click at [798, 466] on button "Next" at bounding box center [789, 463] width 19 height 19
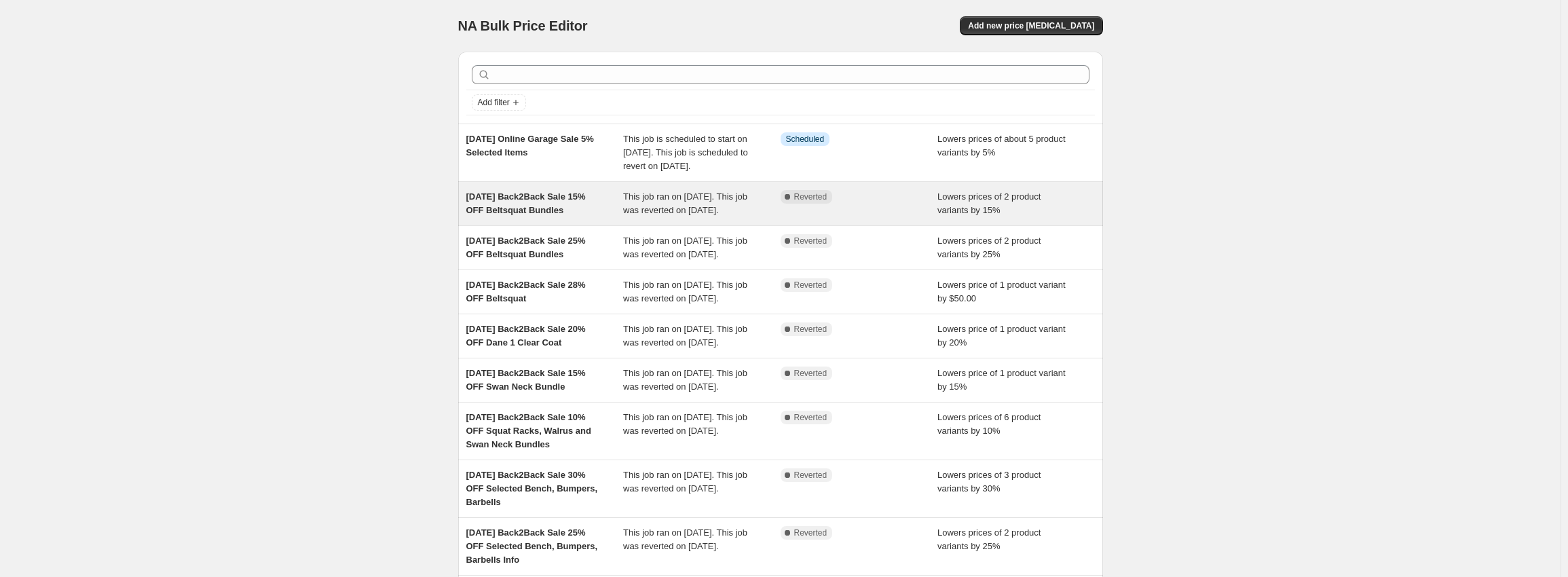
click at [600, 217] on div "[DATE] Back2Back Sale 15% OFF Beltsquat Bundles" at bounding box center [545, 204] width 158 height 27
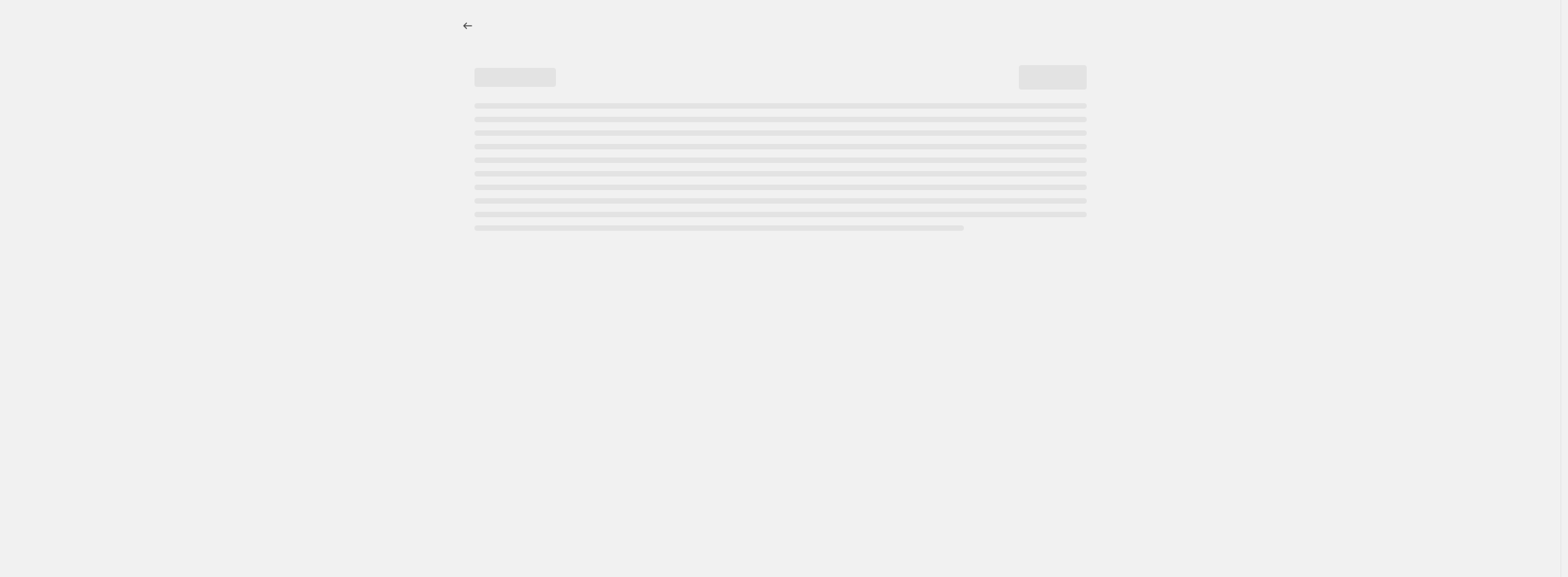
select select "percentage"
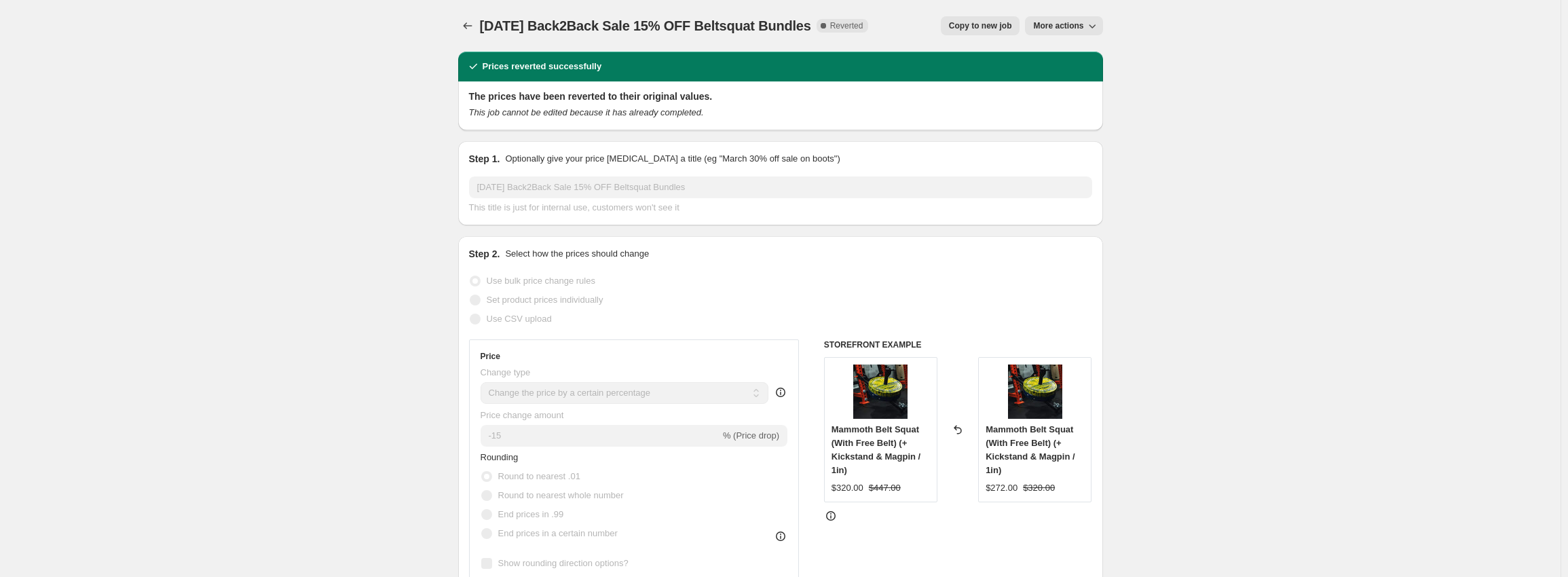
click at [972, 16] on button "Copy to new job" at bounding box center [980, 25] width 80 height 19
select select "percentage"
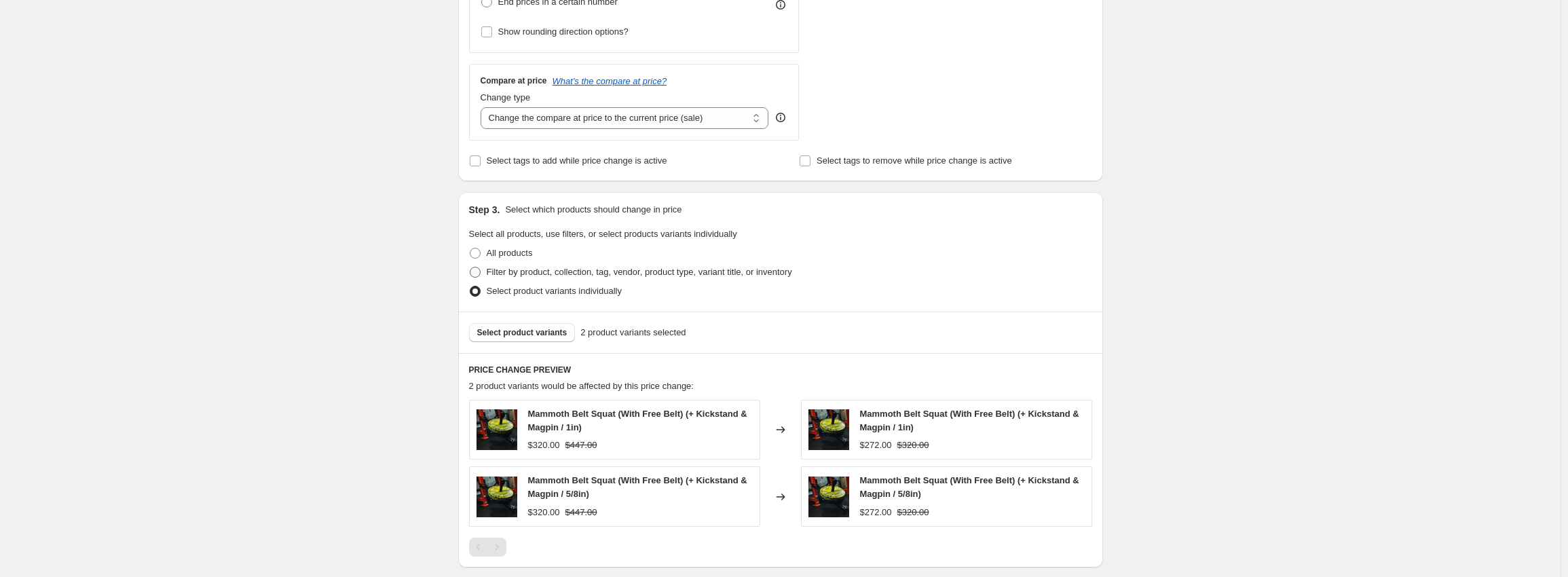
scroll to position [644, 0]
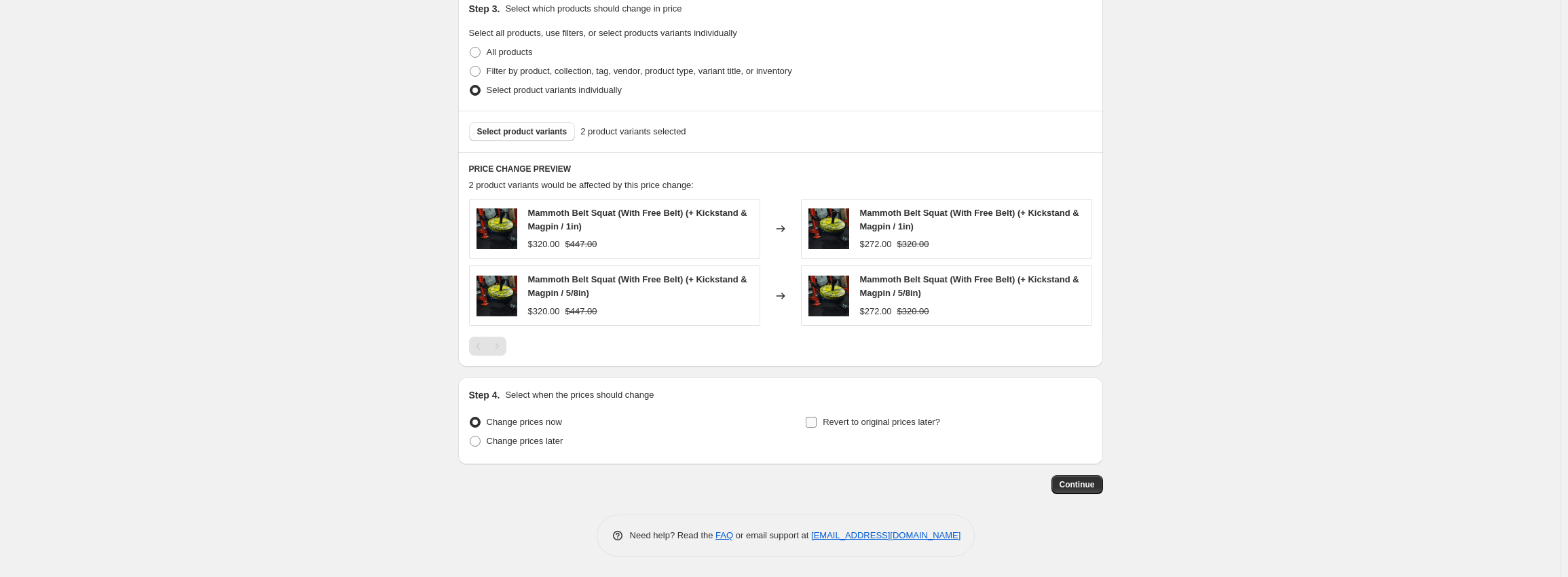
click at [829, 425] on span "Revert to original prices later?" at bounding box center [882, 421] width 118 height 10
click at [817, 425] on input "Revert to original prices later?" at bounding box center [811, 422] width 11 height 11
checkbox input "true"
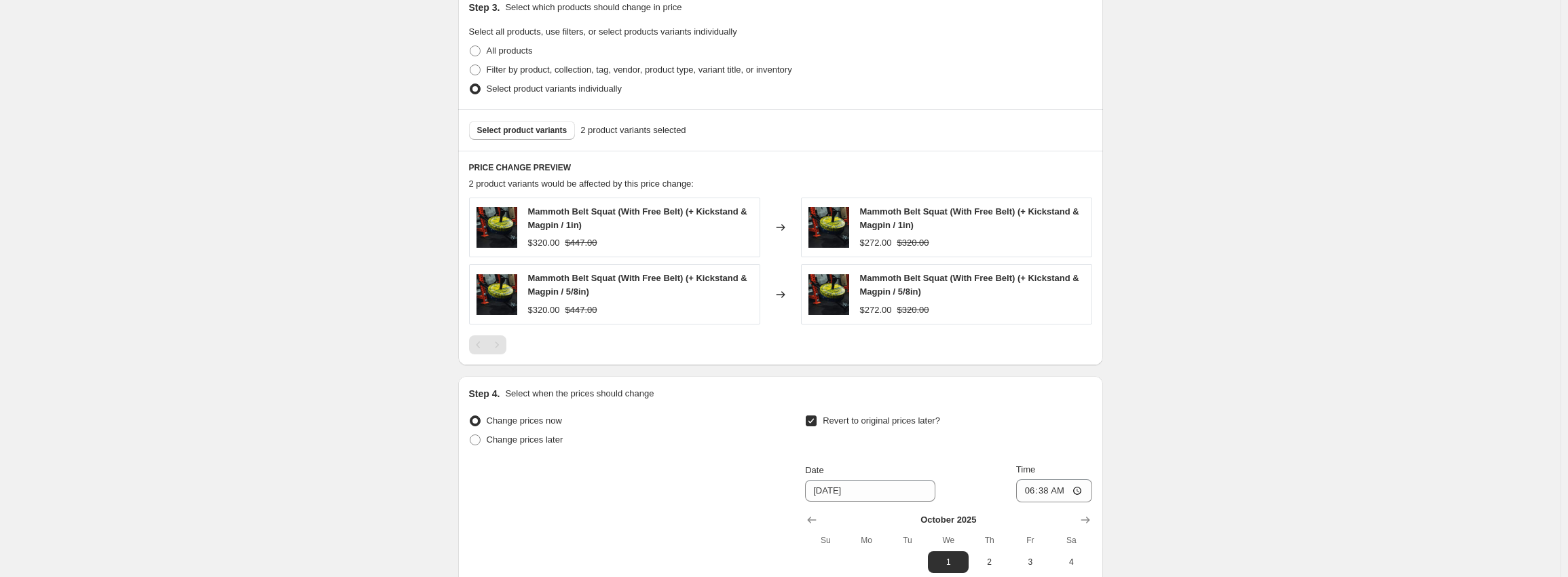
scroll to position [876, 0]
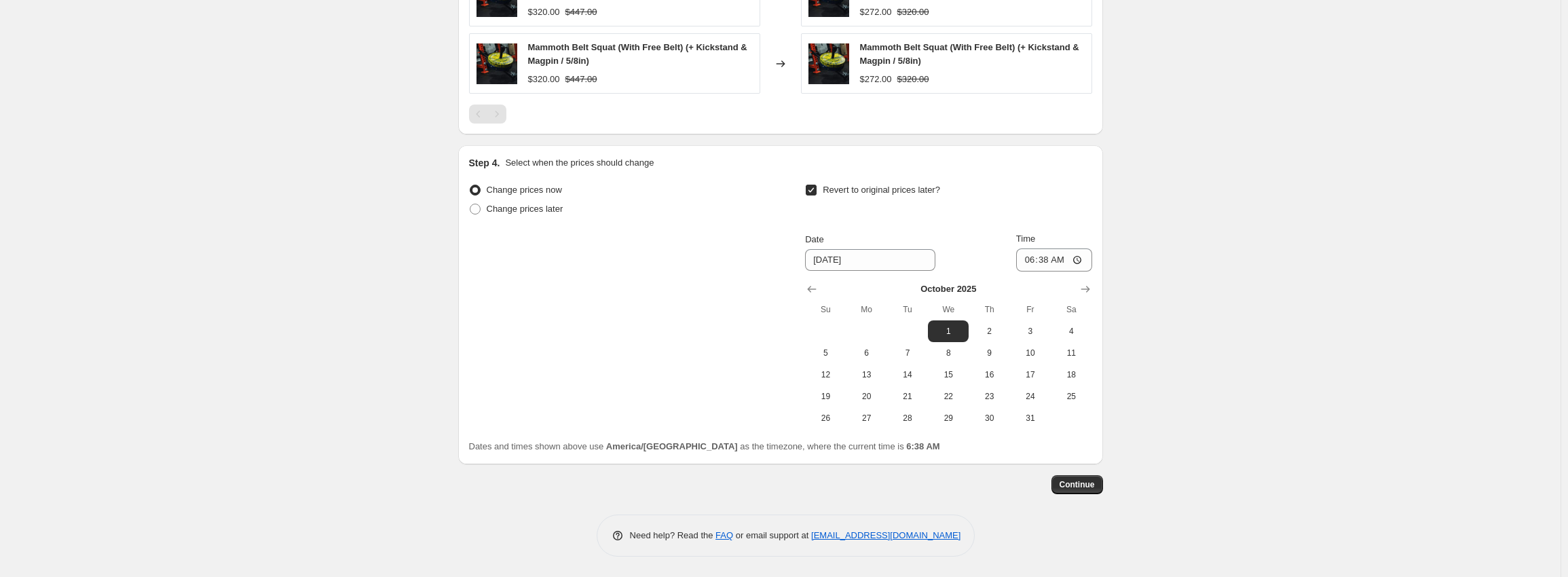
click at [826, 289] on div at bounding box center [948, 289] width 286 height 14
click at [818, 288] on icon "Show previous month, September 2025" at bounding box center [811, 289] width 14 height 14
drag, startPoint x: 871, startPoint y: 428, endPoint x: 883, endPoint y: 414, distance: 18.4
click at [872, 428] on button "29" at bounding box center [866, 418] width 41 height 22
type input "[DATE]"
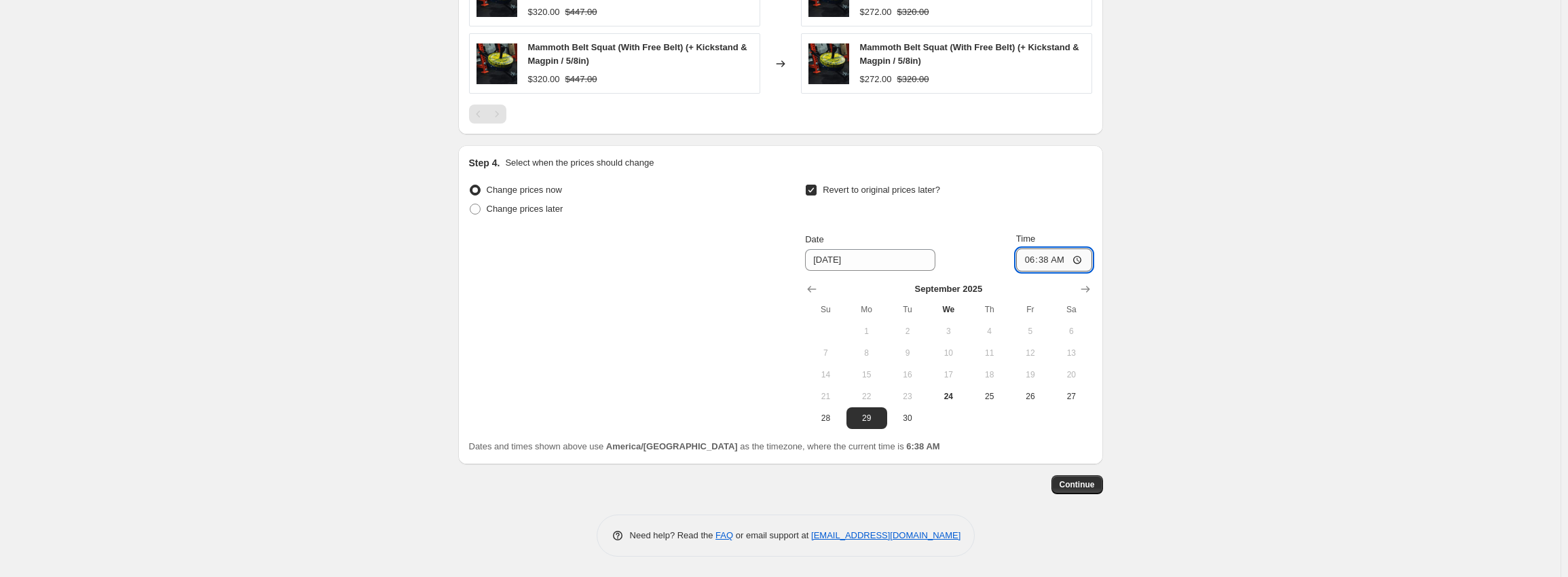
click at [1028, 266] on input "06:38" at bounding box center [1054, 259] width 76 height 23
type input "05:00"
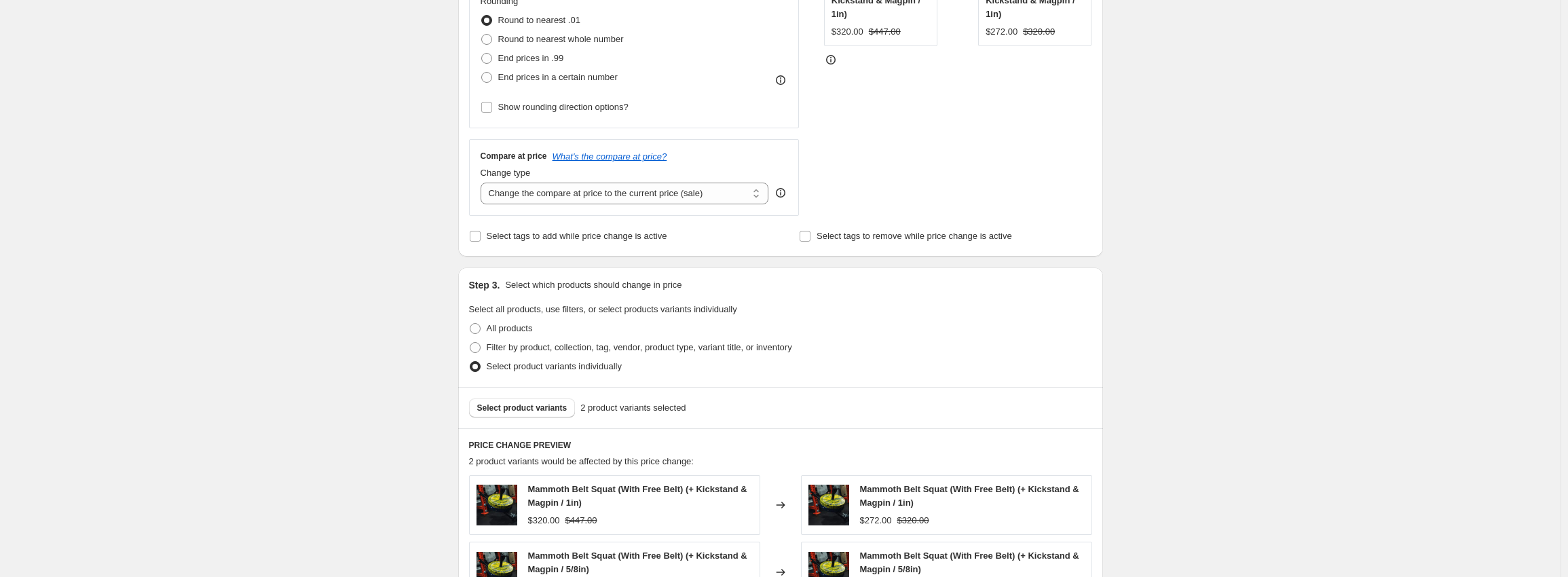
scroll to position [0, 0]
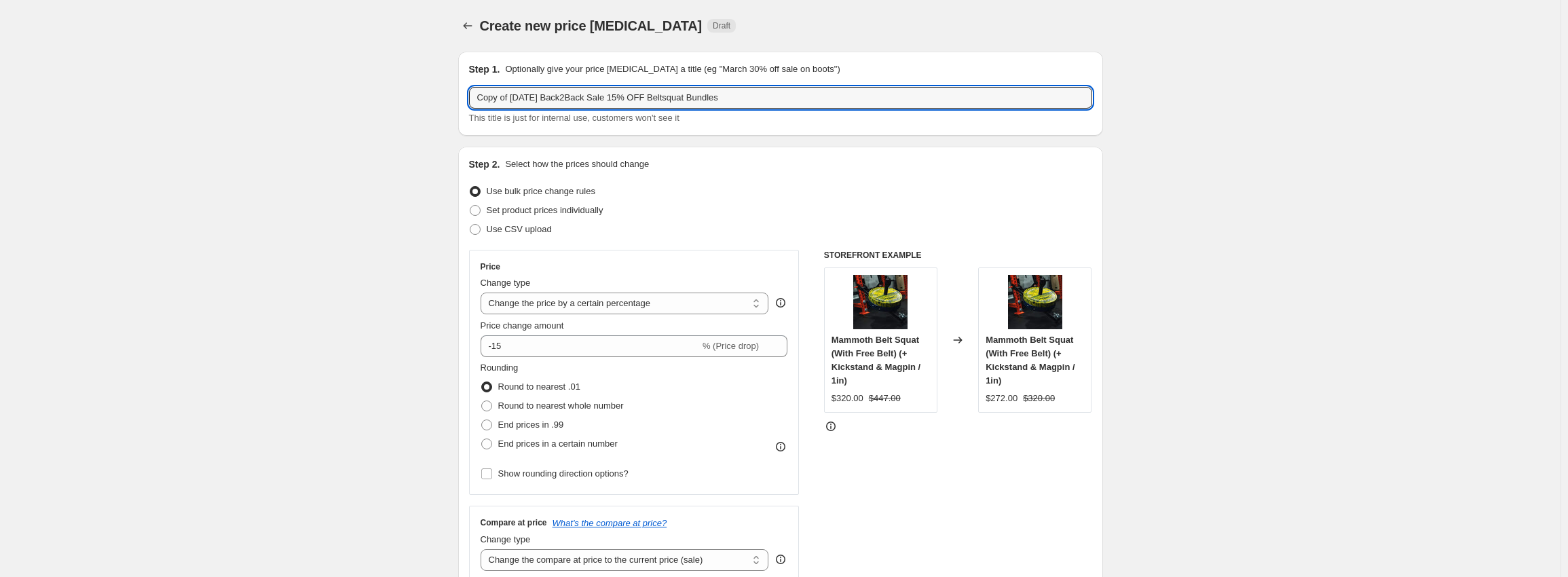
drag, startPoint x: 607, startPoint y: 97, endPoint x: 209, endPoint y: 61, distance: 399.6
type input "Extended Best Seller Sale 15% OFF Beltsquat Bundles"
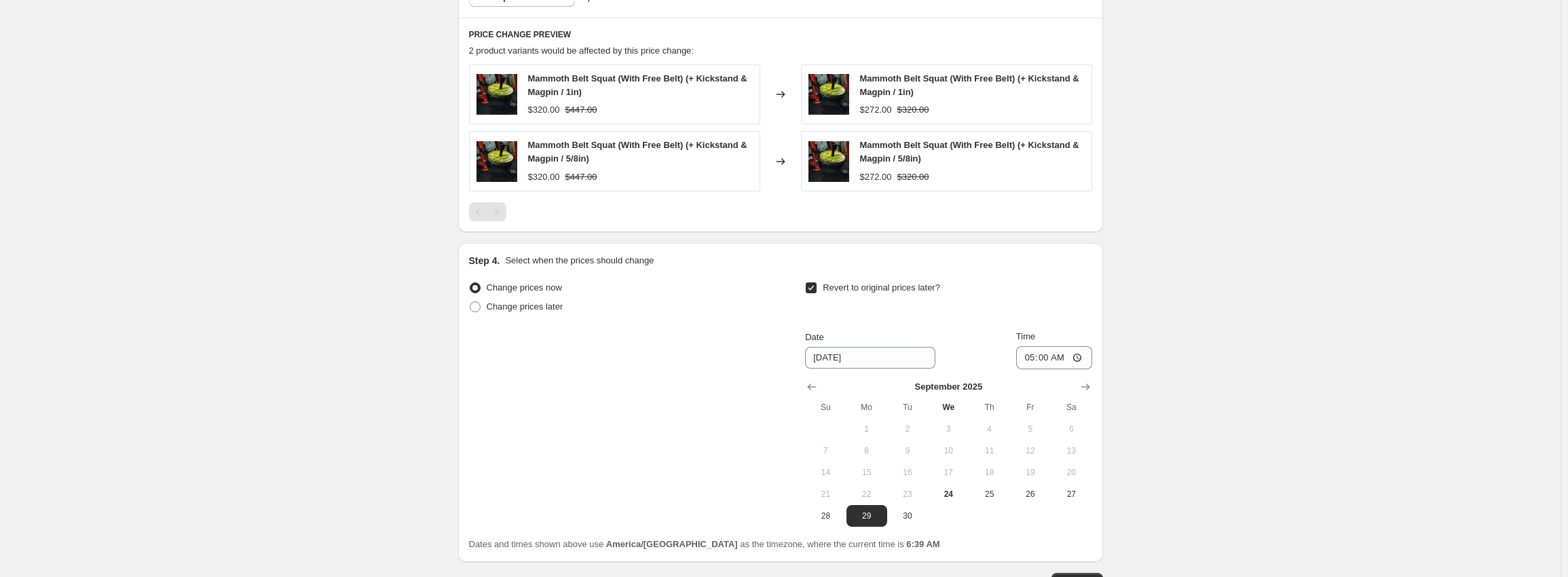
scroll to position [876, 0]
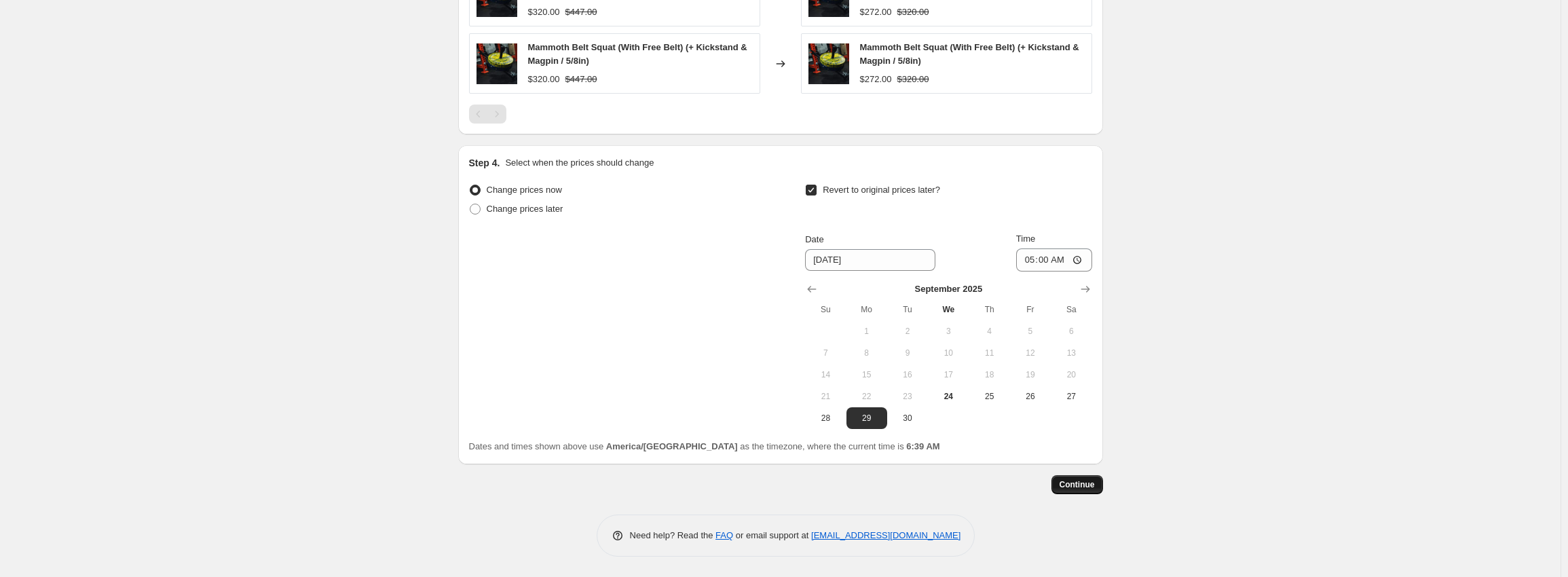
click at [1089, 488] on span "Continue" at bounding box center [1076, 485] width 35 height 11
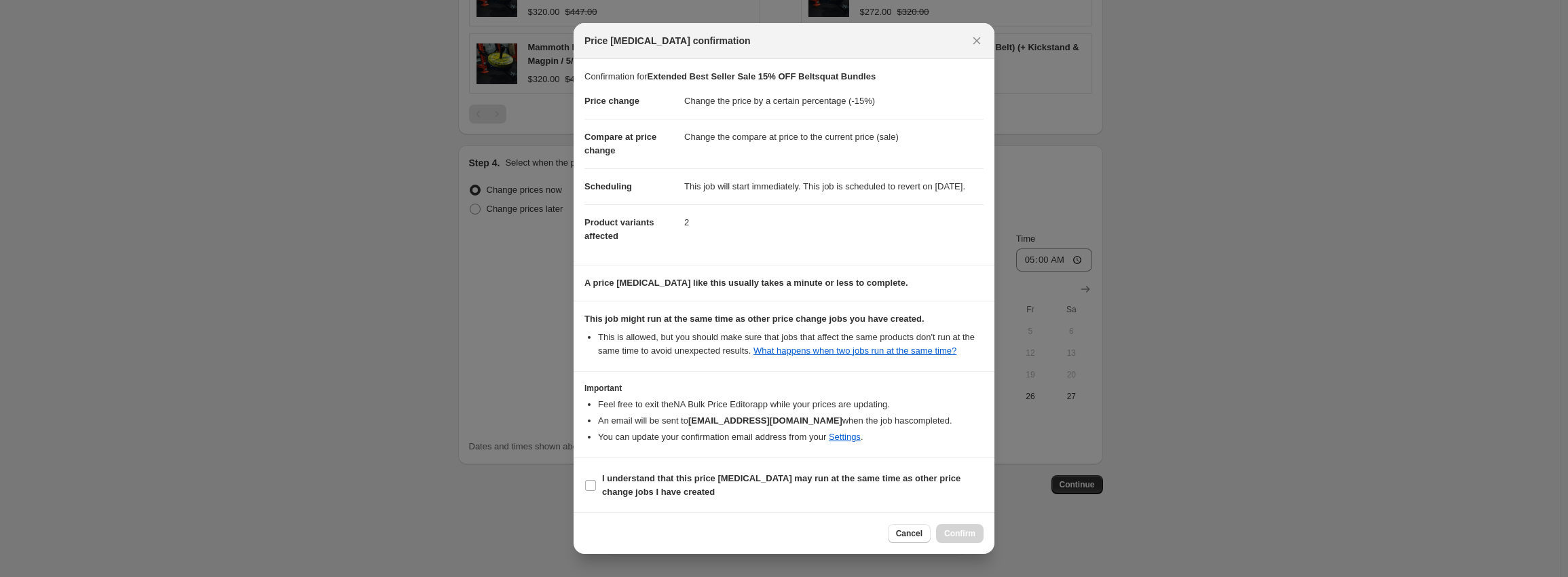
scroll to position [8, 0]
click at [637, 471] on section "I understand that this price [MEDICAL_DATA] may run at the same time as other p…" at bounding box center [784, 486] width 421 height 54
click at [636, 487] on span "I understand that this price [MEDICAL_DATA] may run at the same time as other p…" at bounding box center [792, 486] width 381 height 27
click at [596, 487] on input "I understand that this price [MEDICAL_DATA] may run at the same time as other p…" at bounding box center [590, 486] width 11 height 11
checkbox input "true"
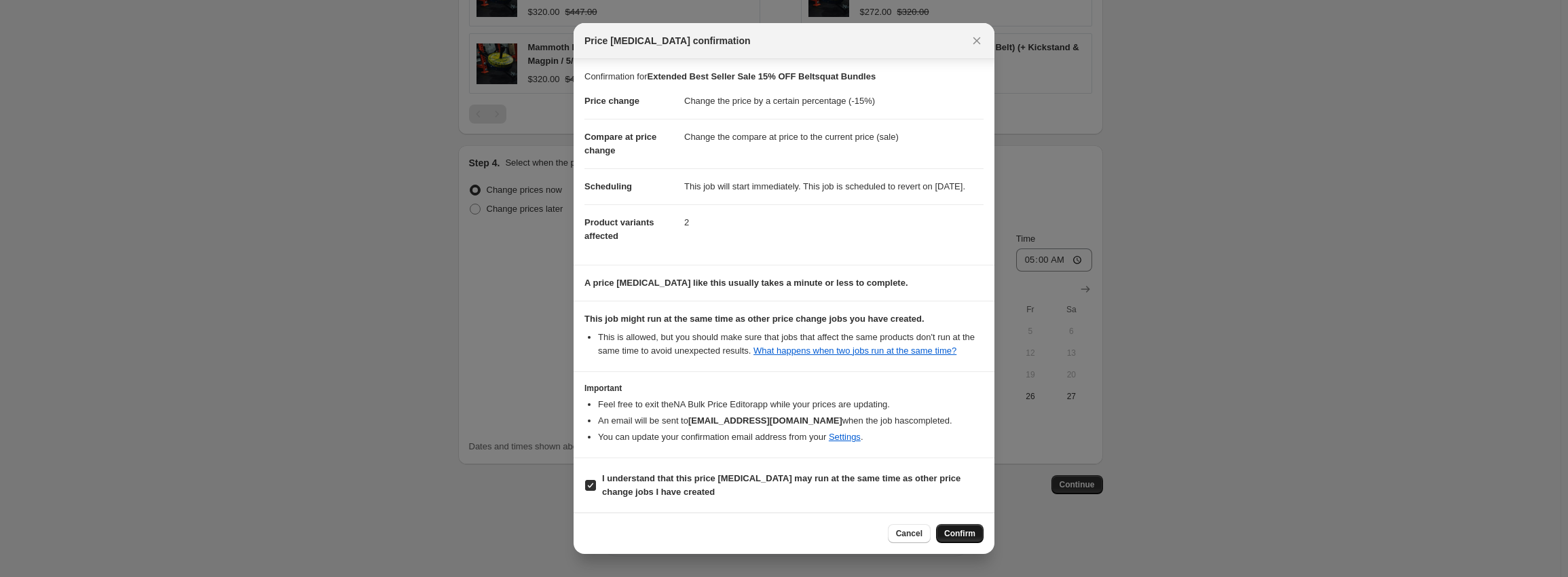
click at [974, 530] on button "Confirm" at bounding box center [960, 534] width 47 height 19
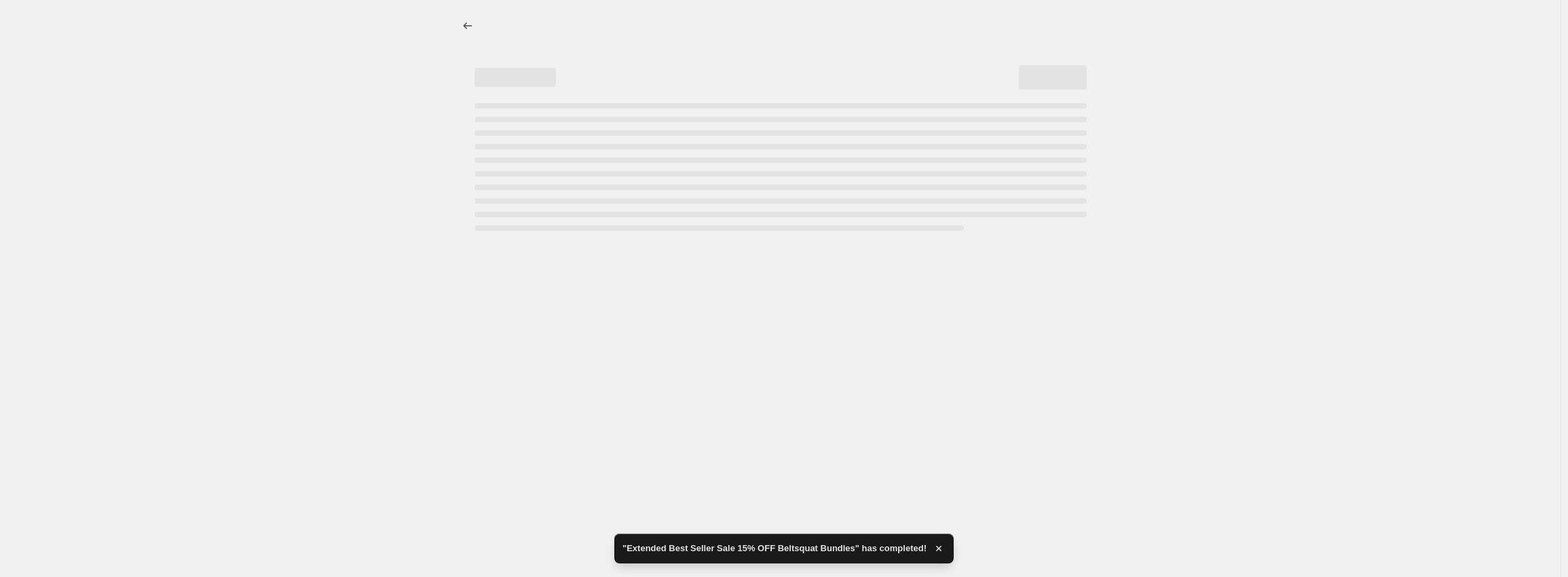
select select "percentage"
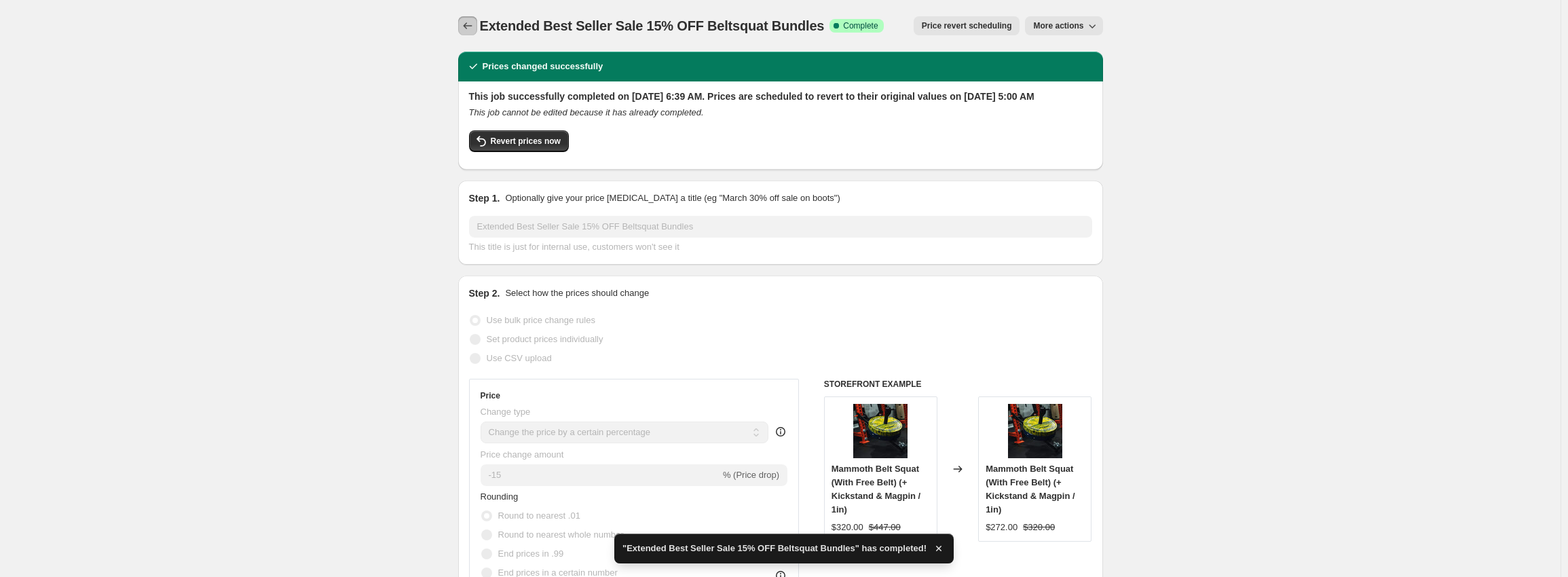
click at [466, 21] on icon "Price change jobs" at bounding box center [467, 25] width 14 height 14
